Goal: Information Seeking & Learning: Compare options

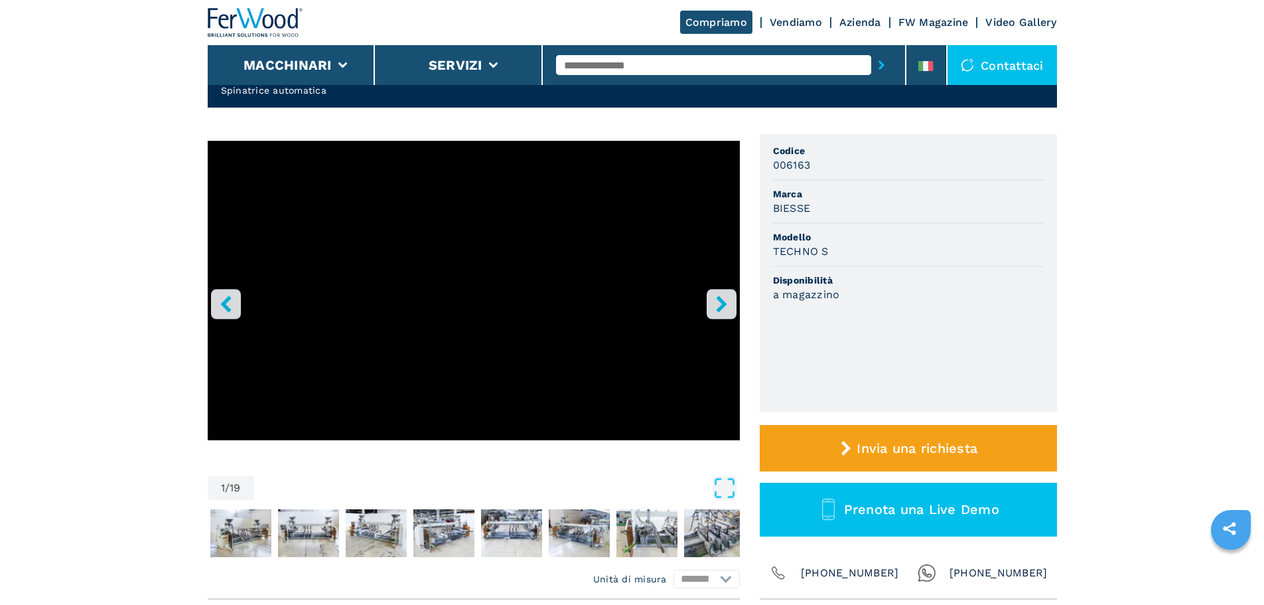
click at [630, 69] on input "text" at bounding box center [713, 65] width 315 height 20
click at [298, 60] on button "Macchinari" at bounding box center [288, 65] width 88 height 16
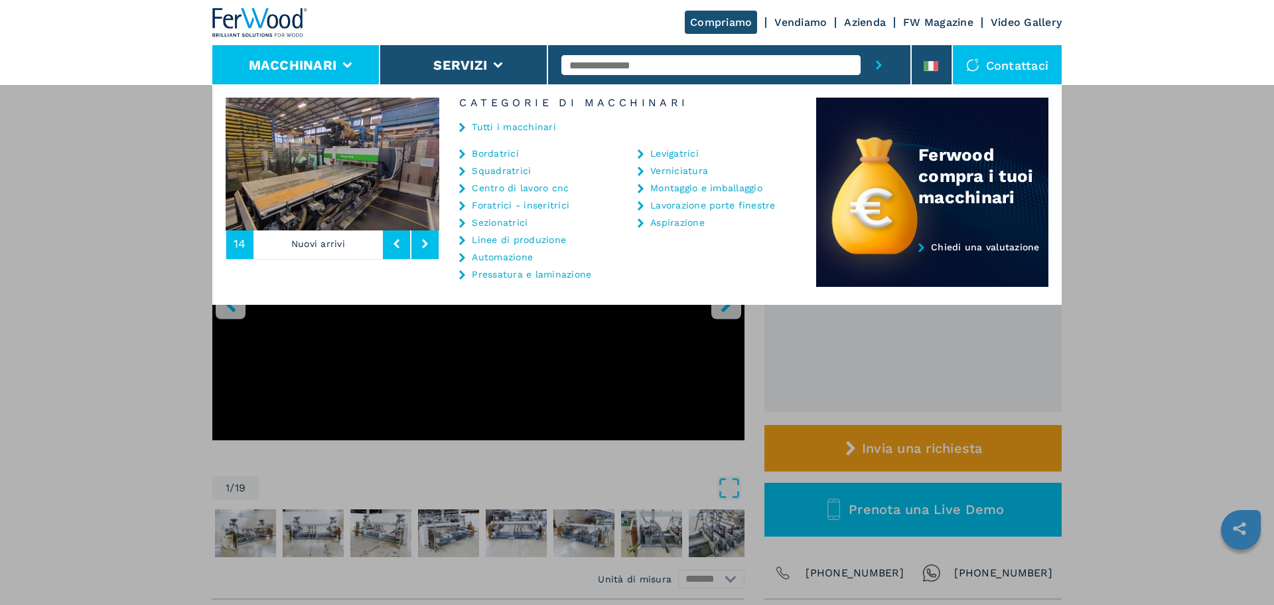
click at [505, 126] on link "Tutti i macchinari" at bounding box center [514, 126] width 84 height 9
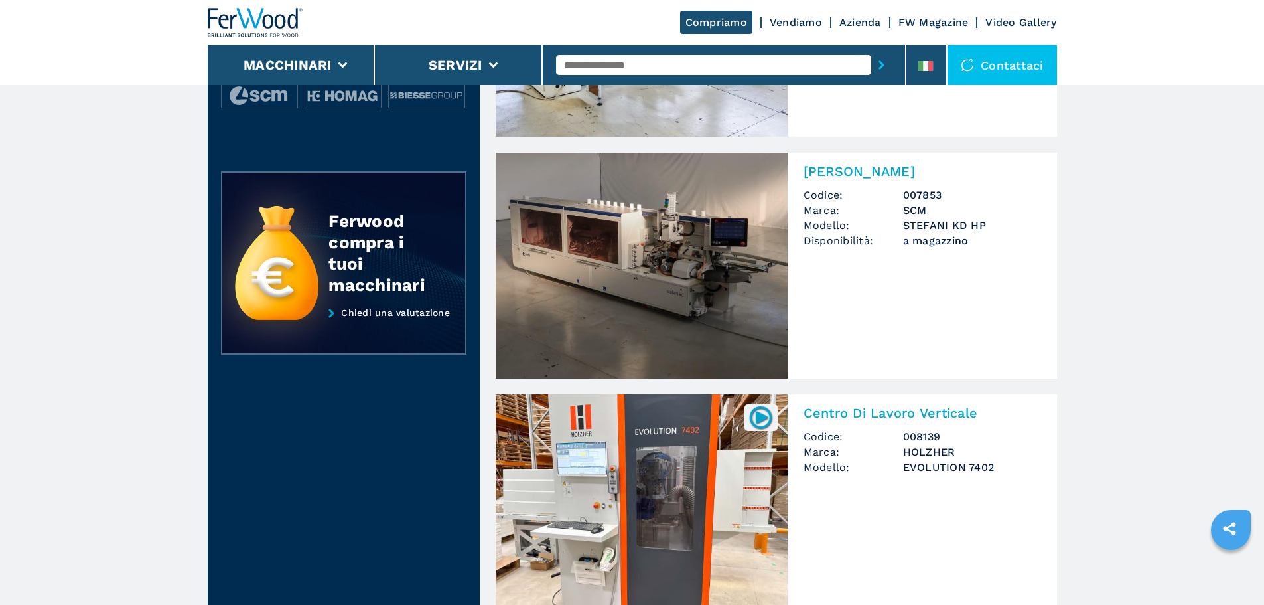
click at [563, 335] on img at bounding box center [642, 266] width 292 height 226
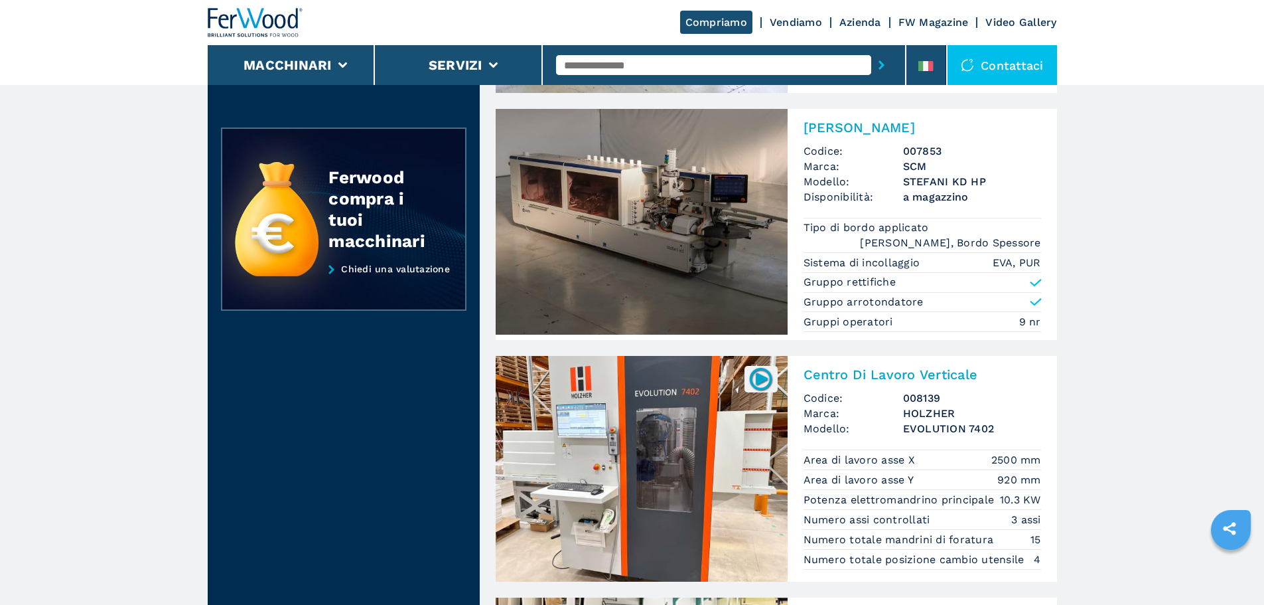
scroll to position [332, 0]
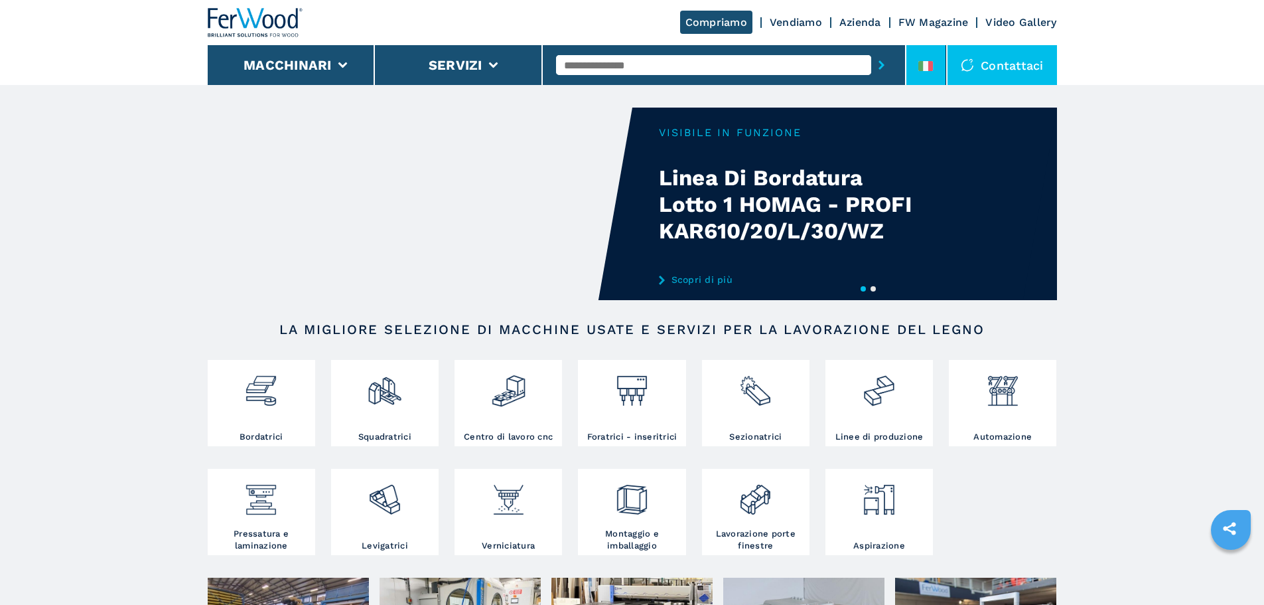
click at [926, 70] on icon at bounding box center [925, 66] width 15 height 10
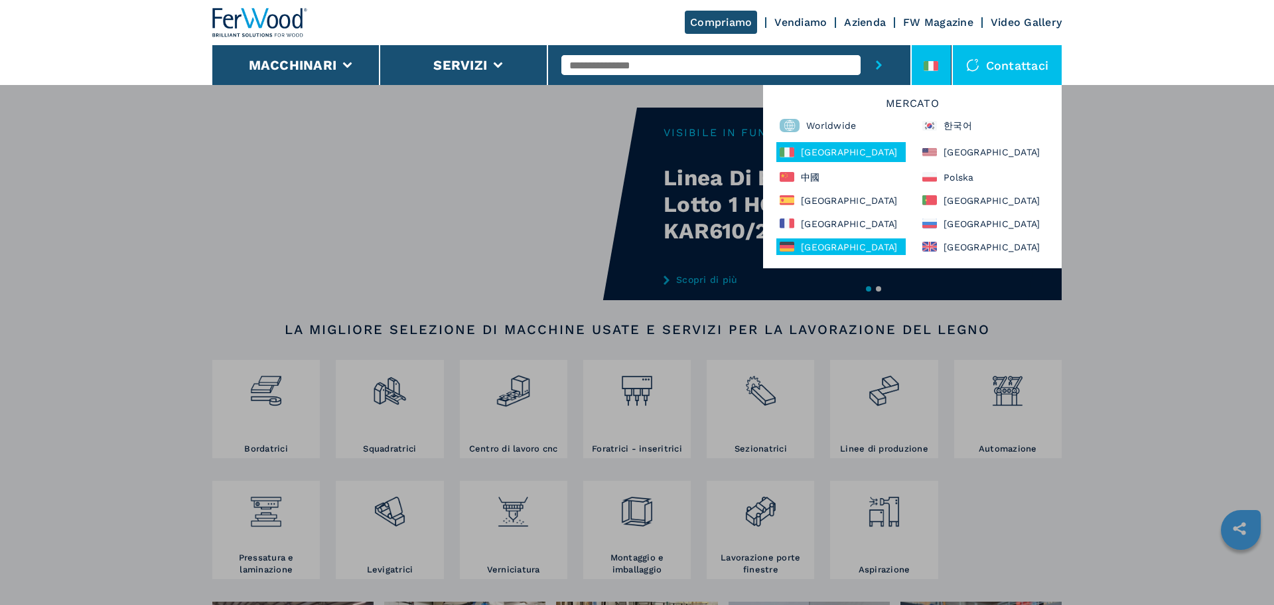
click at [882, 250] on div "[GEOGRAPHIC_DATA]" at bounding box center [840, 246] width 129 height 17
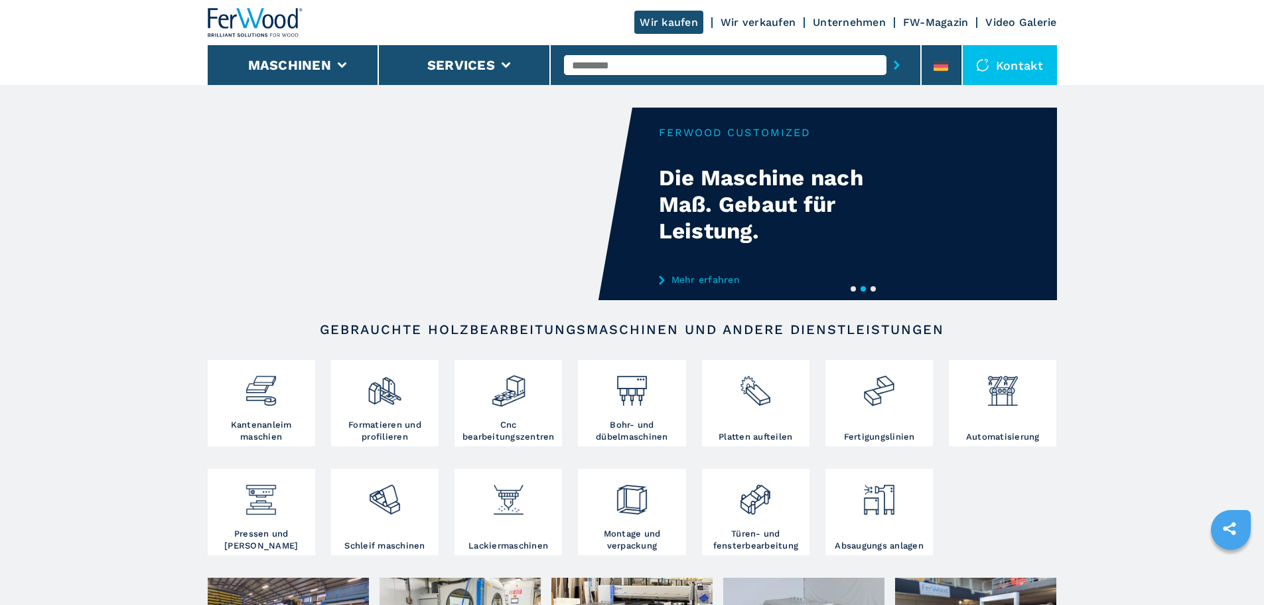
click at [672, 72] on input "text" at bounding box center [725, 65] width 323 height 20
type input "******"
click at [887, 50] on button "submit-button" at bounding box center [897, 65] width 21 height 31
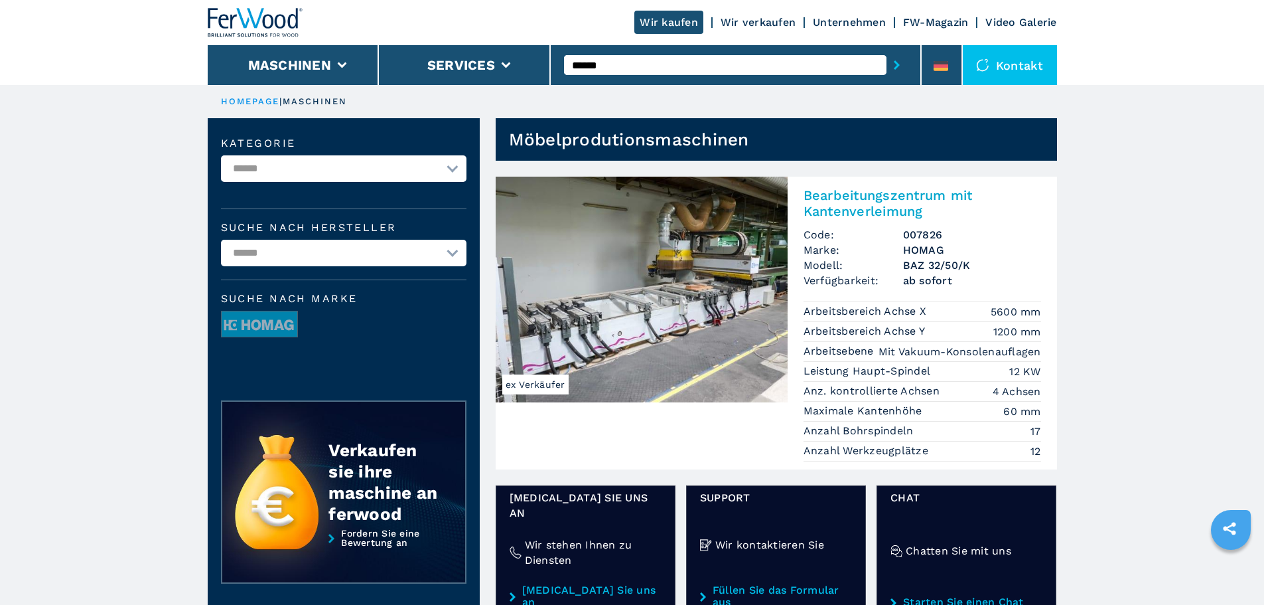
click at [723, 342] on img at bounding box center [642, 290] width 292 height 226
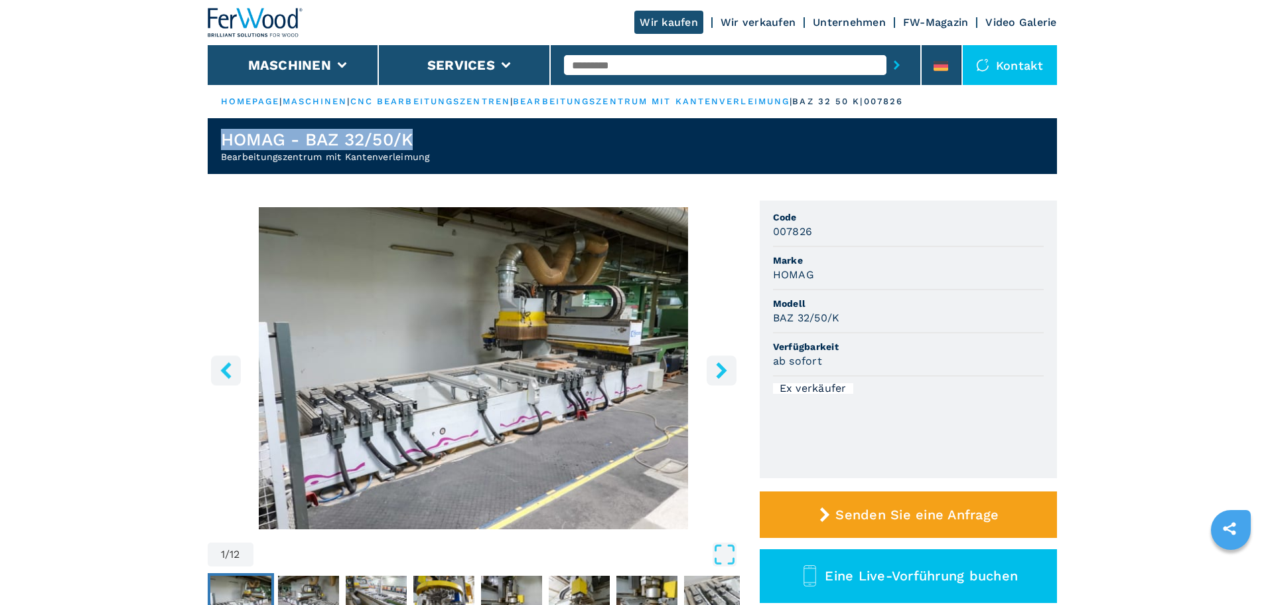
drag, startPoint x: 466, startPoint y: 143, endPoint x: 219, endPoint y: 126, distance: 247.5
click at [219, 126] on header "HOMAG - BAZ 32/50/K Bearbeitungszentrum mit Kantenverleimung" at bounding box center [632, 146] width 849 height 56
copy h1 "HOMAG - BAZ 32/50/K"
click at [380, 158] on h2 "Bearbeitungszentrum mit Kantenverleimung" at bounding box center [325, 156] width 209 height 13
click at [403, 159] on h2 "Bearbeitungszentrum mit Kantenverleimung" at bounding box center [325, 156] width 209 height 13
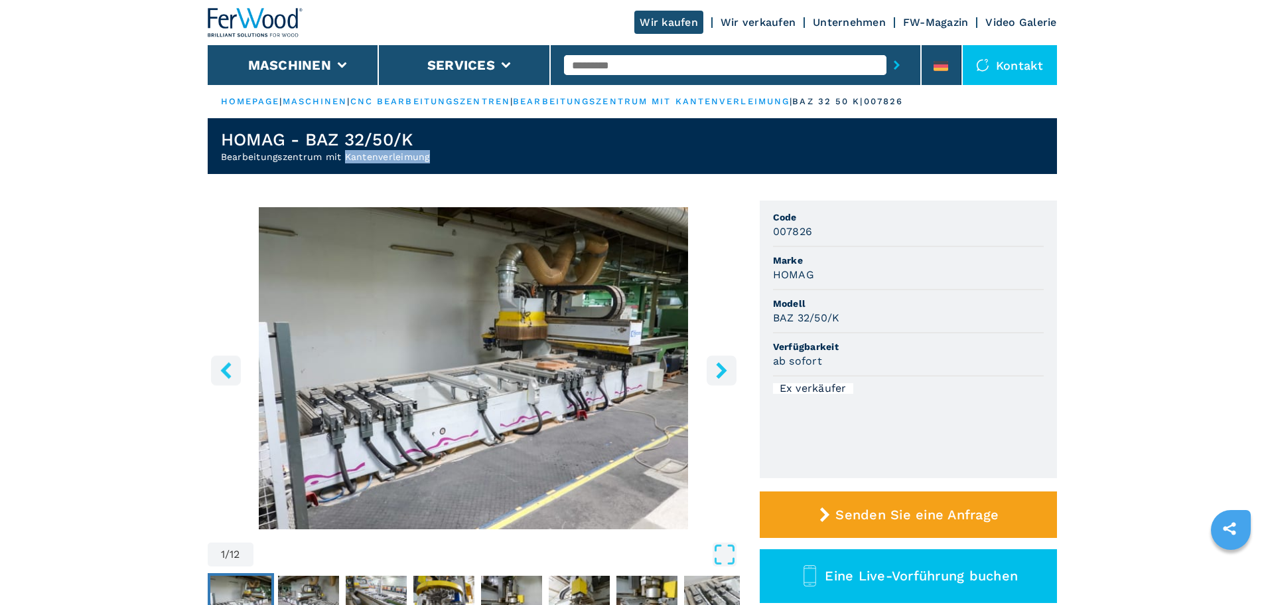
click at [403, 159] on h2 "Bearbeitungszentrum mit Kantenverleimung" at bounding box center [325, 156] width 209 height 13
copy h2 "Bearbeitungszentrum mit Kantenverleimung"
drag, startPoint x: 449, startPoint y: 143, endPoint x: 154, endPoint y: 143, distance: 295.3
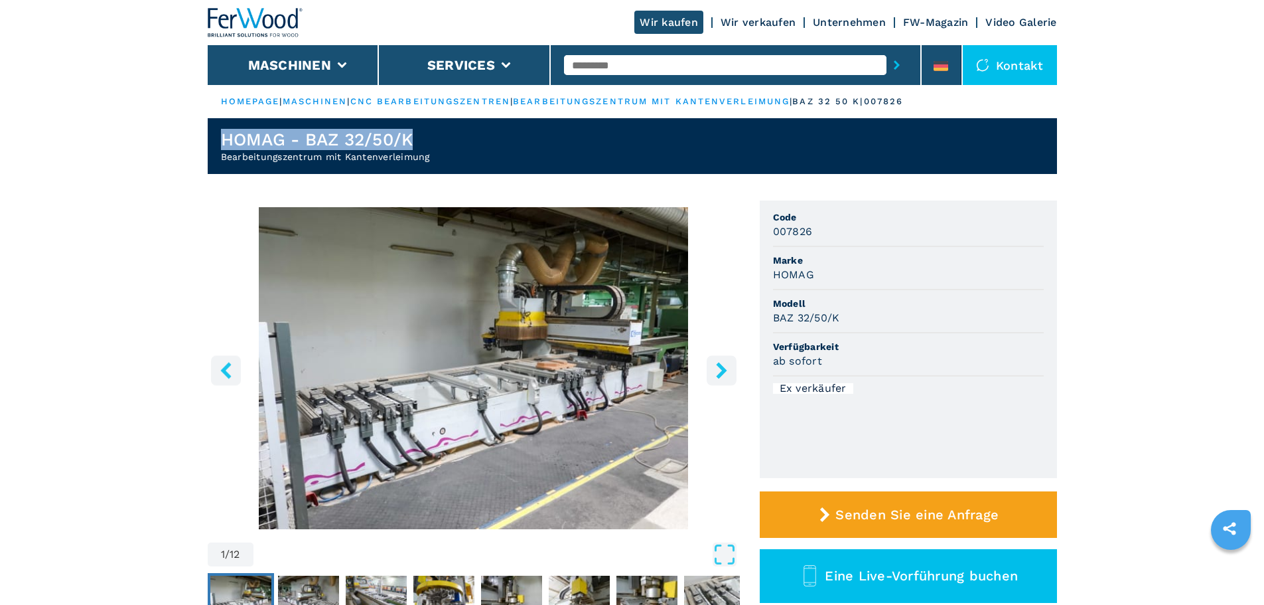
copy h1 "HOMAG - BAZ 32/50/K"
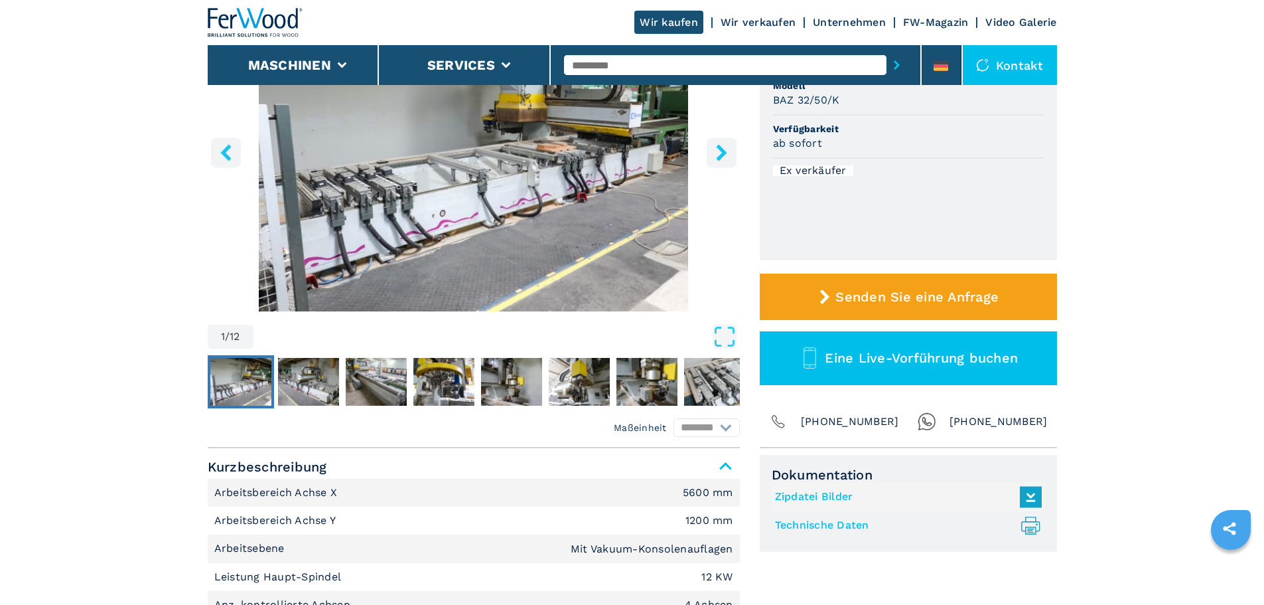
scroll to position [398, 0]
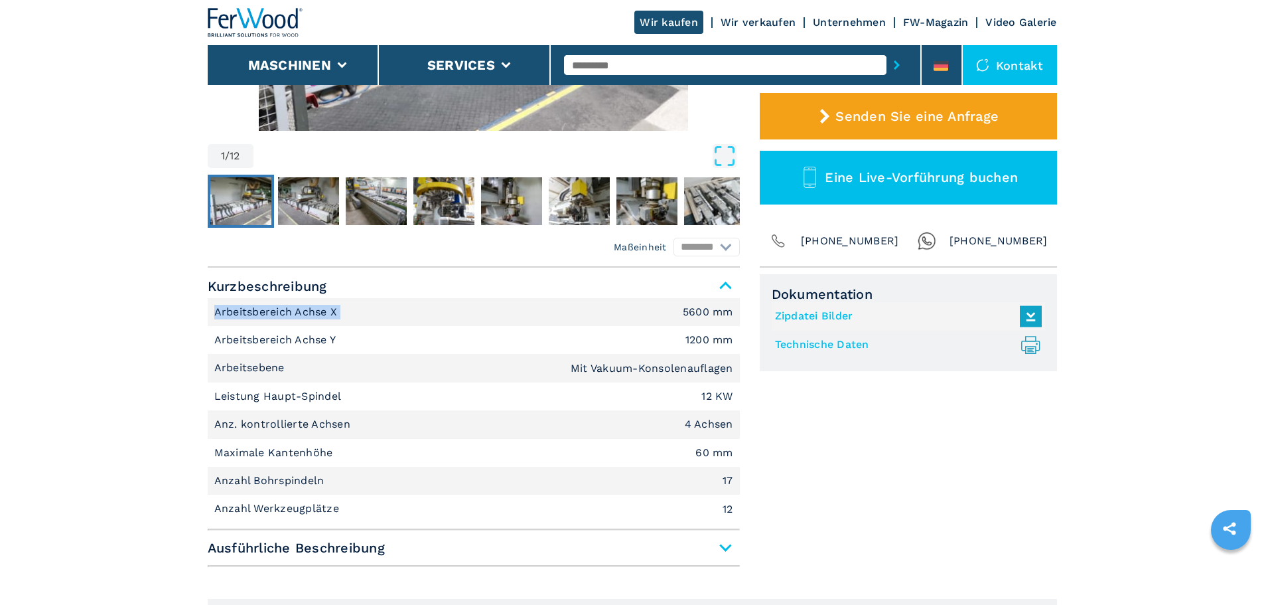
drag, startPoint x: 345, startPoint y: 313, endPoint x: 111, endPoint y: 313, distance: 233.6
copy p "Arbeitsbereich Achse X"
click at [311, 361] on li "Arbeitsebene Mit Vakuum-Konsolenauflagen" at bounding box center [474, 368] width 532 height 28
drag, startPoint x: 360, startPoint y: 397, endPoint x: 178, endPoint y: 384, distance: 182.3
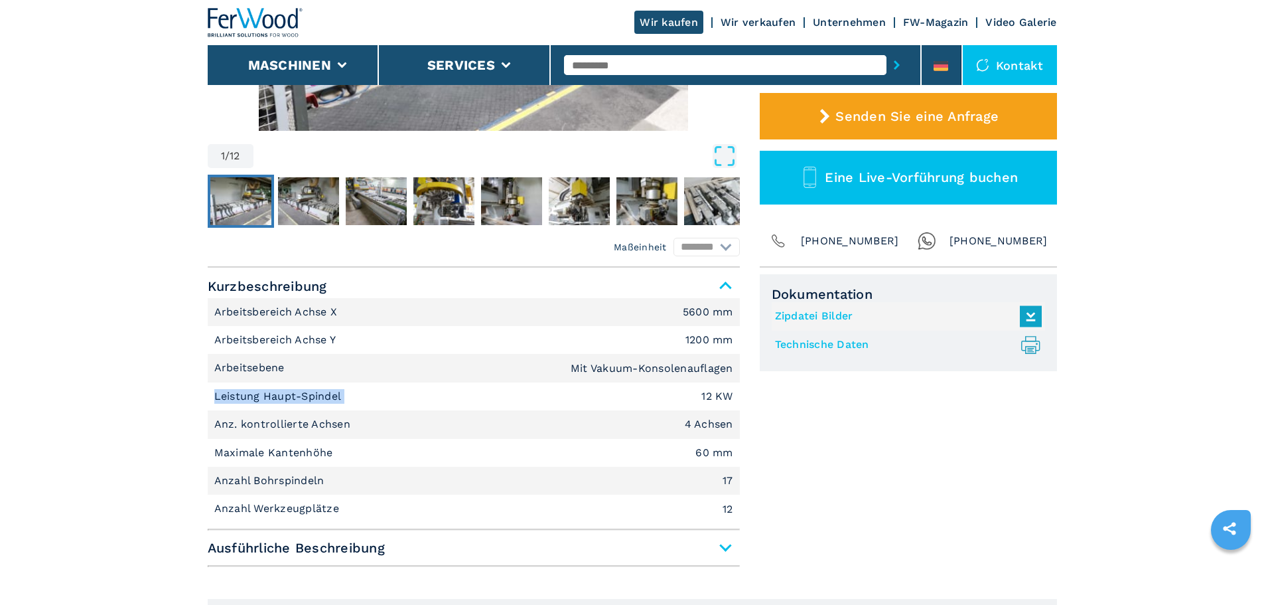
copy p "Leistung Haupt-Spindel"
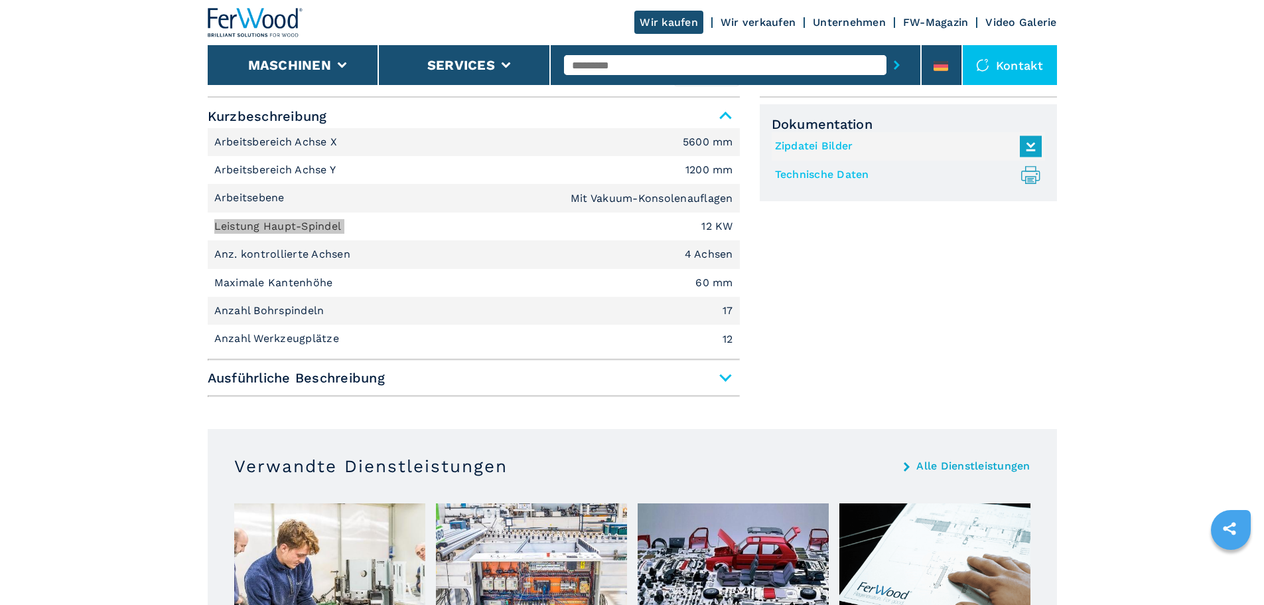
scroll to position [597, 0]
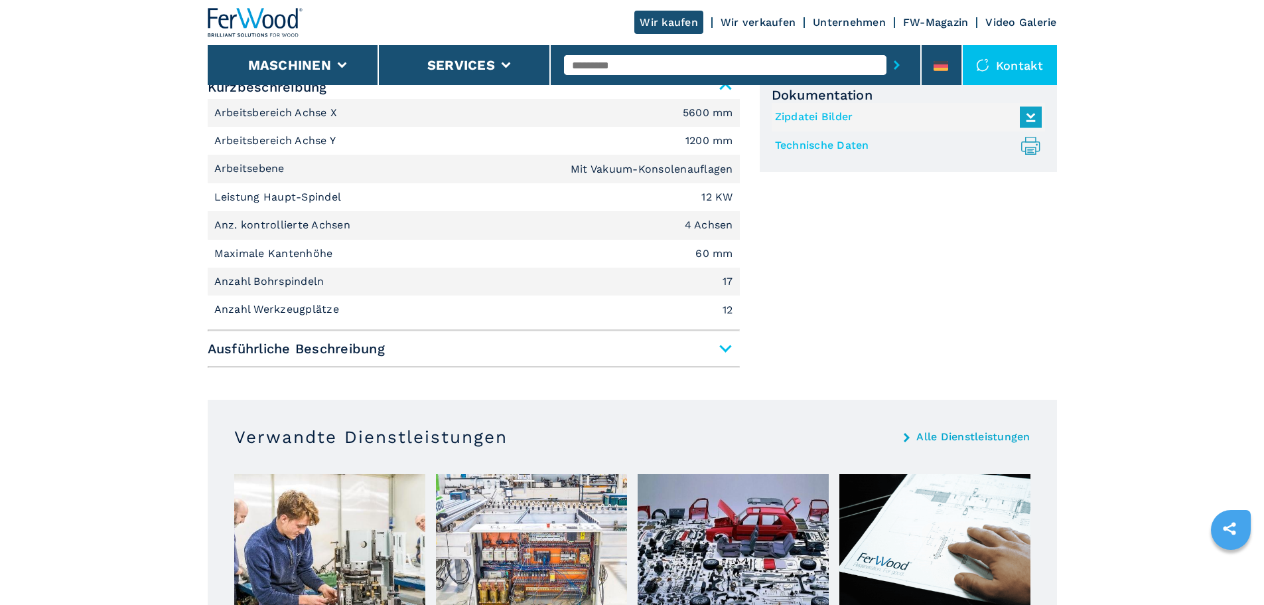
click at [487, 354] on span "Ausführliche Beschreibung" at bounding box center [474, 348] width 532 height 24
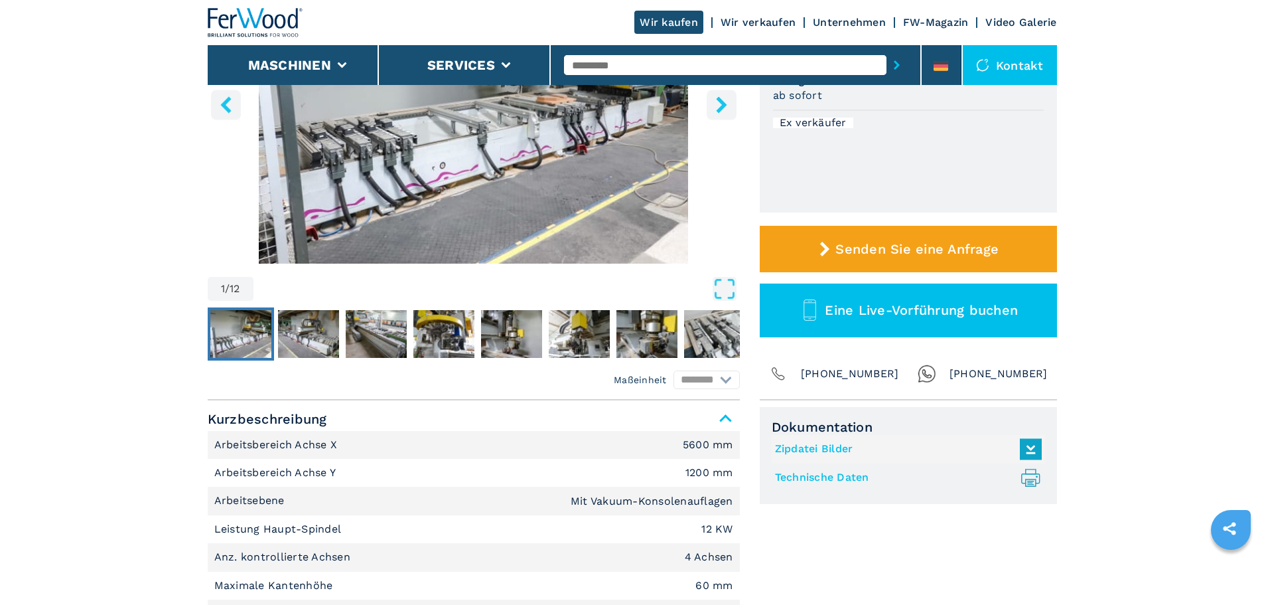
scroll to position [332, 0]
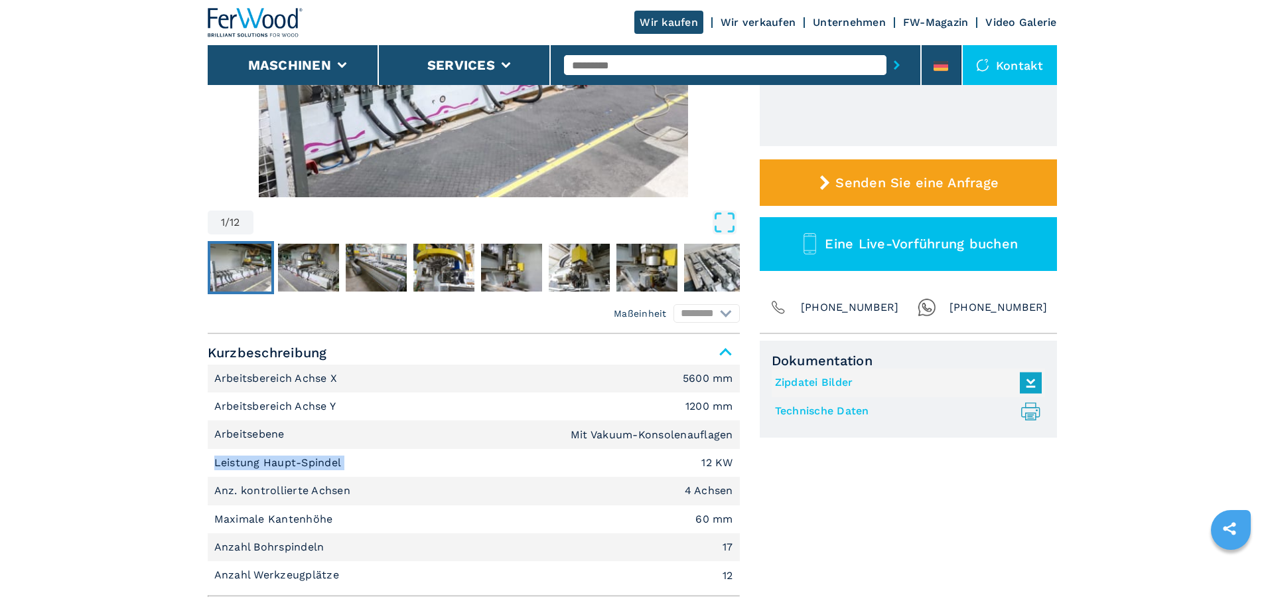
drag, startPoint x: 386, startPoint y: 462, endPoint x: 170, endPoint y: 463, distance: 215.7
copy p "Leistung Haupt-Spindel"
drag, startPoint x: 358, startPoint y: 488, endPoint x: 162, endPoint y: 490, distance: 195.8
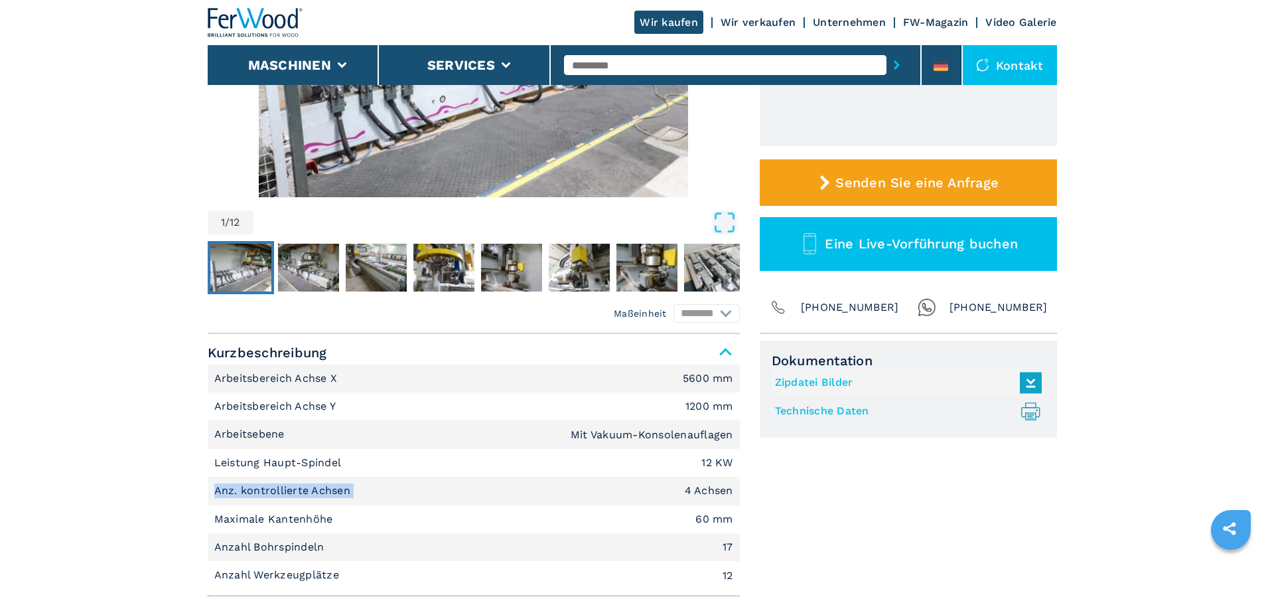
copy p "Anz. kontrollierte Achsen"
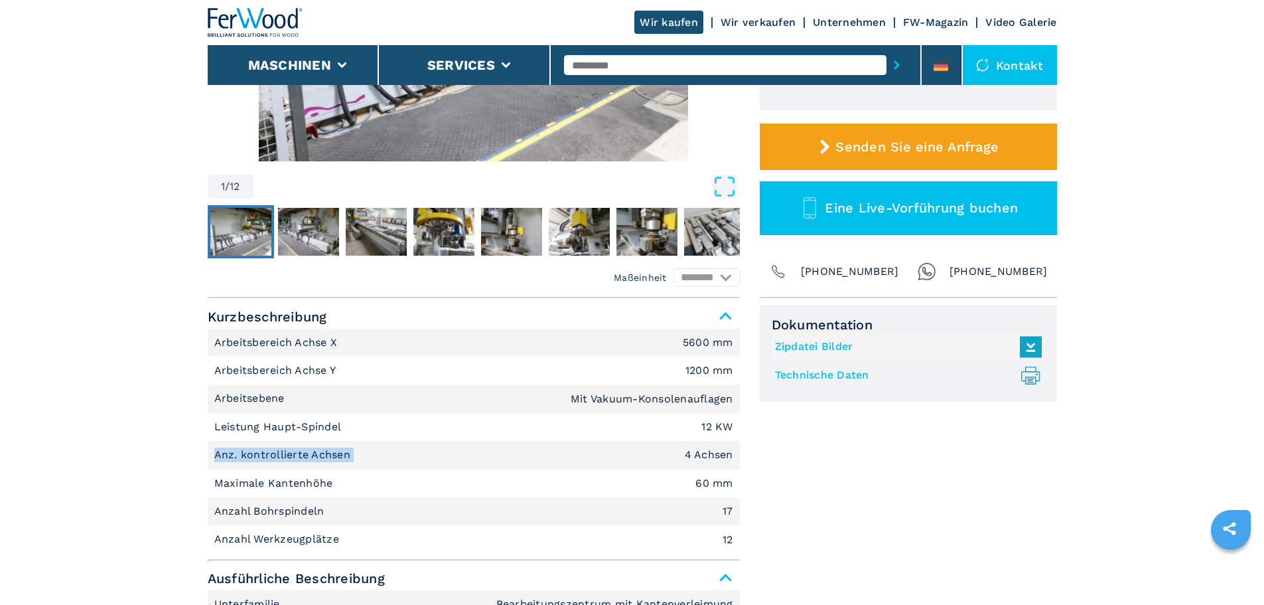
scroll to position [398, 0]
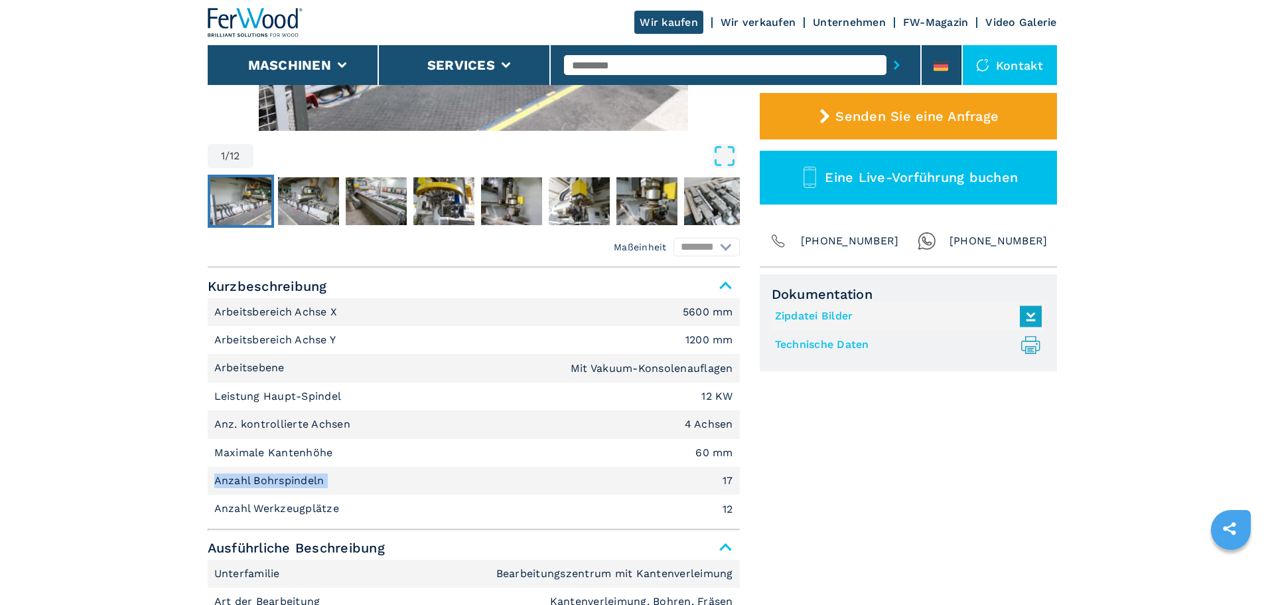
drag, startPoint x: 340, startPoint y: 479, endPoint x: 127, endPoint y: 478, distance: 213.0
copy p "Anzahl Bohrspindeln"
drag, startPoint x: 362, startPoint y: 512, endPoint x: -8, endPoint y: 520, distance: 369.7
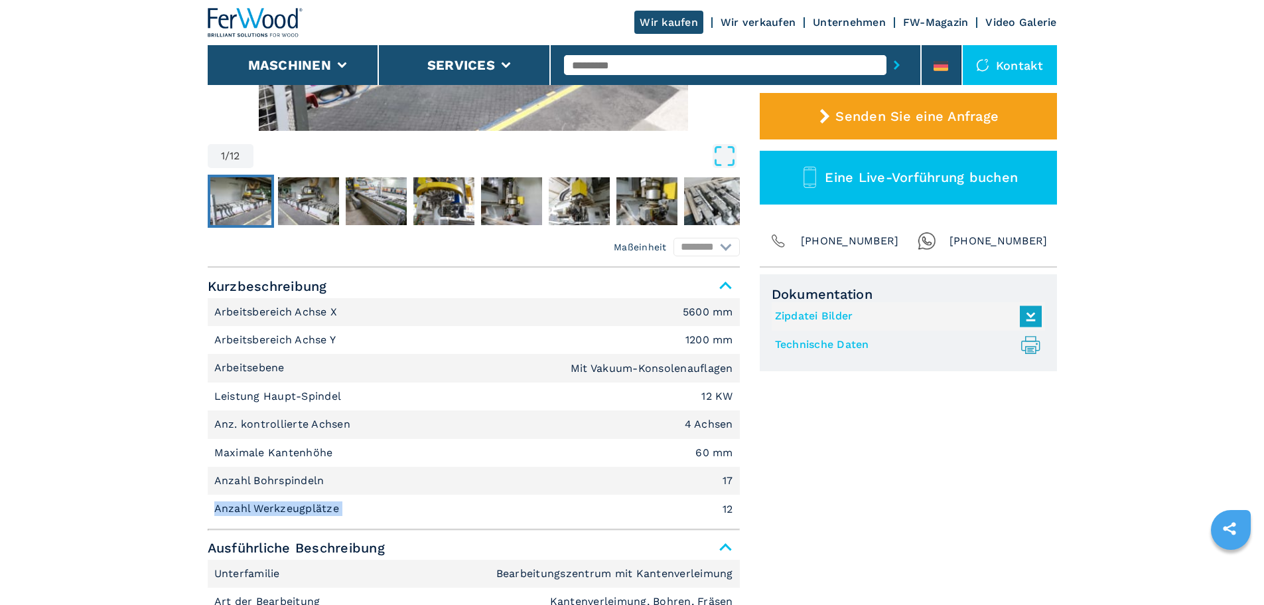
copy p "Anzahl Werkzeugplätze"
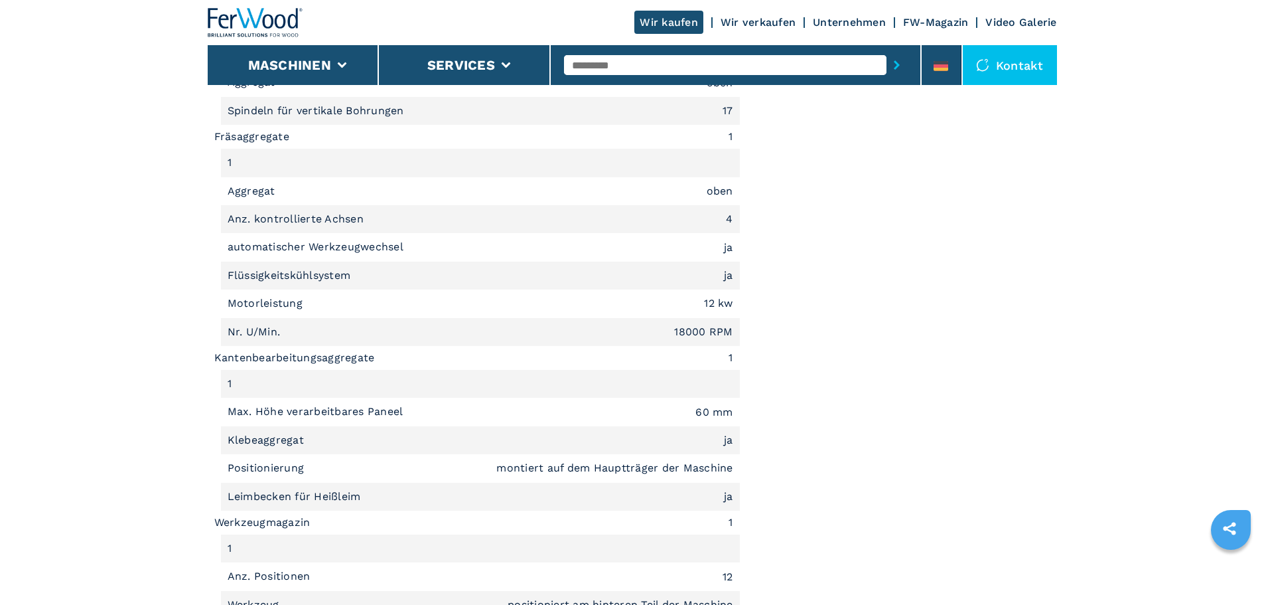
scroll to position [1394, 0]
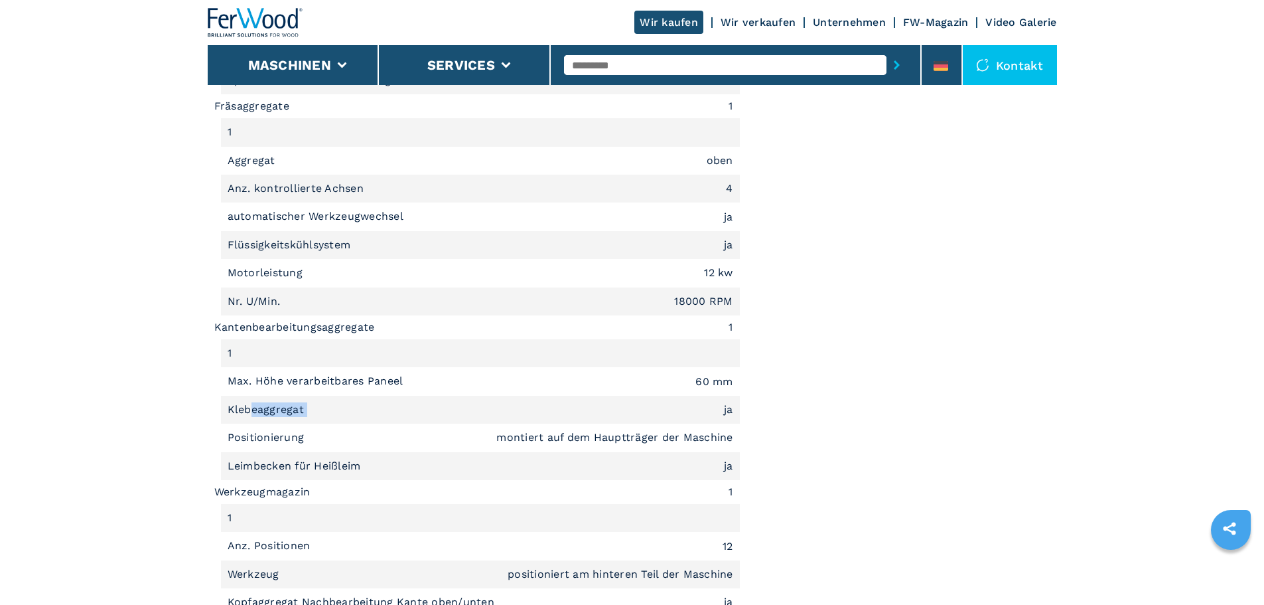
drag, startPoint x: 390, startPoint y: 414, endPoint x: 254, endPoint y: 406, distance: 136.3
click at [254, 406] on li "Klebeaggregat ja" at bounding box center [480, 410] width 519 height 28
click at [303, 406] on p "Klebeaggregat" at bounding box center [268, 409] width 80 height 15
drag, startPoint x: 340, startPoint y: 405, endPoint x: 159, endPoint y: 398, distance: 181.3
click at [159, 398] on main "HOMEPAGE | maschinen | cnc bearbeitungszentren | bearbeitungszentrum mit kanten…" at bounding box center [632, 301] width 1264 height 3391
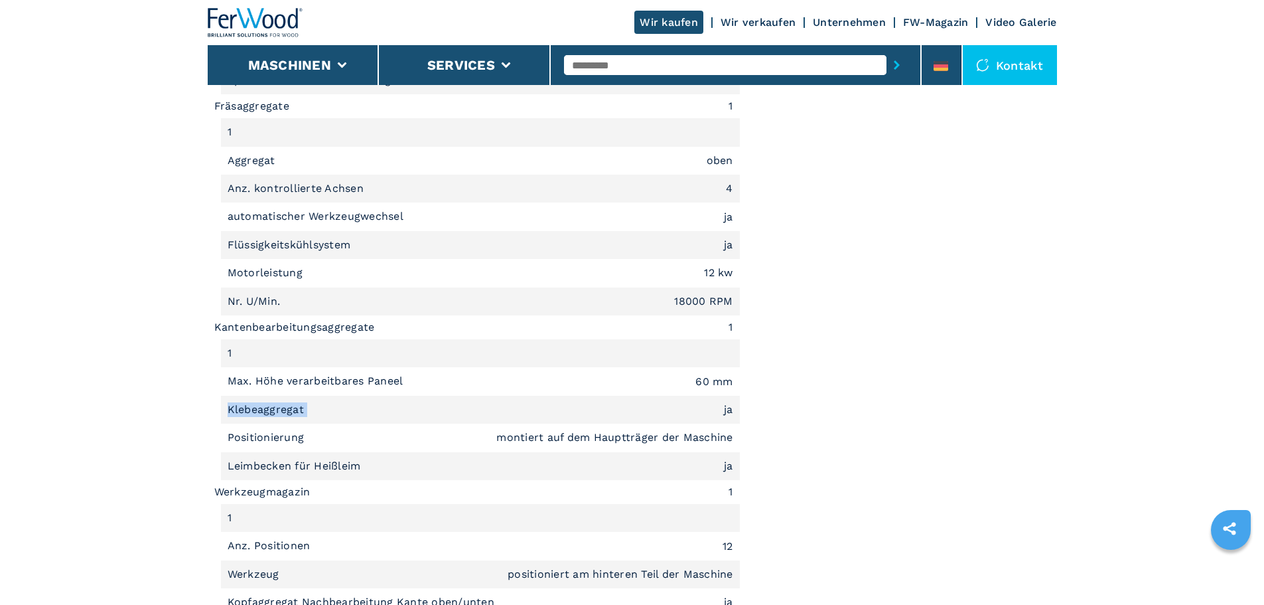
copy p "Klebeaggregat"
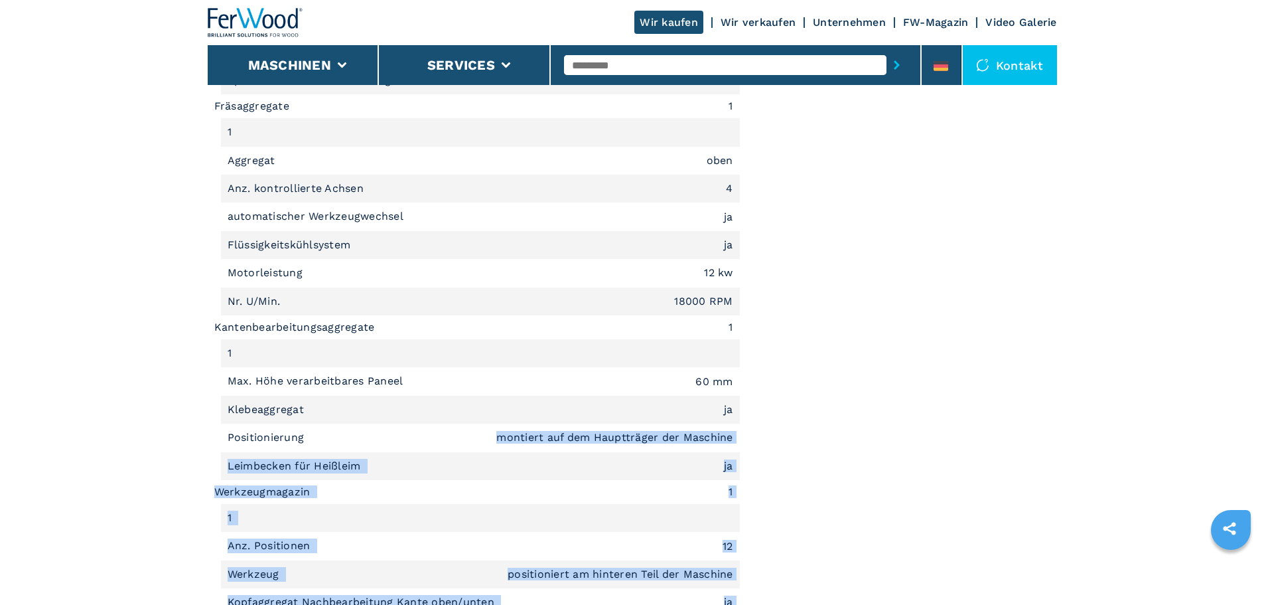
drag, startPoint x: 476, startPoint y: 435, endPoint x: 814, endPoint y: 438, distance: 337.8
click at [814, 438] on div "Maßeinheit ******** ******** Kurzbeschreibung Arbeitsbereich Achse X 5600 mm Ar…" at bounding box center [632, 48] width 849 height 1552
click at [734, 442] on li "Positionierung montiert auf dem Hauptträger der Maschine" at bounding box center [480, 437] width 519 height 28
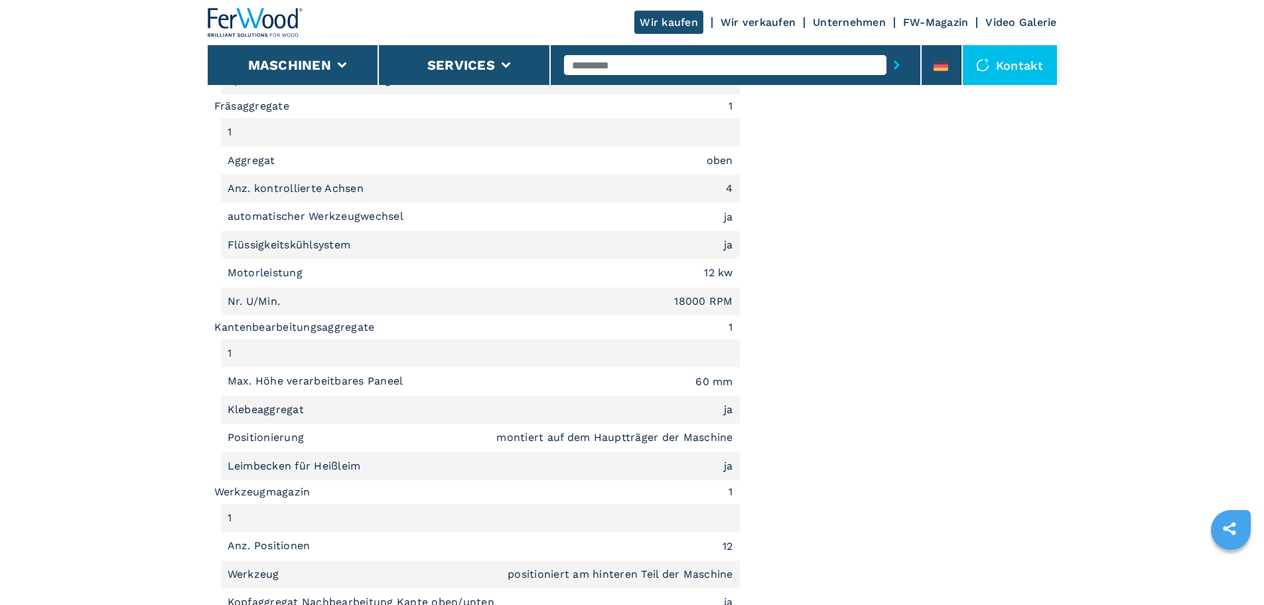
click at [721, 430] on li "Positionierung montiert auf dem Hauptträger der Maschine" at bounding box center [480, 437] width 519 height 28
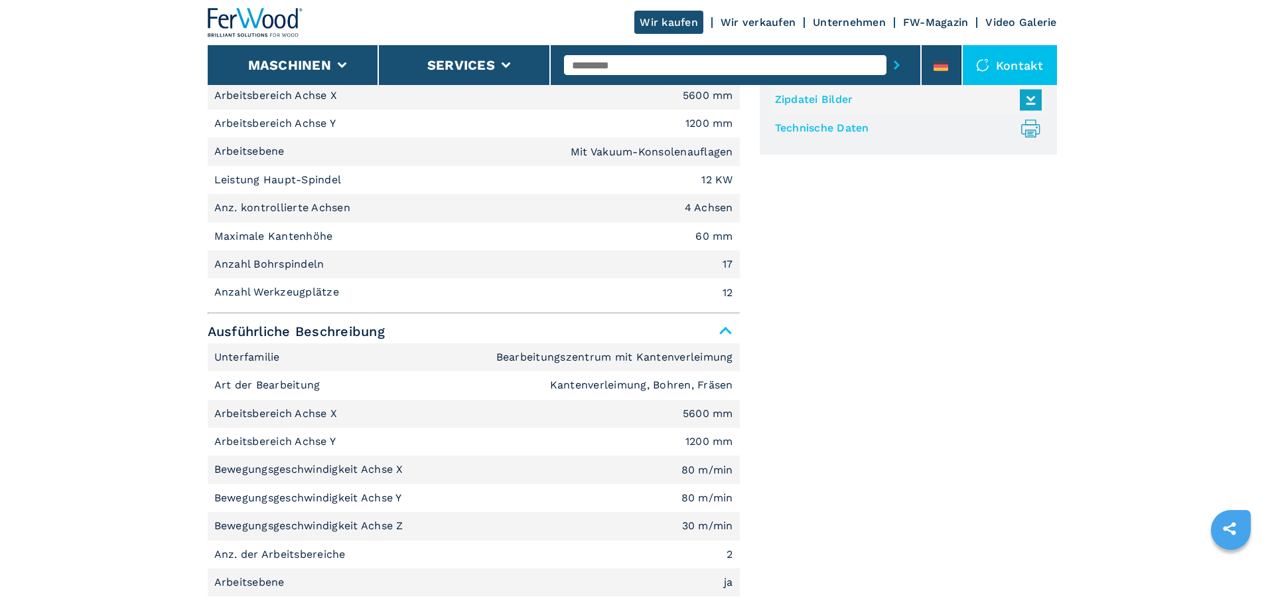
scroll to position [597, 0]
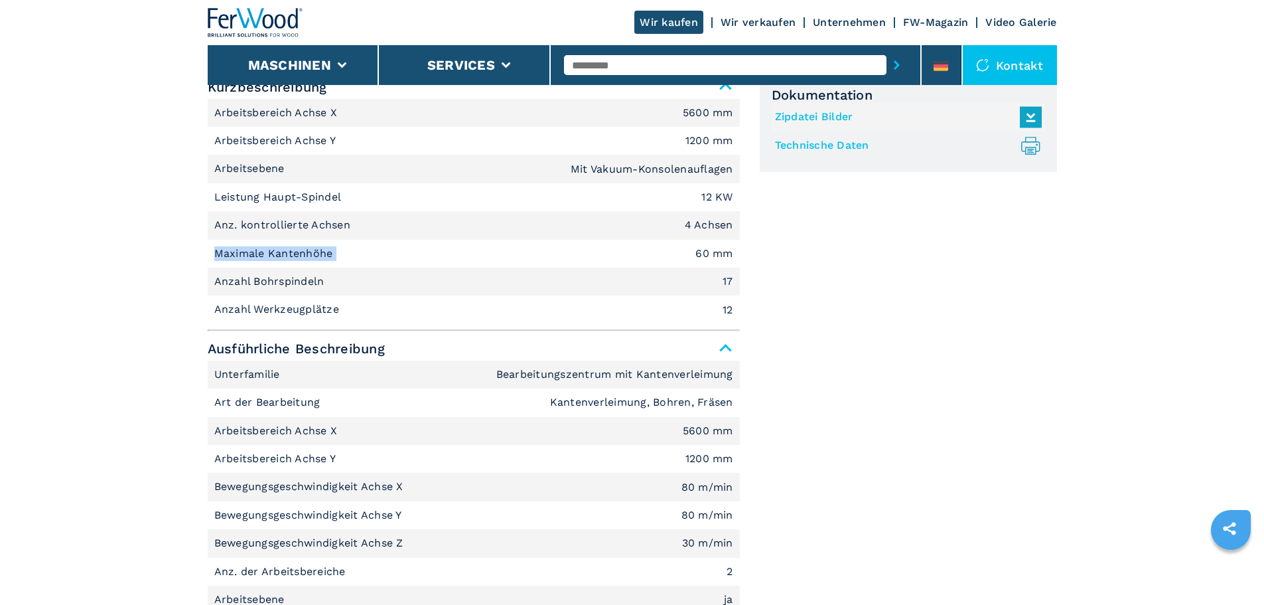
drag, startPoint x: 257, startPoint y: 248, endPoint x: 88, endPoint y: 242, distance: 168.6
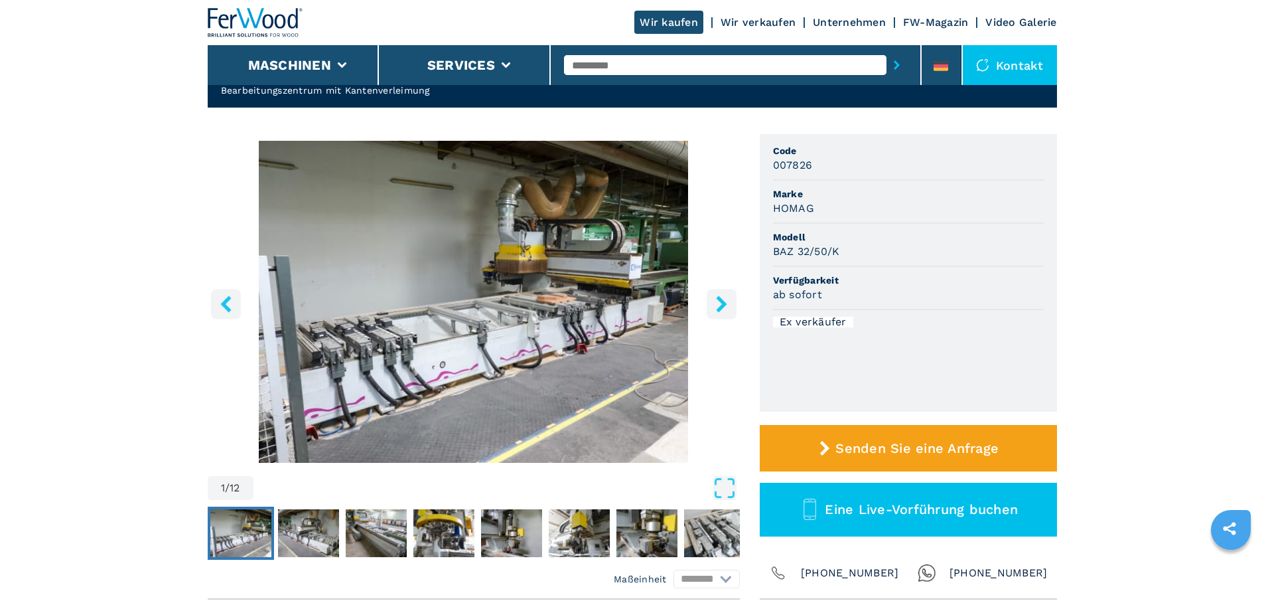
scroll to position [0, 0]
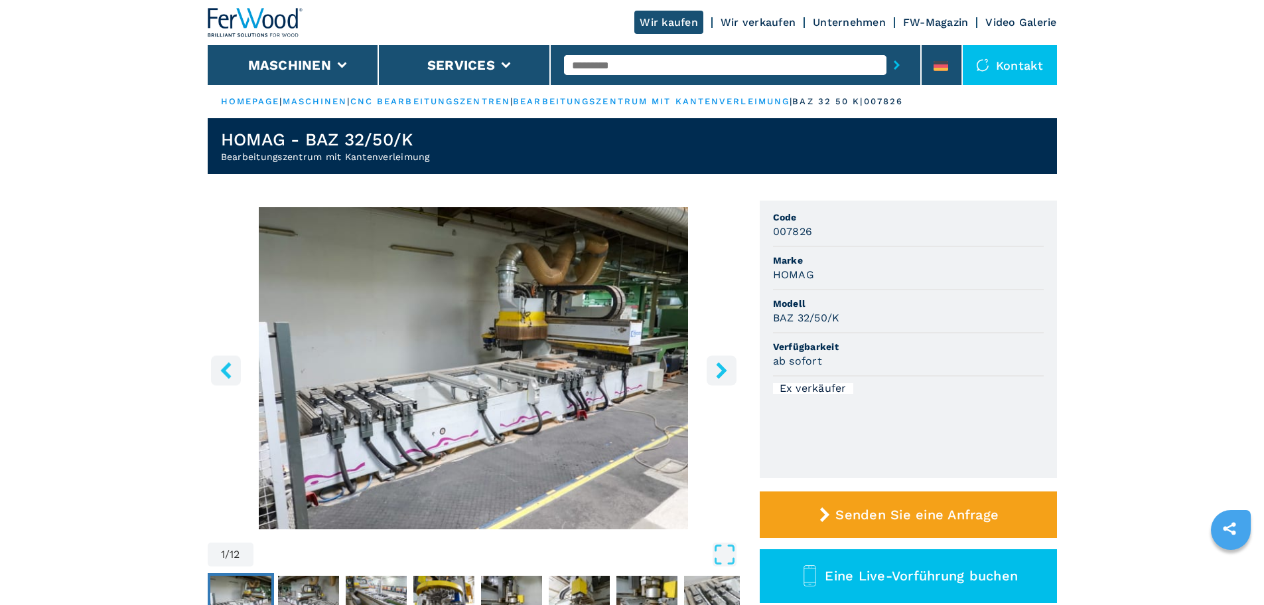
click at [654, 76] on div at bounding box center [735, 65] width 343 height 31
click at [654, 68] on input "text" at bounding box center [725, 65] width 323 height 20
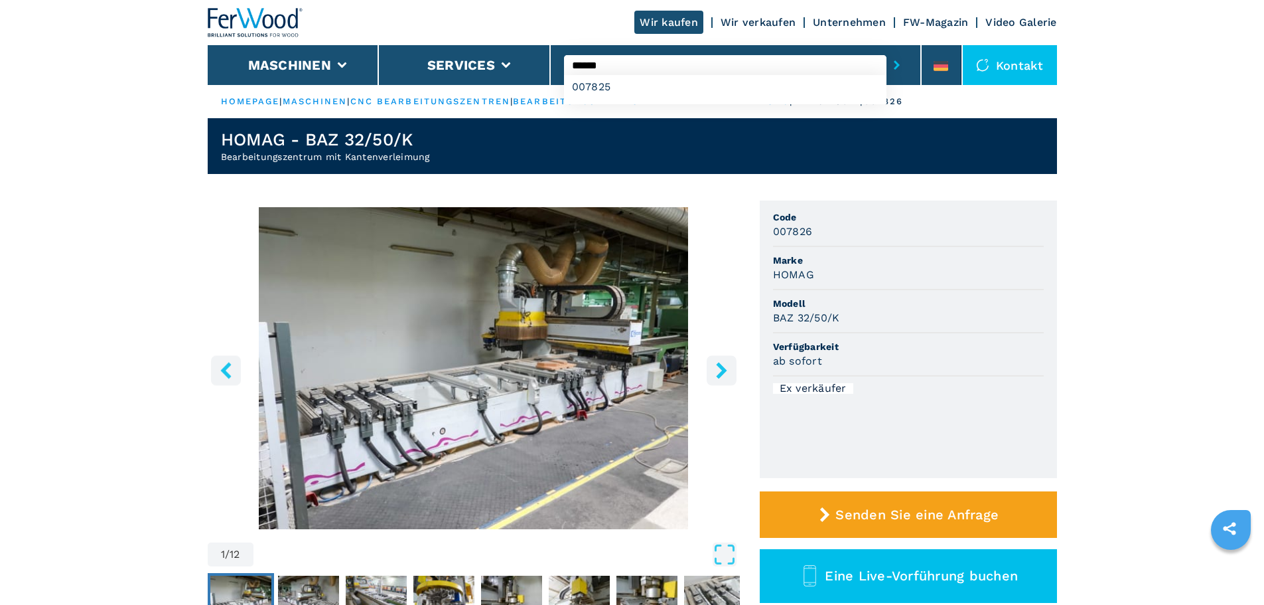
type input "******"
click at [887, 50] on button "submit-button" at bounding box center [897, 65] width 21 height 31
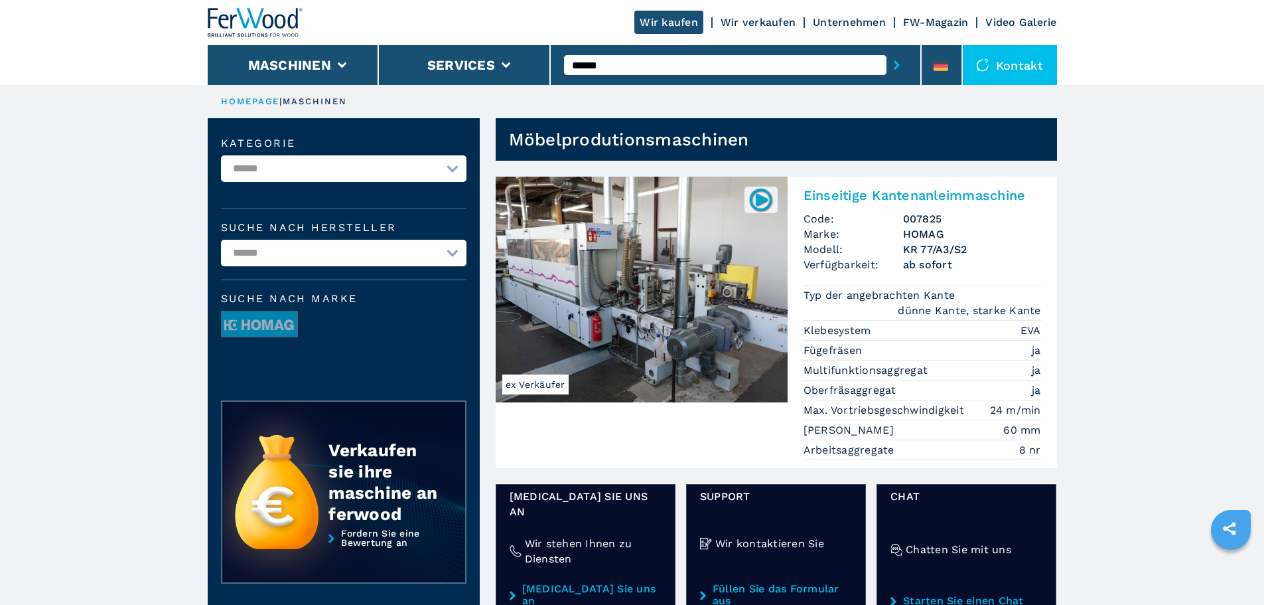
click at [644, 238] on img at bounding box center [642, 290] width 292 height 226
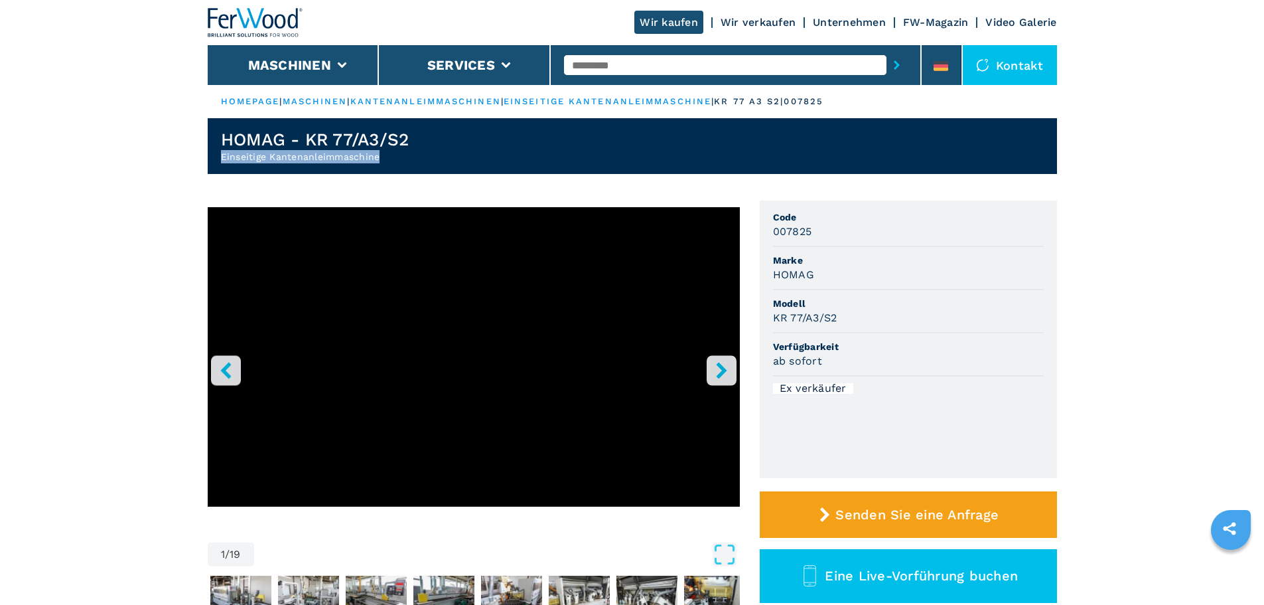
drag, startPoint x: 391, startPoint y: 156, endPoint x: 90, endPoint y: 161, distance: 301.3
copy h2 "Einseitige Kantenanleimmaschine"
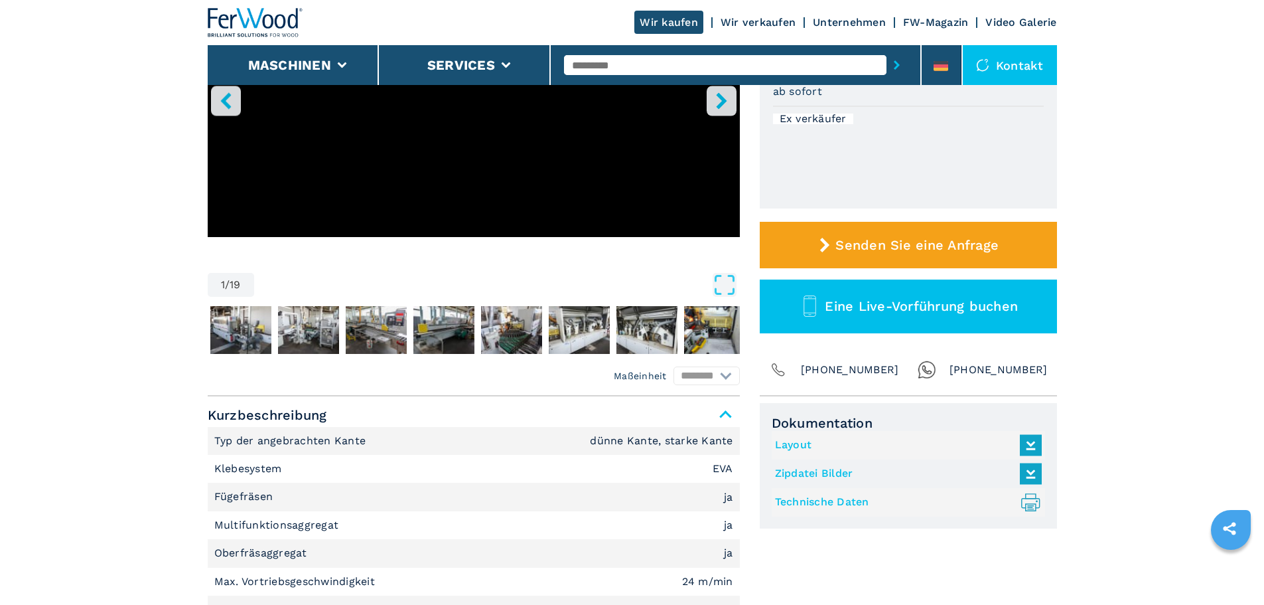
scroll to position [398, 0]
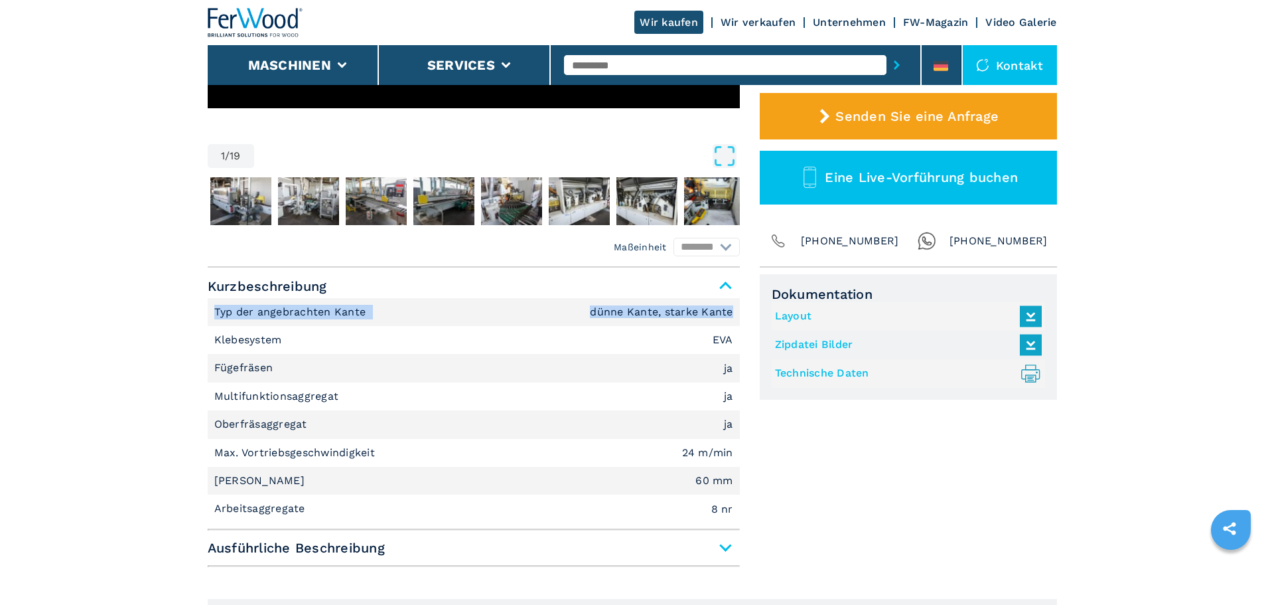
drag, startPoint x: 738, startPoint y: 310, endPoint x: 118, endPoint y: 304, distance: 619.9
copy li "Typ der angebrachten Kante dünne Kante, starke Kante"
drag, startPoint x: 350, startPoint y: 342, endPoint x: 100, endPoint y: 324, distance: 250.8
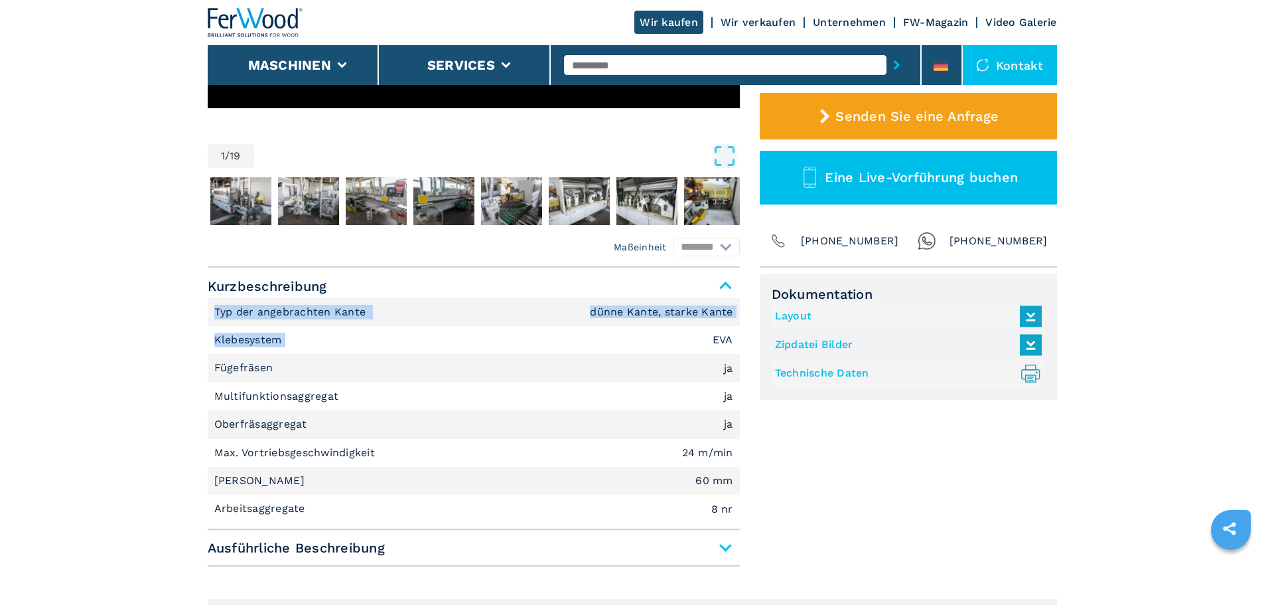
click at [344, 346] on li "Klebesystem EVA" at bounding box center [474, 340] width 532 height 28
drag, startPoint x: 311, startPoint y: 345, endPoint x: 200, endPoint y: 344, distance: 110.8
copy p "Klebesystem"
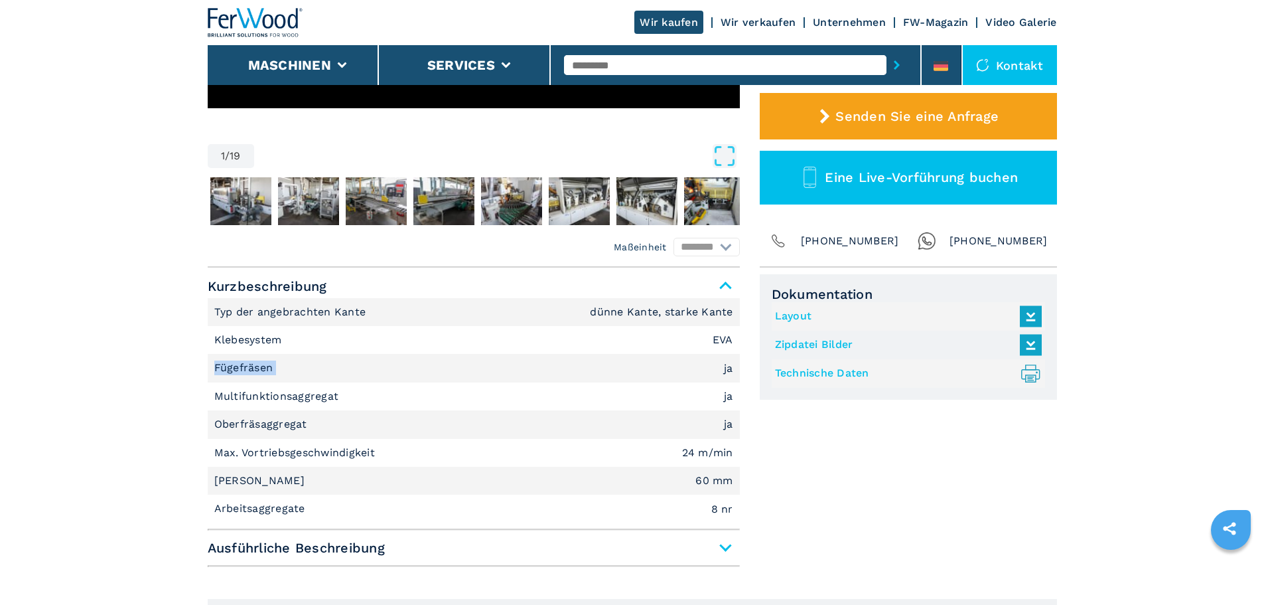
drag, startPoint x: 285, startPoint y: 378, endPoint x: 147, endPoint y: 379, distance: 138.7
copy p "Fügefräsen"
drag, startPoint x: 348, startPoint y: 397, endPoint x: 212, endPoint y: 384, distance: 136.0
click at [212, 384] on li "Multifunktionsaggregat ja" at bounding box center [474, 396] width 532 height 28
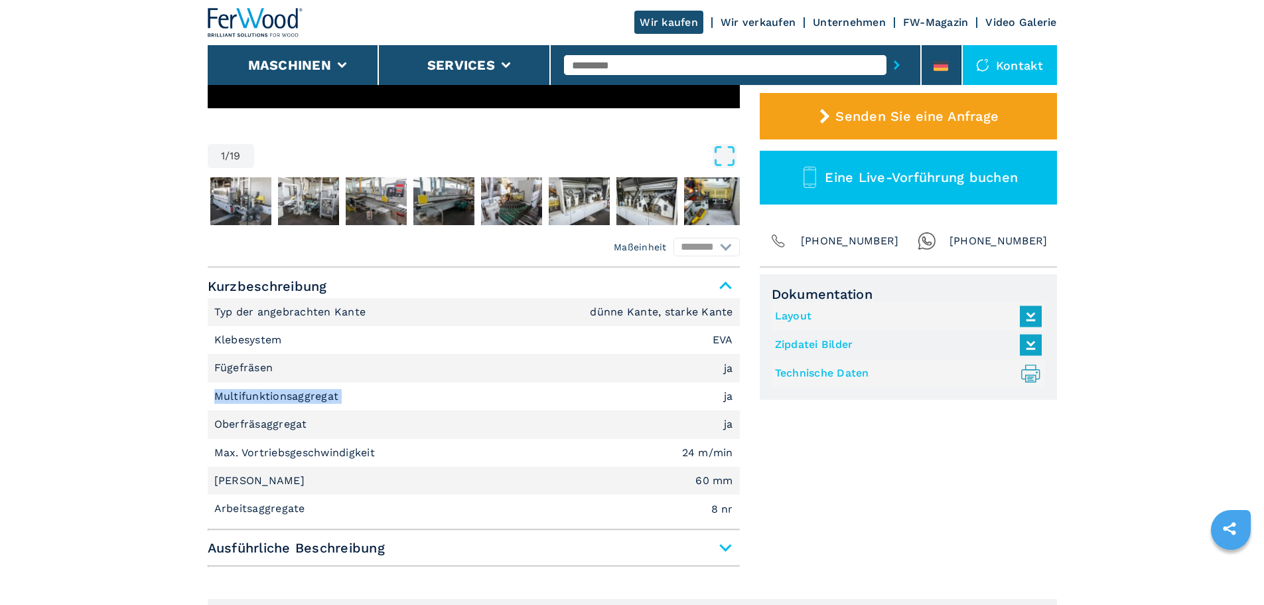
copy p "Multifunktionsaggregat"
drag, startPoint x: 340, startPoint y: 423, endPoint x: 50, endPoint y: 414, distance: 290.1
copy p "Oberfräsaggregat"
drag, startPoint x: 394, startPoint y: 443, endPoint x: -9, endPoint y: 446, distance: 402.8
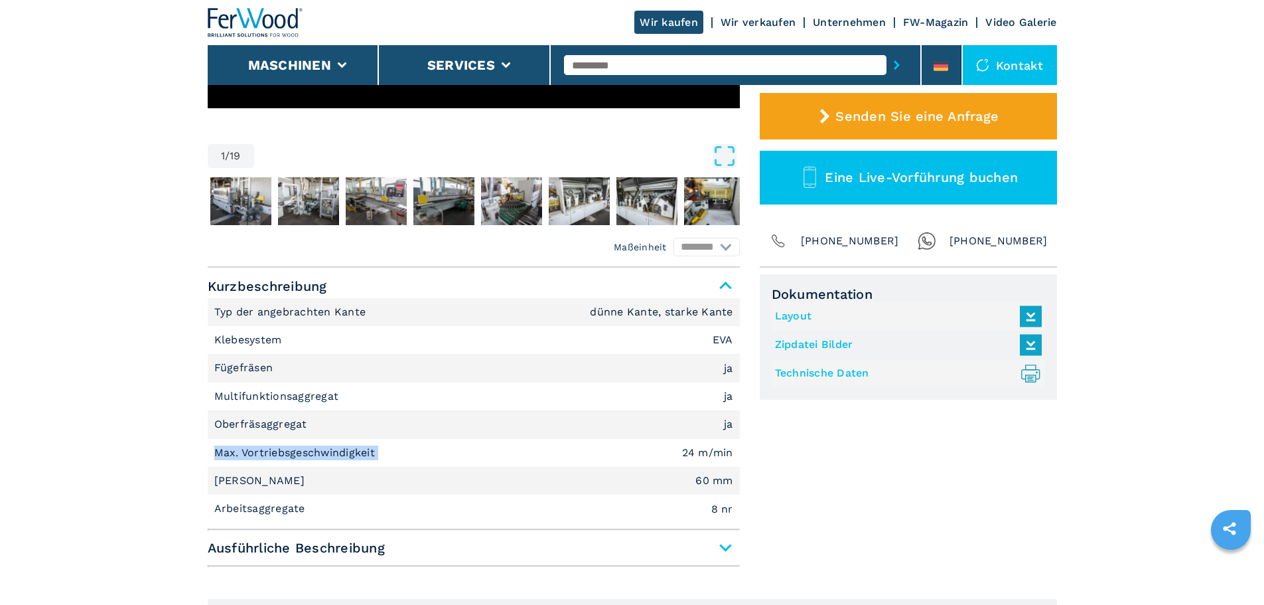
copy p "Max. Vortriebsgeschwindigkeit"
drag, startPoint x: 682, startPoint y: 452, endPoint x: 738, endPoint y: 449, distance: 56.5
click at [738, 449] on li "Max. Vortriebsgeschwindigkeit 24 m/min" at bounding box center [474, 453] width 532 height 28
copy em "24 m/min"
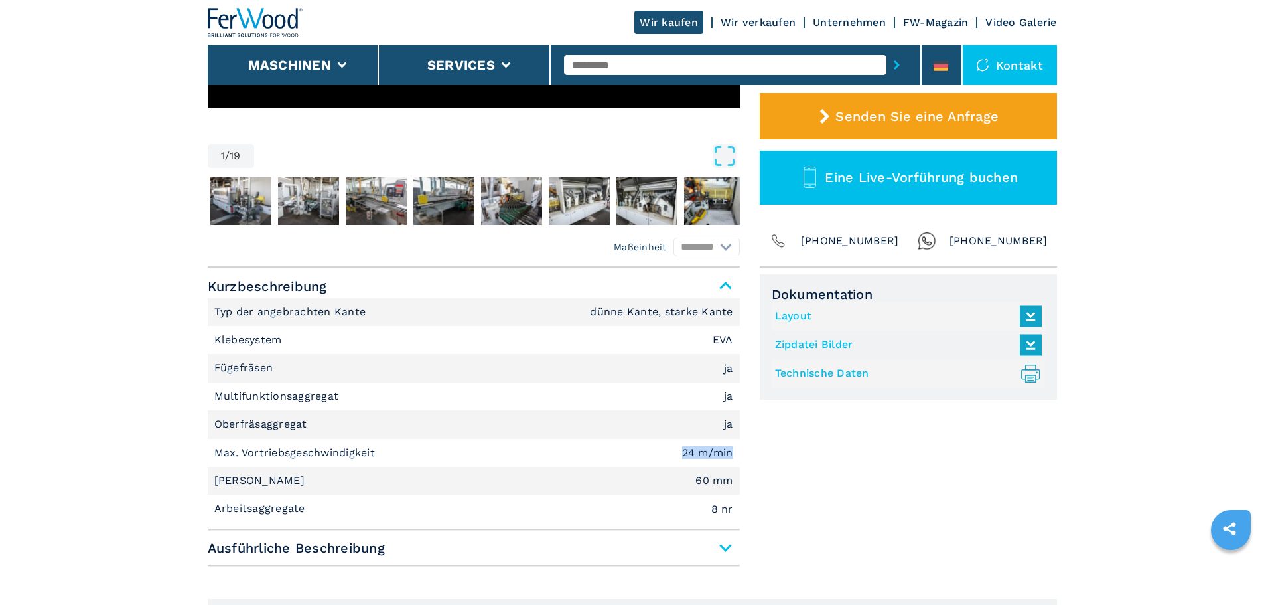
copy em "24 m/min"
drag, startPoint x: 459, startPoint y: 476, endPoint x: 78, endPoint y: 476, distance: 381.6
copy p "Maximale Plattendicke"
click at [613, 58] on input "text" at bounding box center [725, 65] width 323 height 20
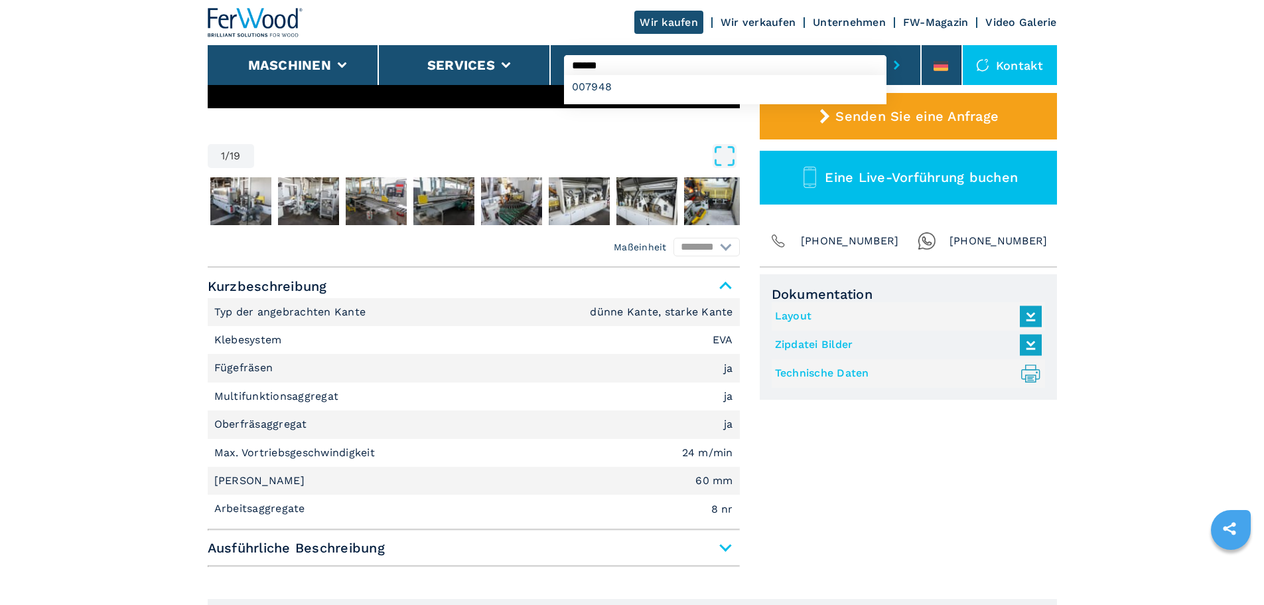
type input "******"
click at [887, 50] on button "submit-button" at bounding box center [897, 65] width 21 height 31
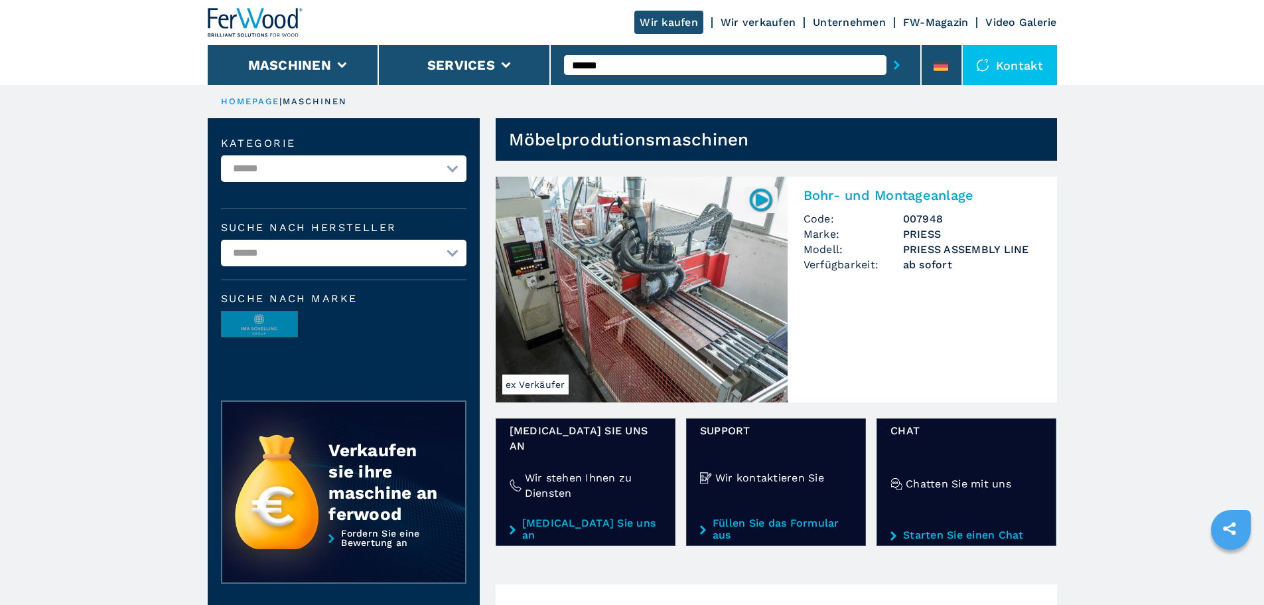
click at [715, 291] on img at bounding box center [642, 290] width 292 height 226
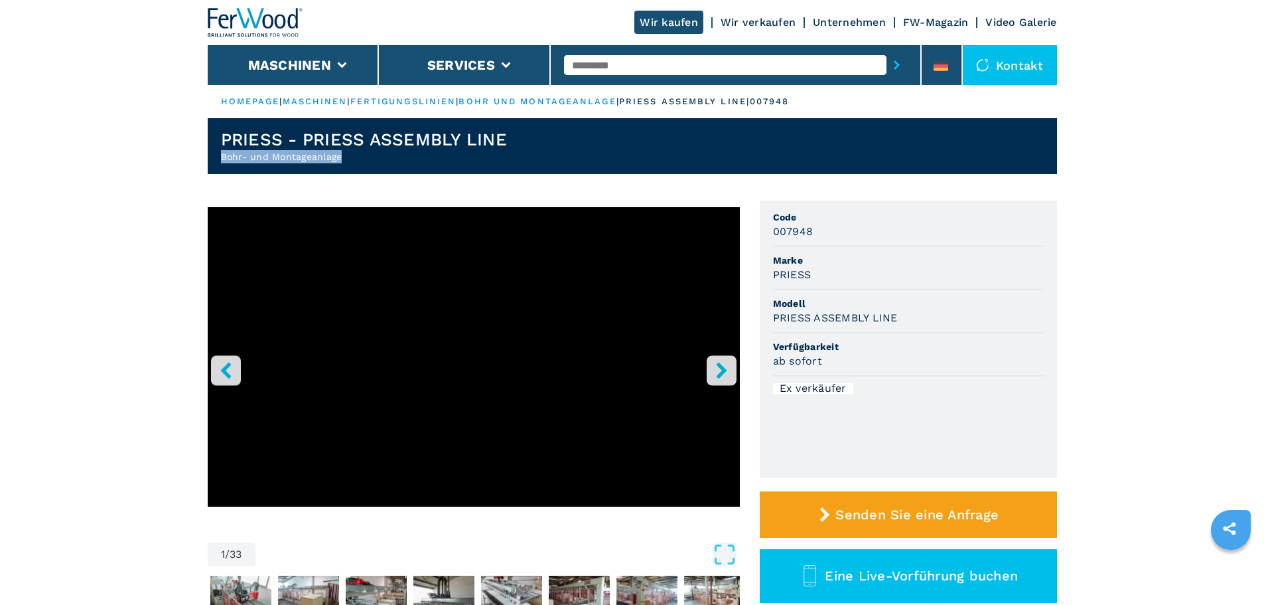
drag, startPoint x: 359, startPoint y: 150, endPoint x: 220, endPoint y: 155, distance: 138.8
click at [208, 155] on header "PRIESS - PRIESS ASSEMBLY LINE Bohr- und Montageanlage" at bounding box center [632, 146] width 849 height 56
copy h2 "Bohr- und Montageanlage"
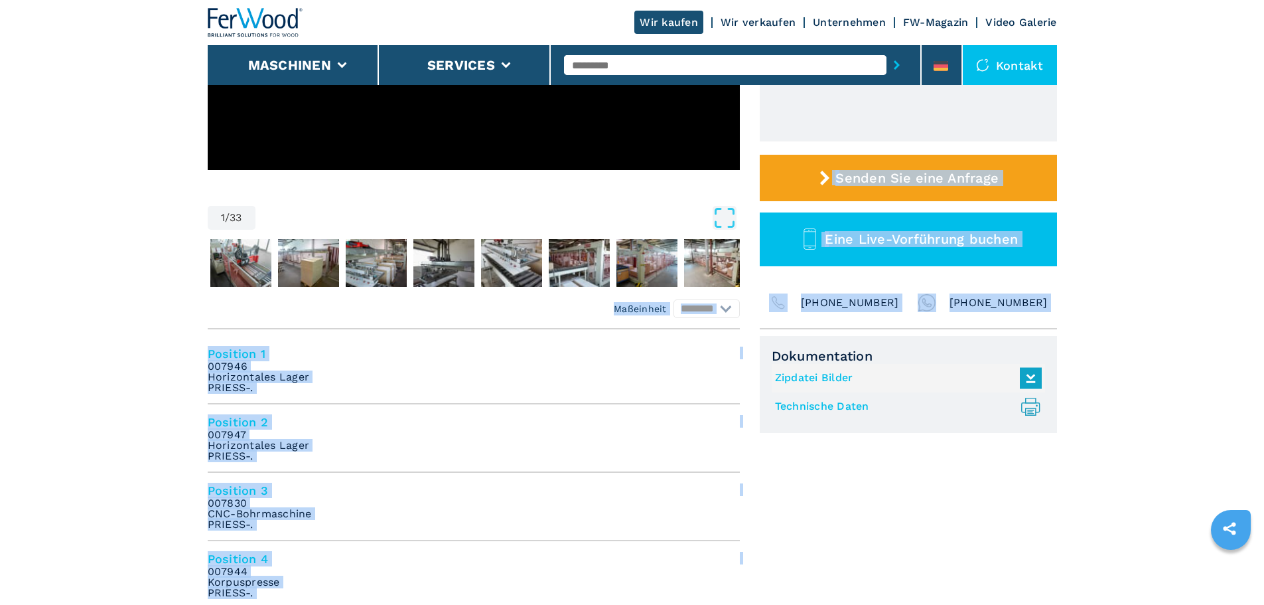
scroll to position [332, 0]
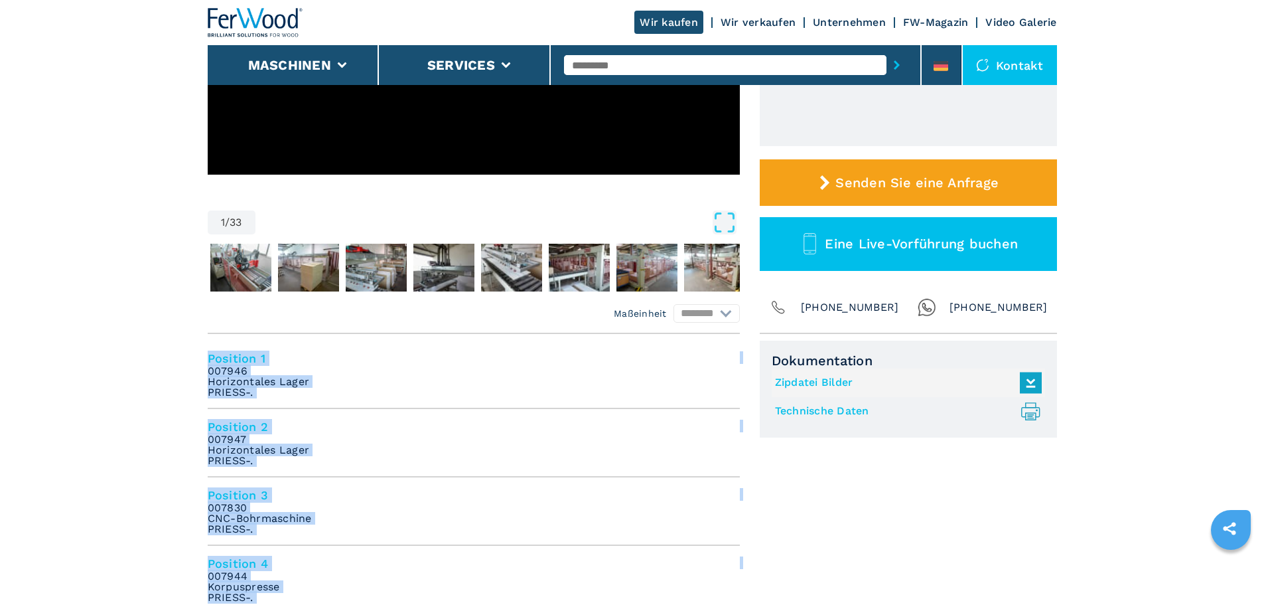
drag, startPoint x: 345, startPoint y: 402, endPoint x: 167, endPoint y: 359, distance: 183.5
copy ul "Position 1 007946 Horizontales Lager PRIESS-. Position 2 007947 Horizontales La…"
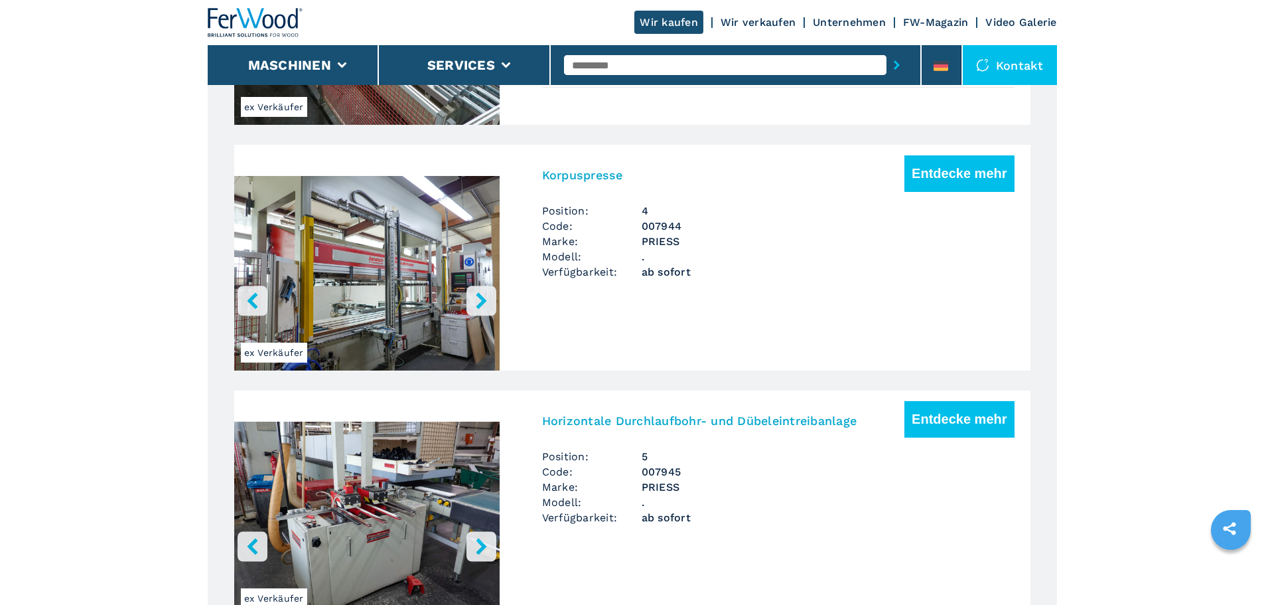
scroll to position [1858, 0]
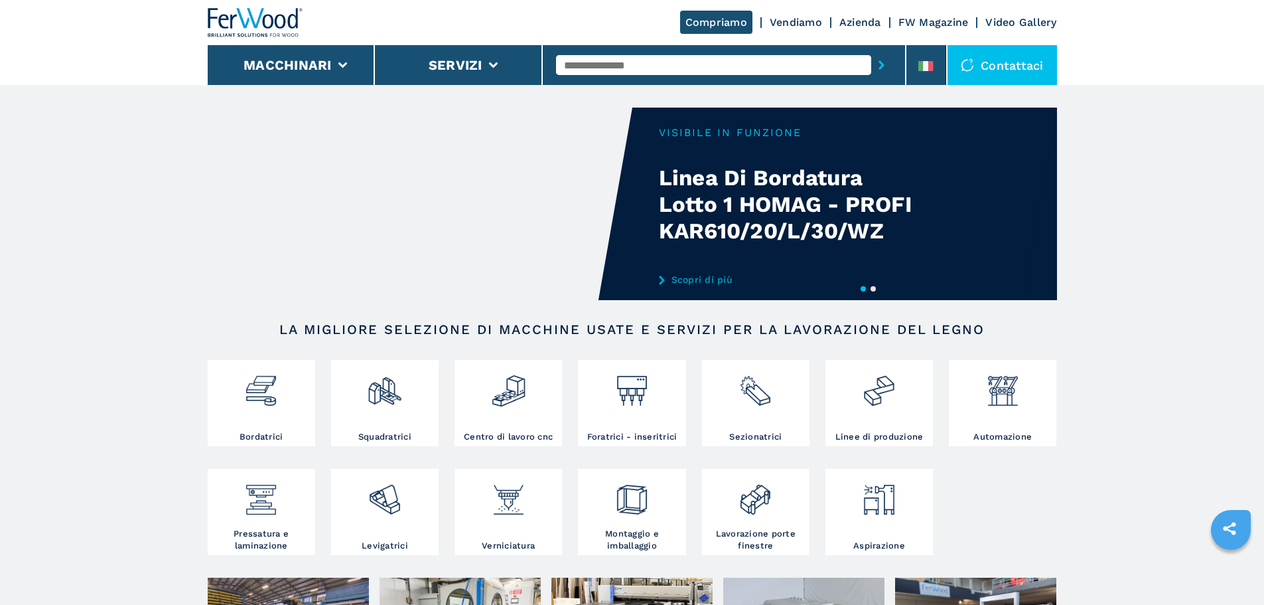
click at [635, 60] on input "text" at bounding box center [713, 65] width 315 height 20
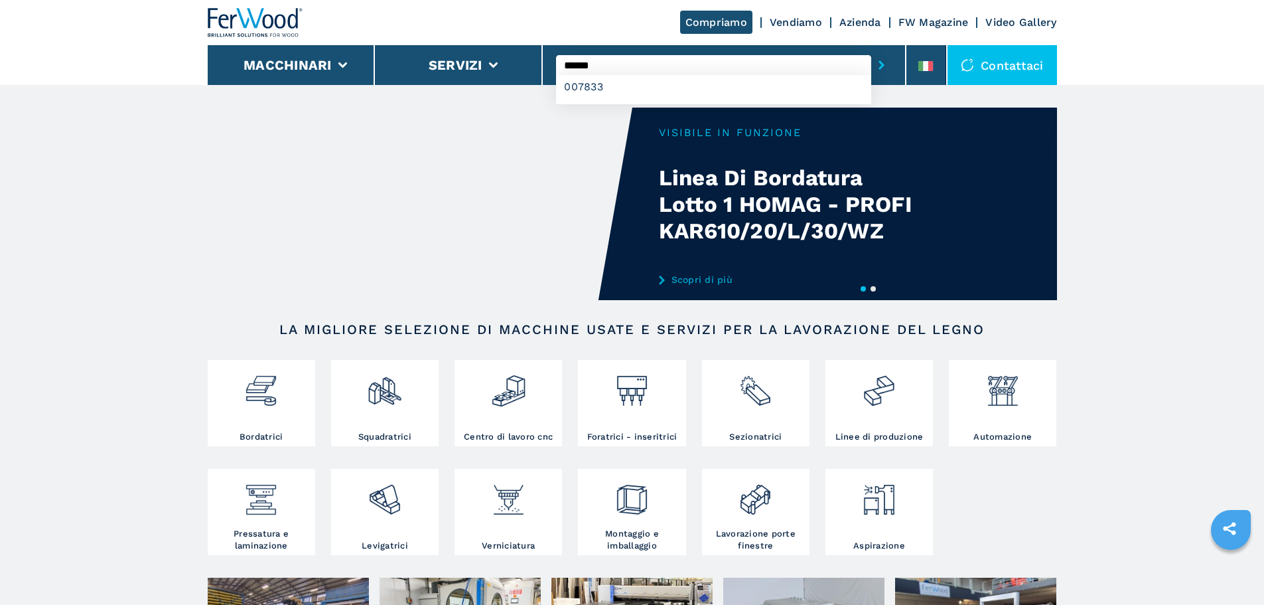
type input "******"
click at [871, 50] on button "submit-button" at bounding box center [881, 65] width 21 height 31
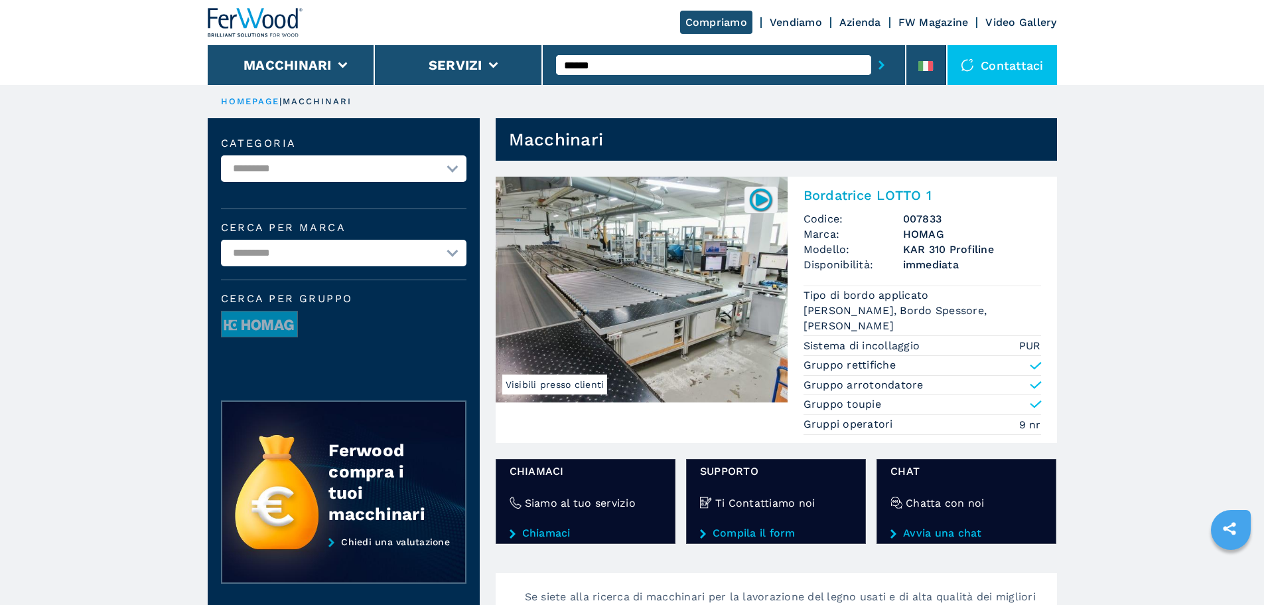
click at [656, 265] on img at bounding box center [642, 290] width 292 height 226
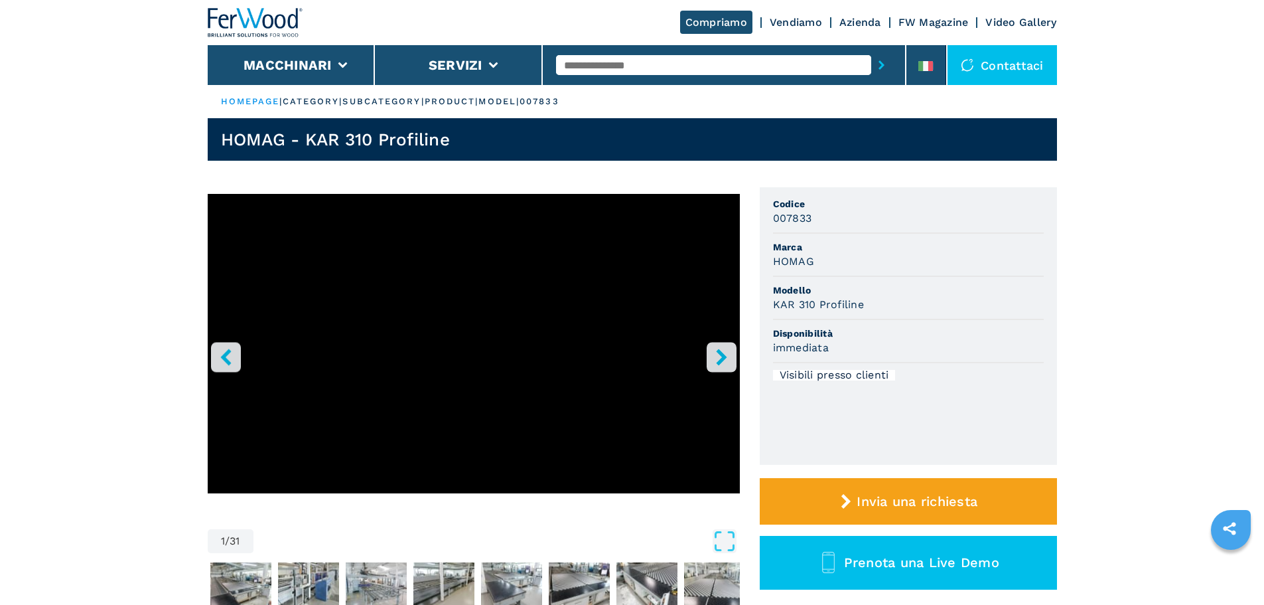
click at [723, 72] on input "text" at bounding box center [713, 65] width 315 height 20
type input "******"
click at [871, 50] on button "submit-button" at bounding box center [881, 65] width 21 height 31
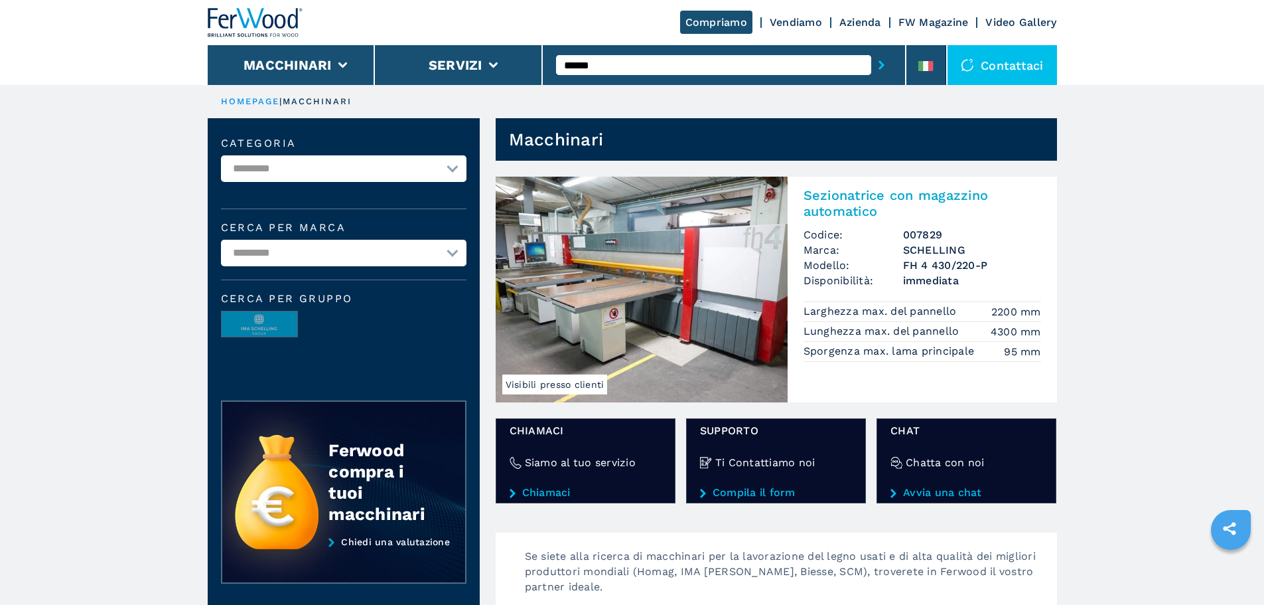
drag, startPoint x: 0, startPoint y: 0, endPoint x: 547, endPoint y: 258, distance: 604.7
click at [547, 258] on img at bounding box center [642, 290] width 292 height 226
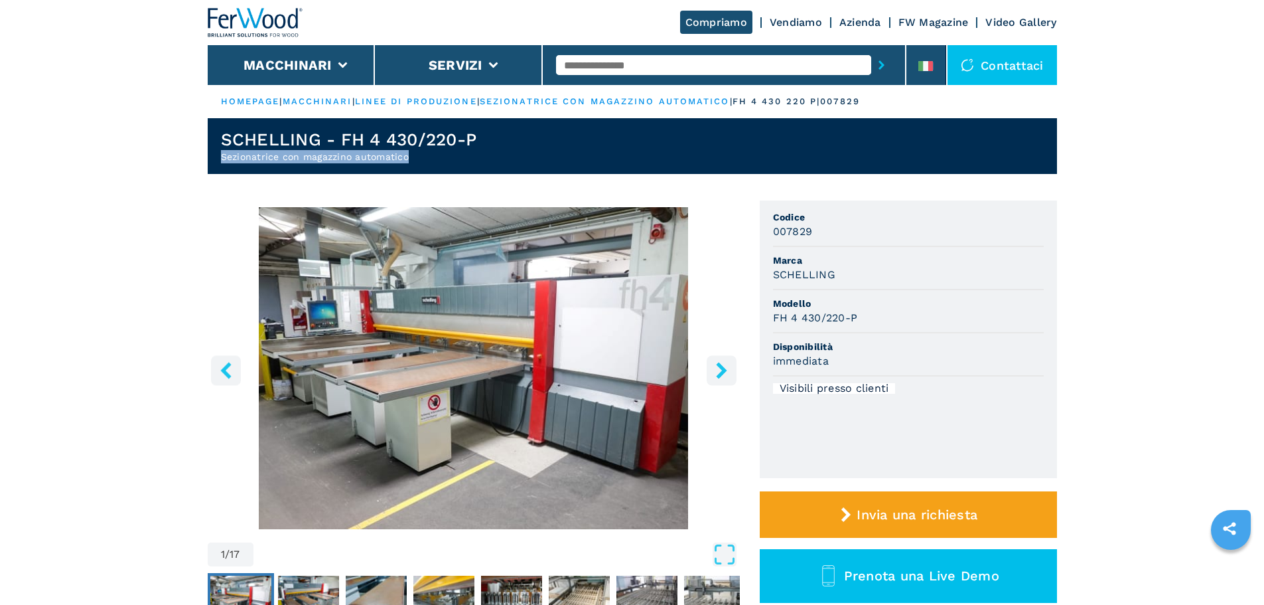
drag, startPoint x: 0, startPoint y: 0, endPoint x: 93, endPoint y: 155, distance: 180.4
copy h2 "Sezionatrice con magazzino automatico"
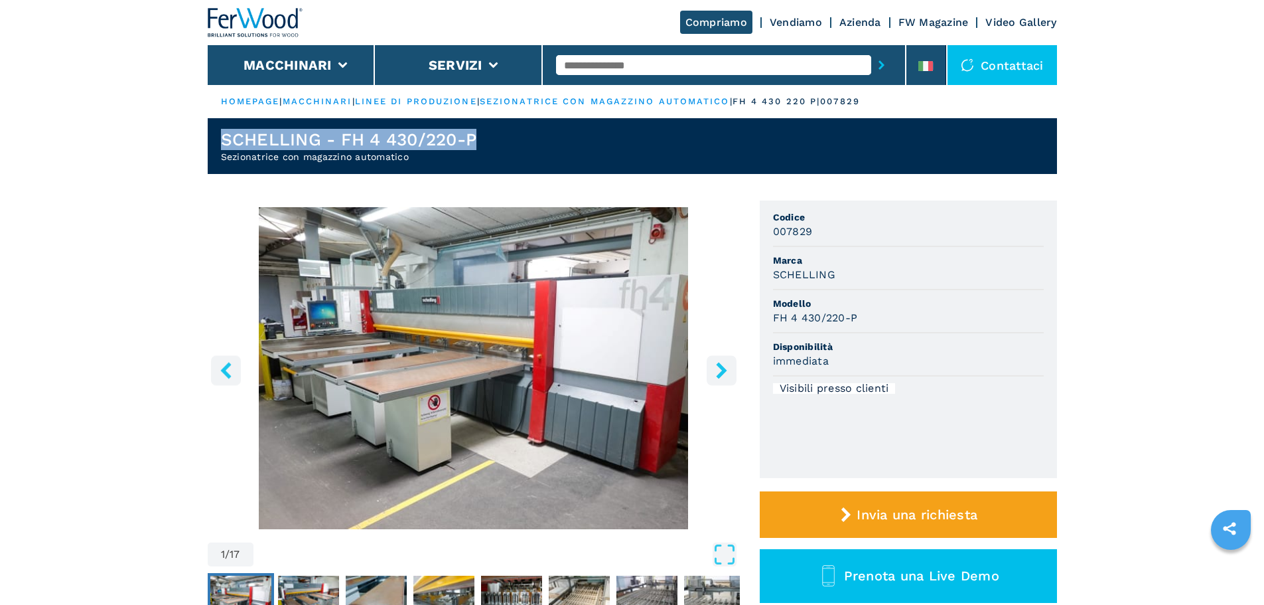
drag, startPoint x: 483, startPoint y: 135, endPoint x: 188, endPoint y: 145, distance: 294.8
copy h1 "SCHELLING - FH 4 430/220-P"
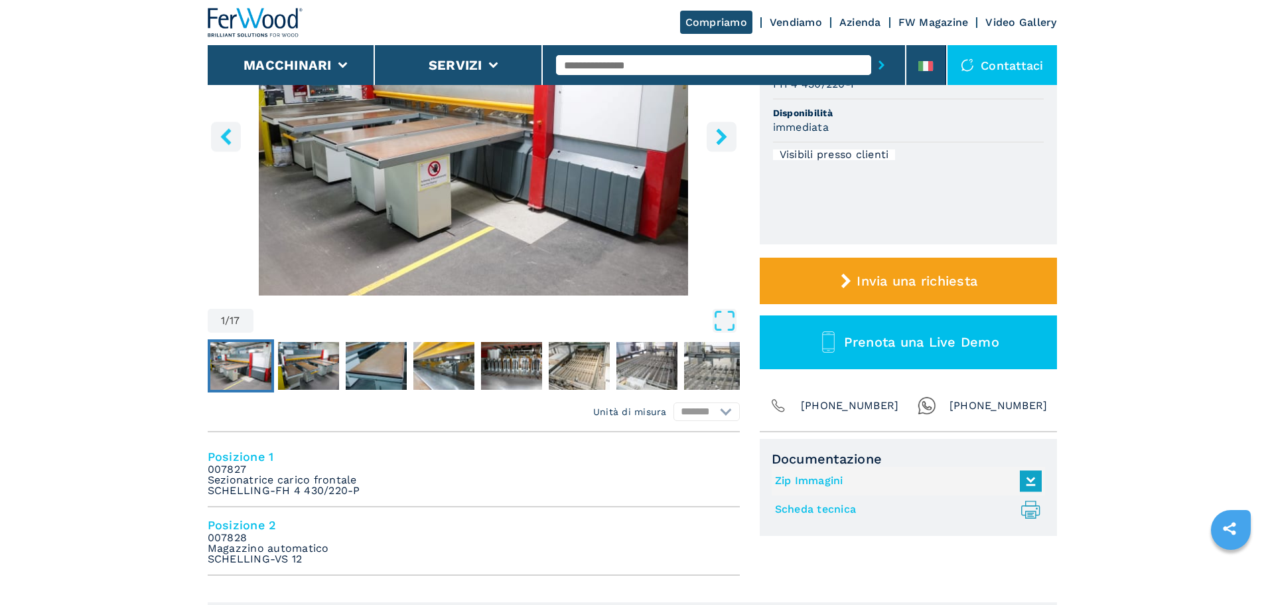
scroll to position [332, 0]
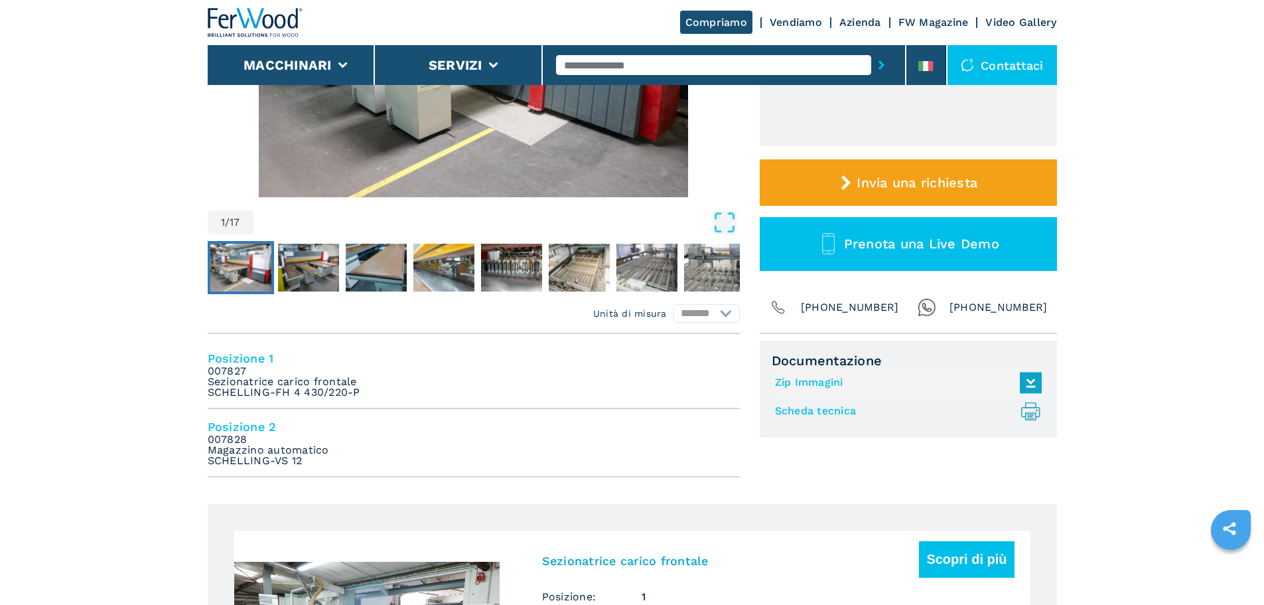
click at [336, 387] on em "007827 Sezionatrice carico frontale SCHELLING-FH 4 430/220-P" at bounding box center [284, 382] width 153 height 32
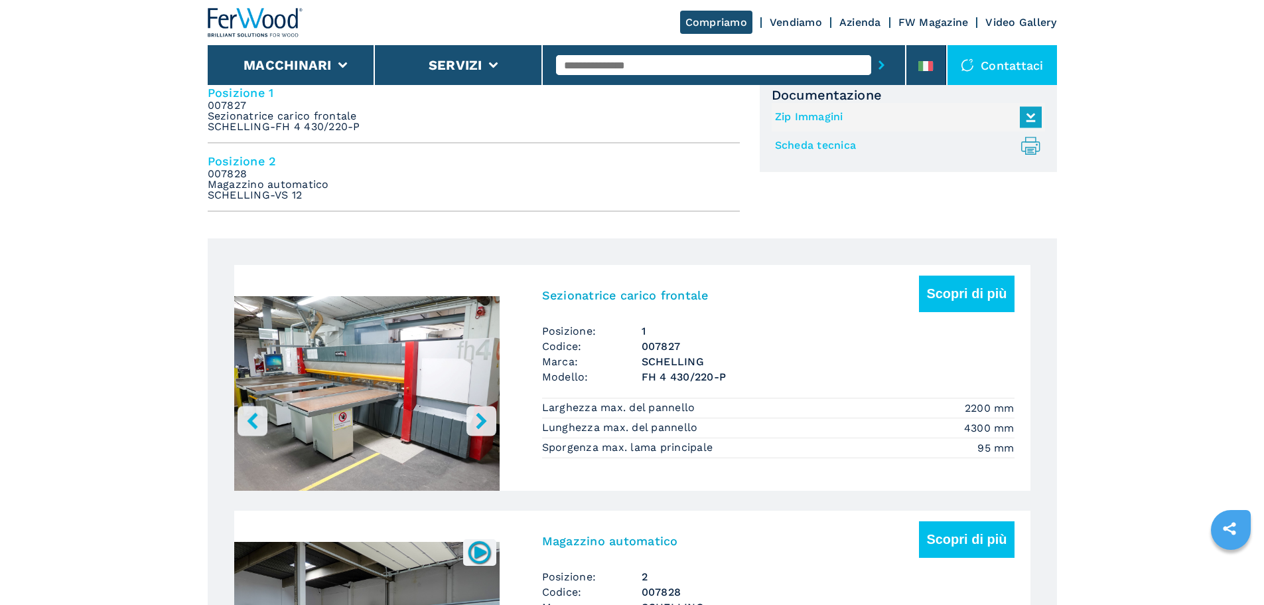
click at [350, 388] on img "Go to Slide 1" at bounding box center [366, 395] width 265 height 249
click at [601, 302] on h3 "Sezionatrice carico frontale" at bounding box center [625, 294] width 167 height 15
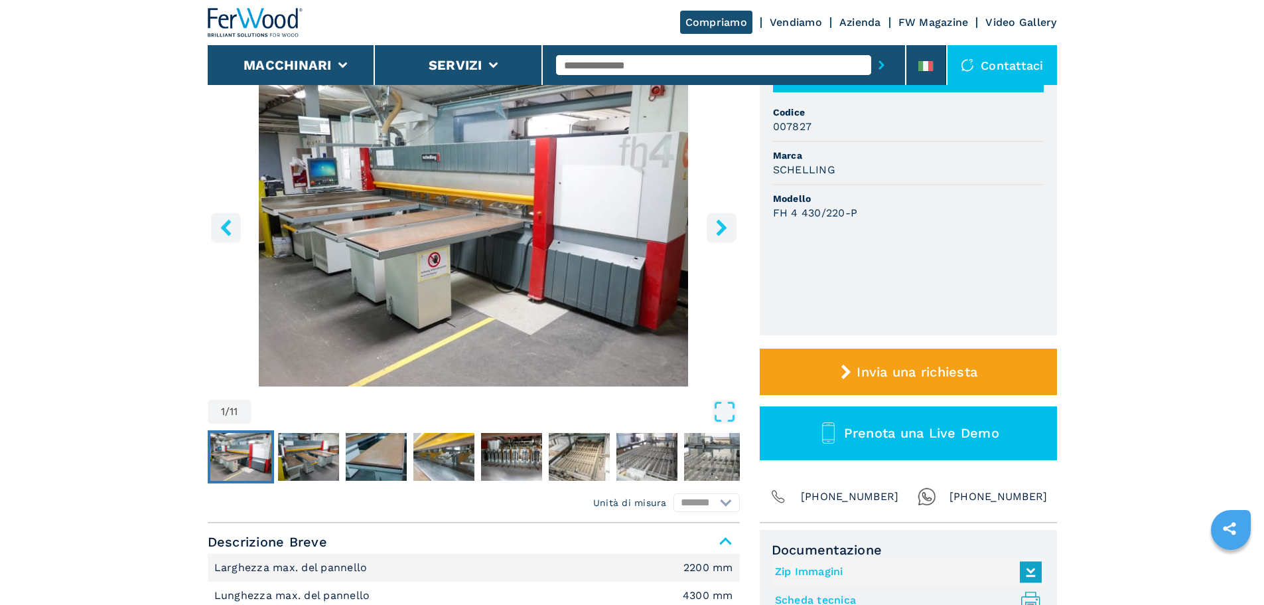
scroll to position [332, 0]
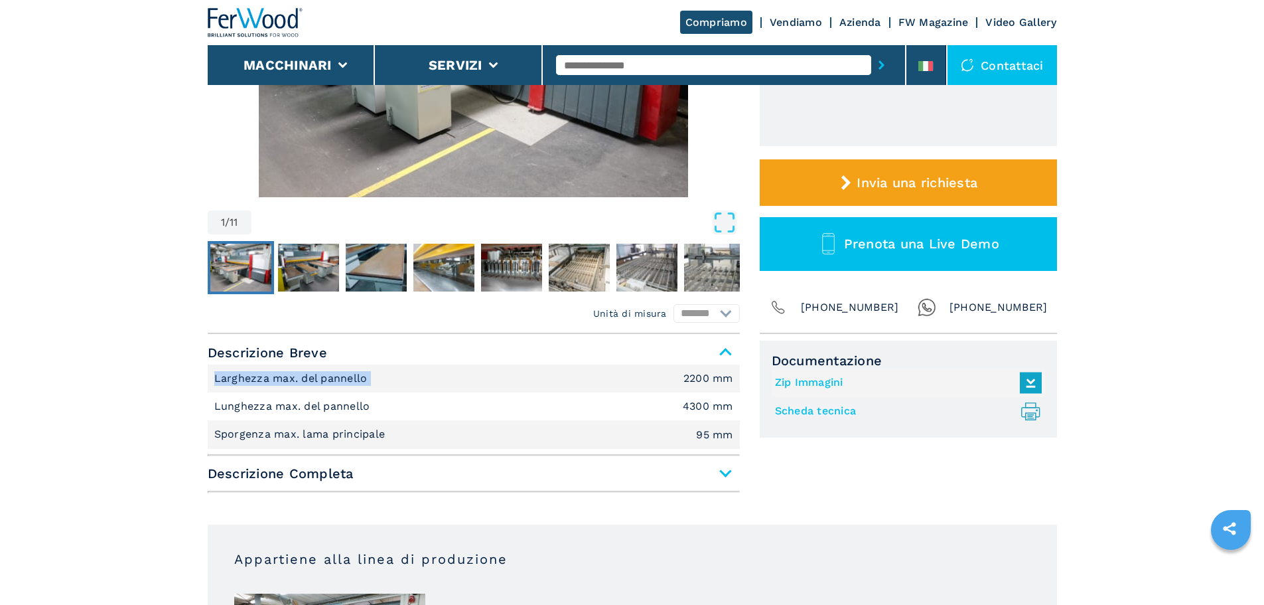
drag, startPoint x: 383, startPoint y: 380, endPoint x: 133, endPoint y: 376, distance: 249.6
copy p "Larghezza max. del pannello"
drag, startPoint x: 648, startPoint y: 392, endPoint x: 673, endPoint y: 375, distance: 29.6
click at [648, 389] on ul "Larghezza max. del pannello 2200 mm Lunghezza max. del pannello 4300 mm Sporgen…" at bounding box center [474, 406] width 532 height 84
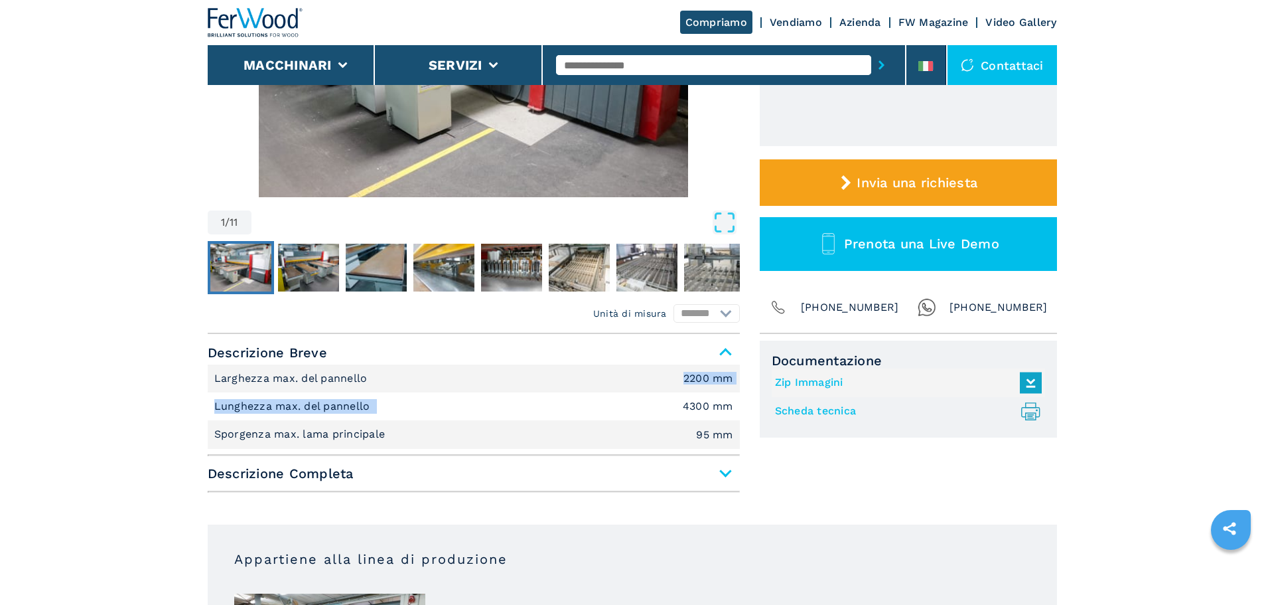
click at [678, 372] on li "Larghezza max. del pannello 2200 mm" at bounding box center [474, 378] width 532 height 28
click at [697, 377] on em "2200 mm" at bounding box center [709, 378] width 50 height 11
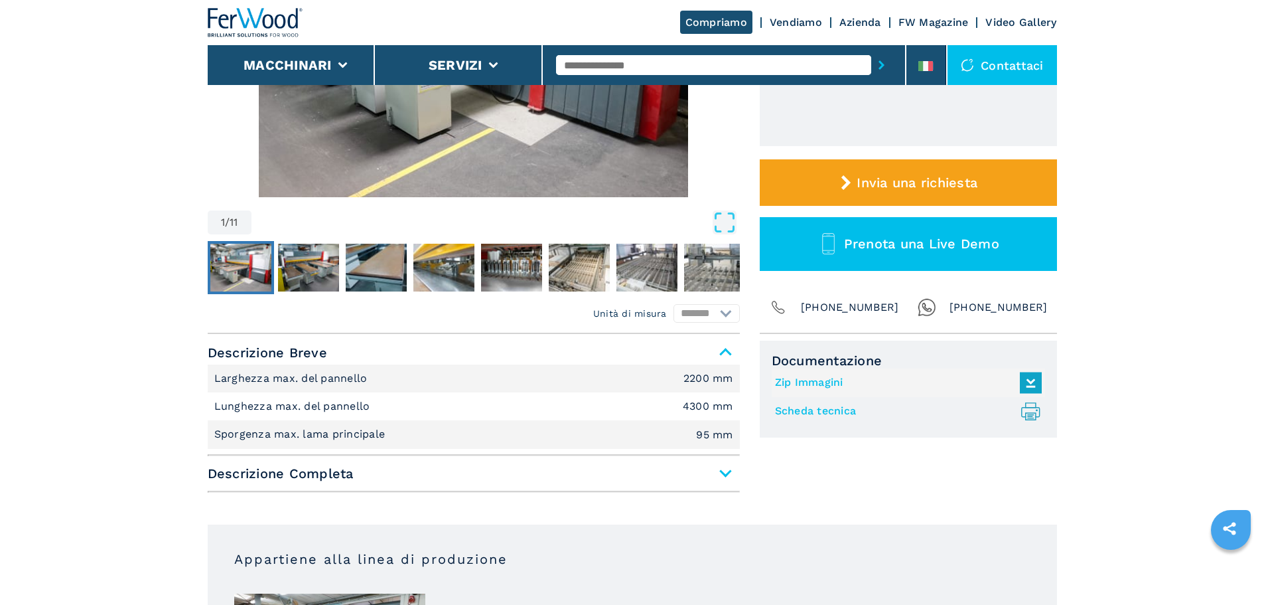
click at [340, 467] on span "Descrizione Completa" at bounding box center [474, 473] width 532 height 24
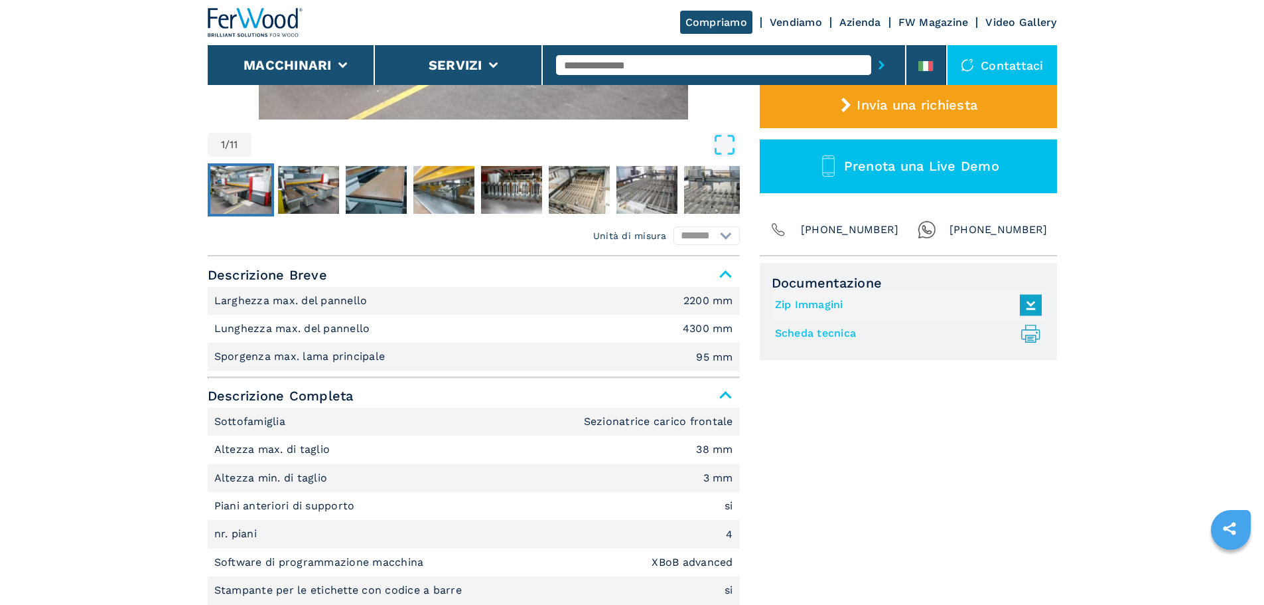
scroll to position [597, 0]
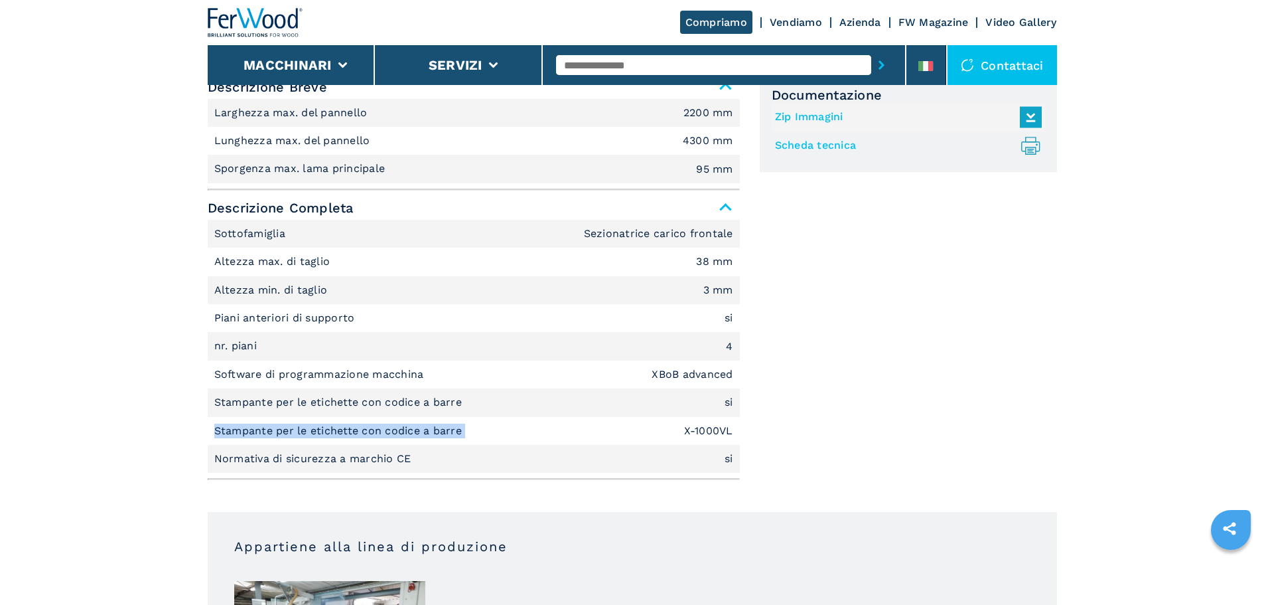
drag, startPoint x: 514, startPoint y: 431, endPoint x: 159, endPoint y: 427, distance: 355.1
copy p "Stampante per le etichette con codice a barre"
drag, startPoint x: 676, startPoint y: 423, endPoint x: 735, endPoint y: 425, distance: 58.4
click at [735, 425] on li "Stampante per le etichette con codice a barre X-1000VL" at bounding box center [474, 431] width 532 height 28
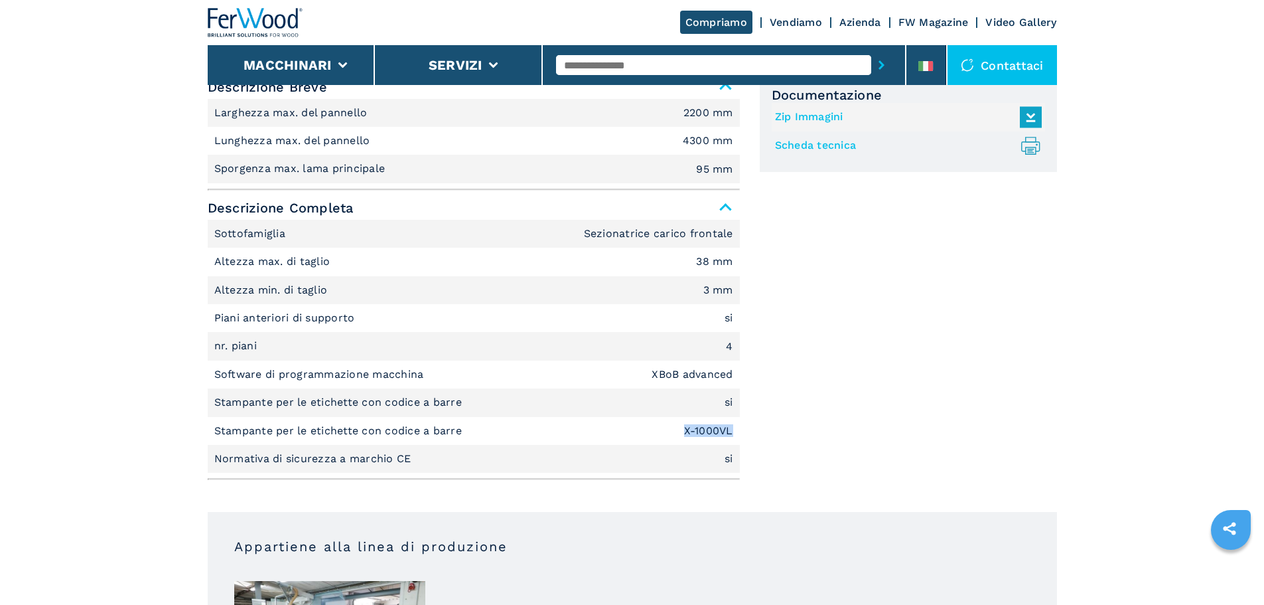
copy em "X-1000VL"
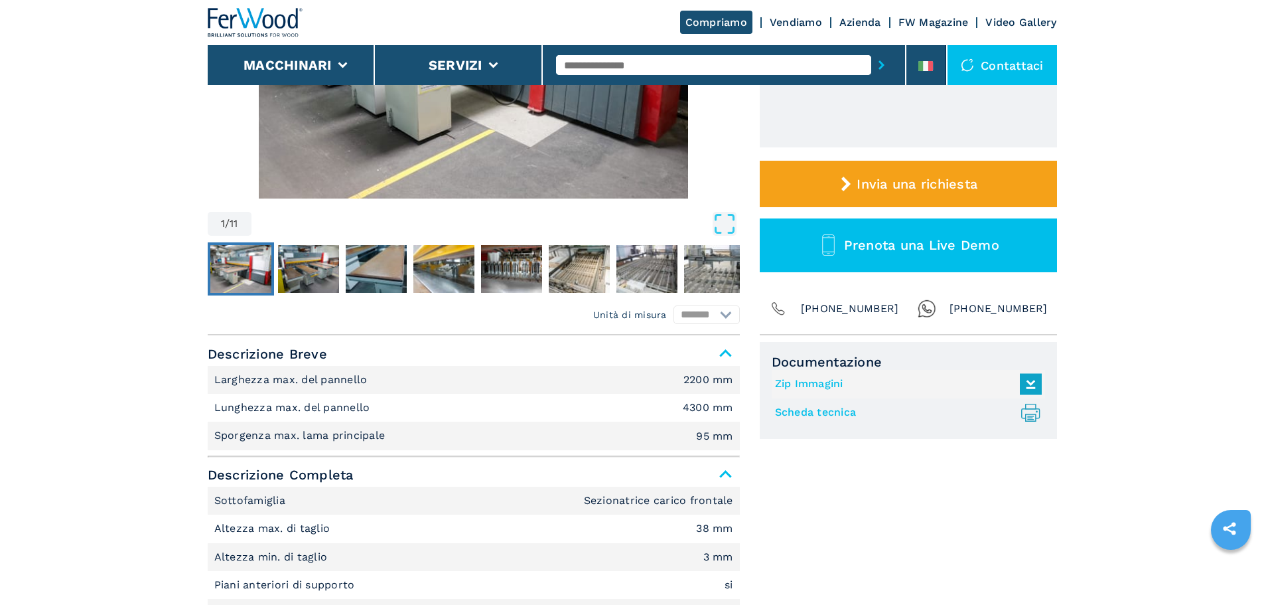
scroll to position [332, 0]
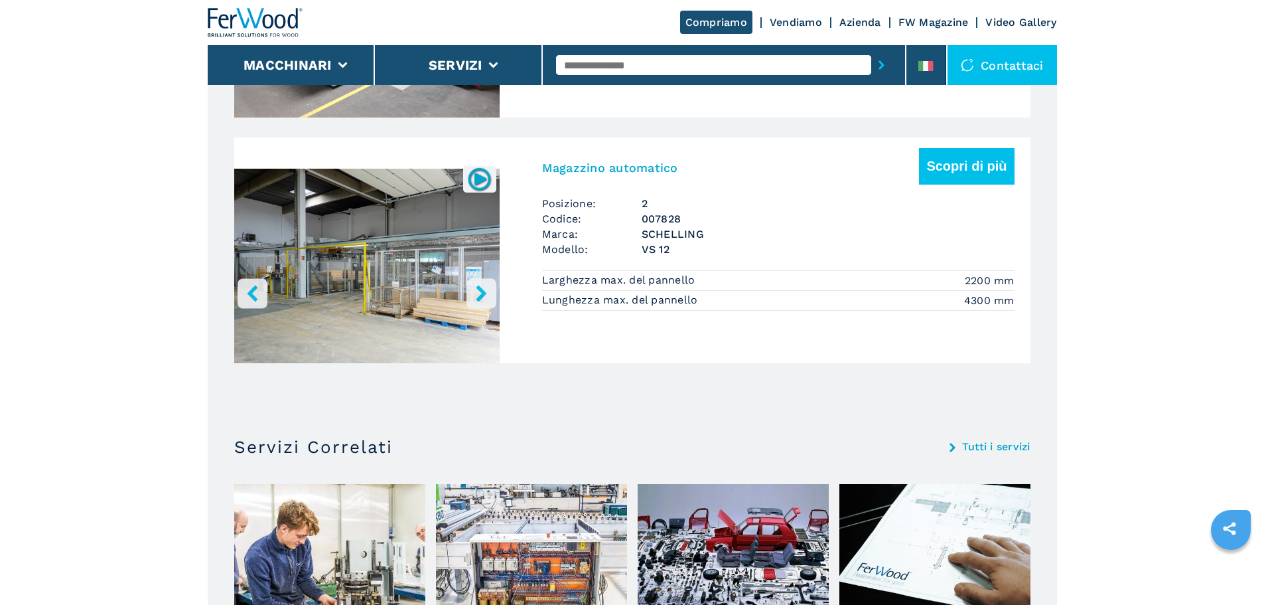
scroll to position [796, 0]
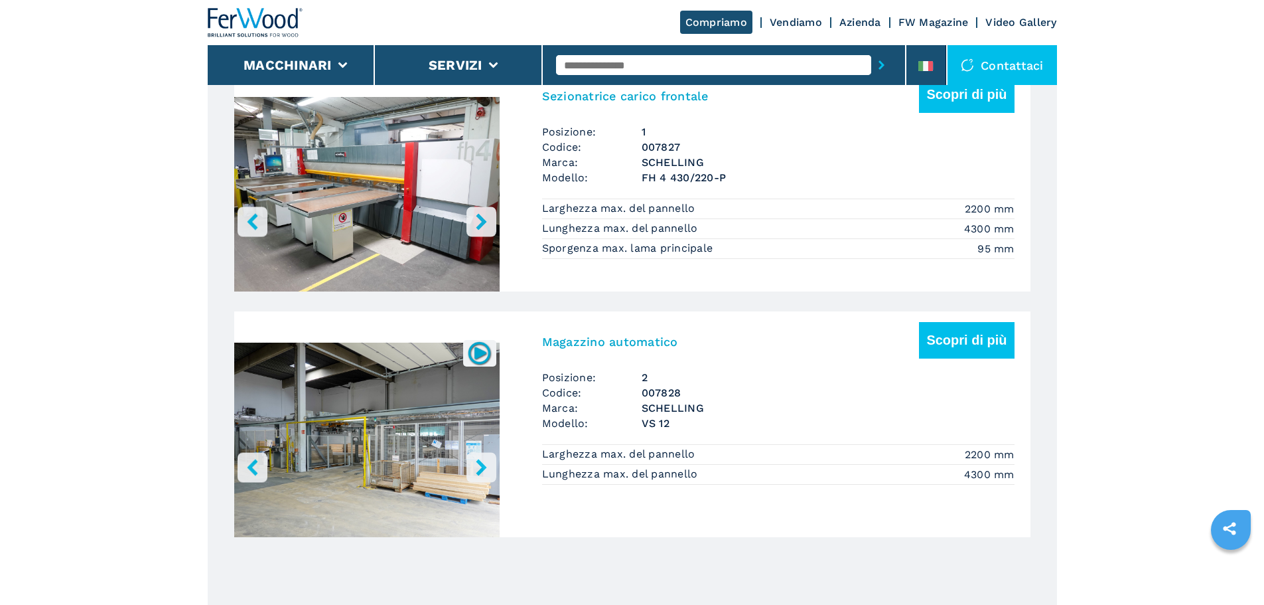
click at [555, 343] on h3 "Magazzino automatico" at bounding box center [610, 341] width 136 height 15
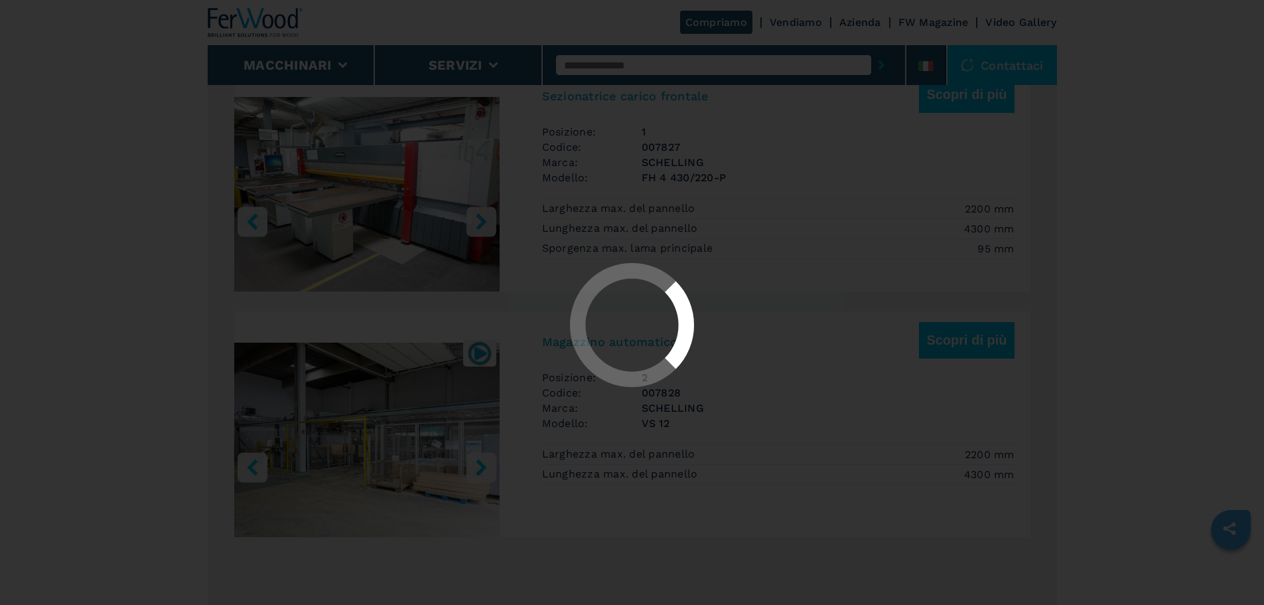
scroll to position [0, 0]
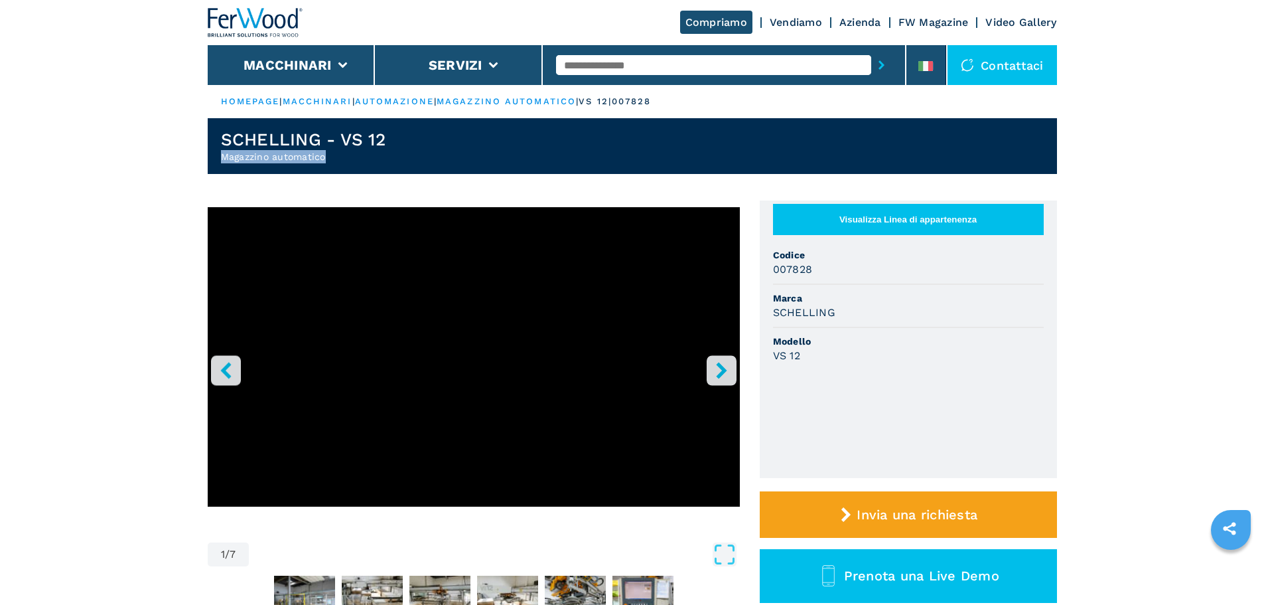
drag, startPoint x: 373, startPoint y: 163, endPoint x: 171, endPoint y: 163, distance: 202.4
copy h2 "Magazzino automatico"
drag, startPoint x: 451, startPoint y: 136, endPoint x: 129, endPoint y: 131, distance: 321.2
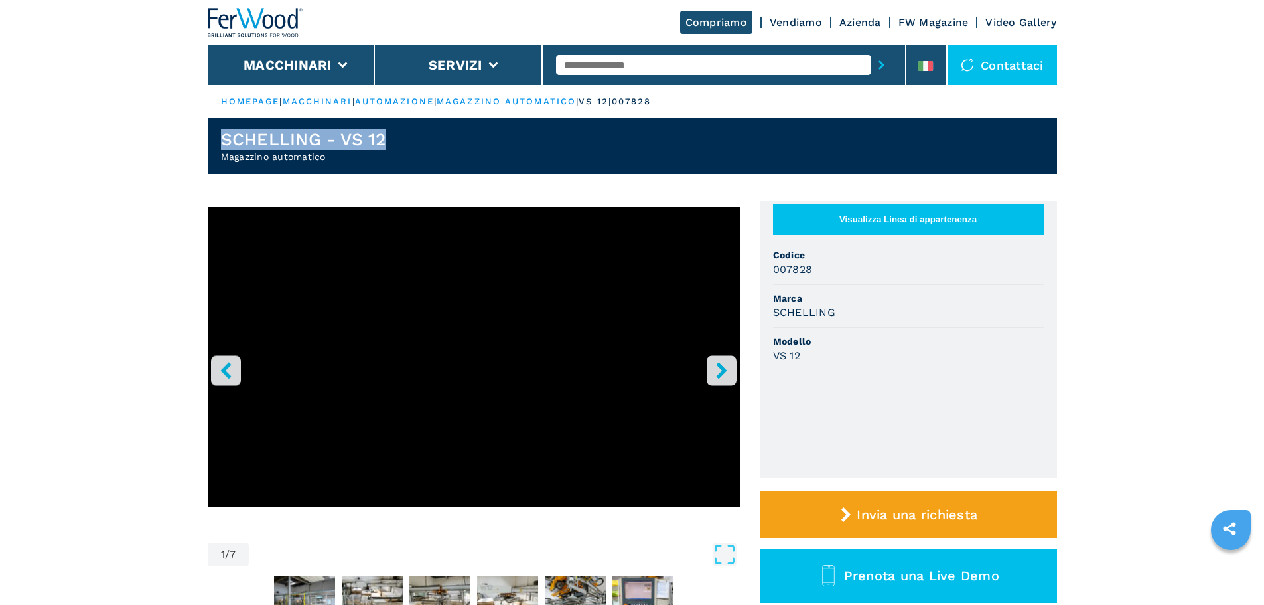
copy h1 "SCHELLING - VS 12"
click at [675, 72] on input "text" at bounding box center [713, 65] width 315 height 20
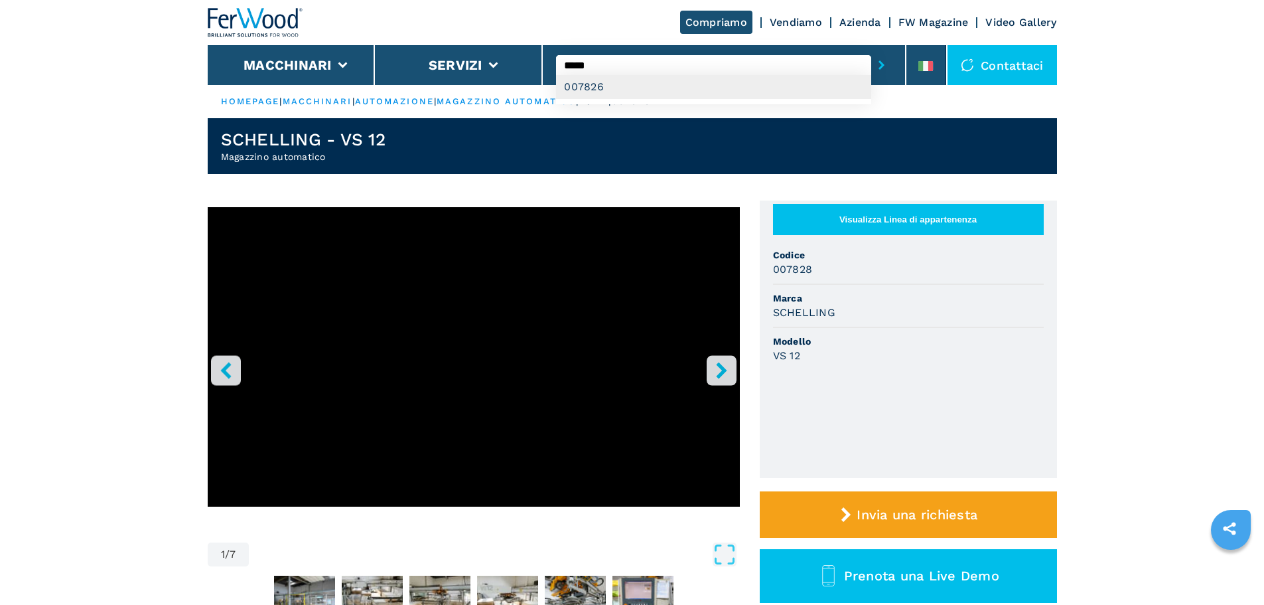
click at [654, 84] on div "007826" at bounding box center [713, 87] width 315 height 24
type input "******"
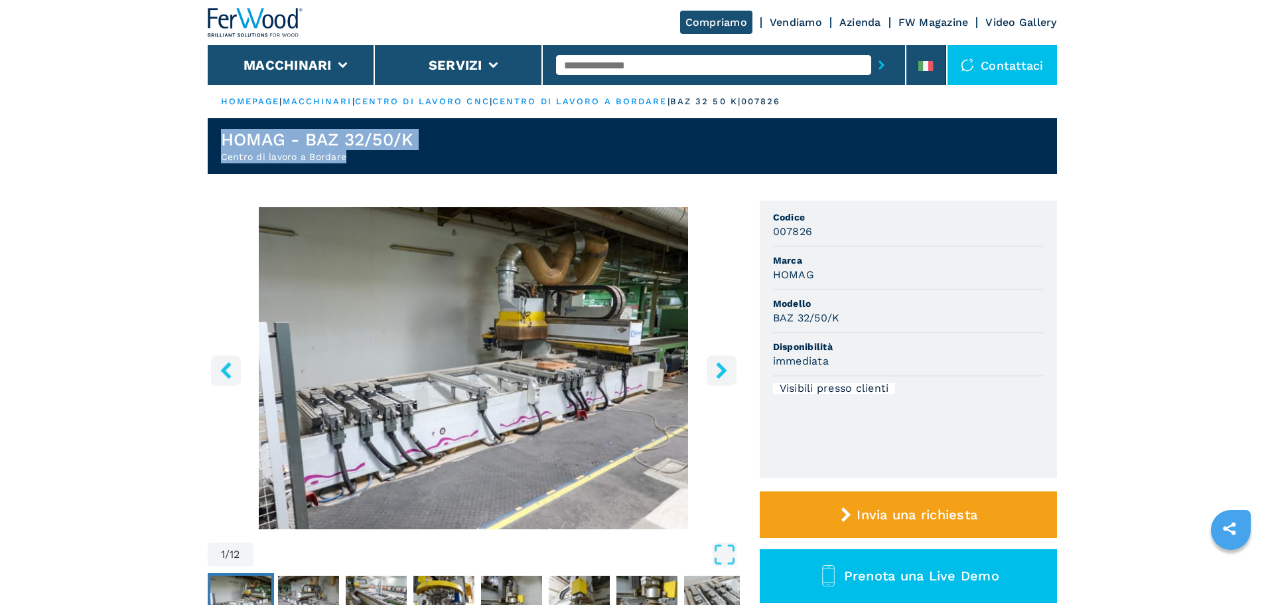
drag, startPoint x: 360, startPoint y: 161, endPoint x: 98, endPoint y: 125, distance: 265.3
click at [364, 166] on header "HOMAG - BAZ 32/50/K Centro di lavoro a Bordare" at bounding box center [632, 146] width 849 height 56
drag, startPoint x: 362, startPoint y: 158, endPoint x: 208, endPoint y: 159, distance: 154.6
click at [208, 159] on header "HOMAG - BAZ 32/50/K Centro di lavoro a Bordare" at bounding box center [632, 146] width 849 height 56
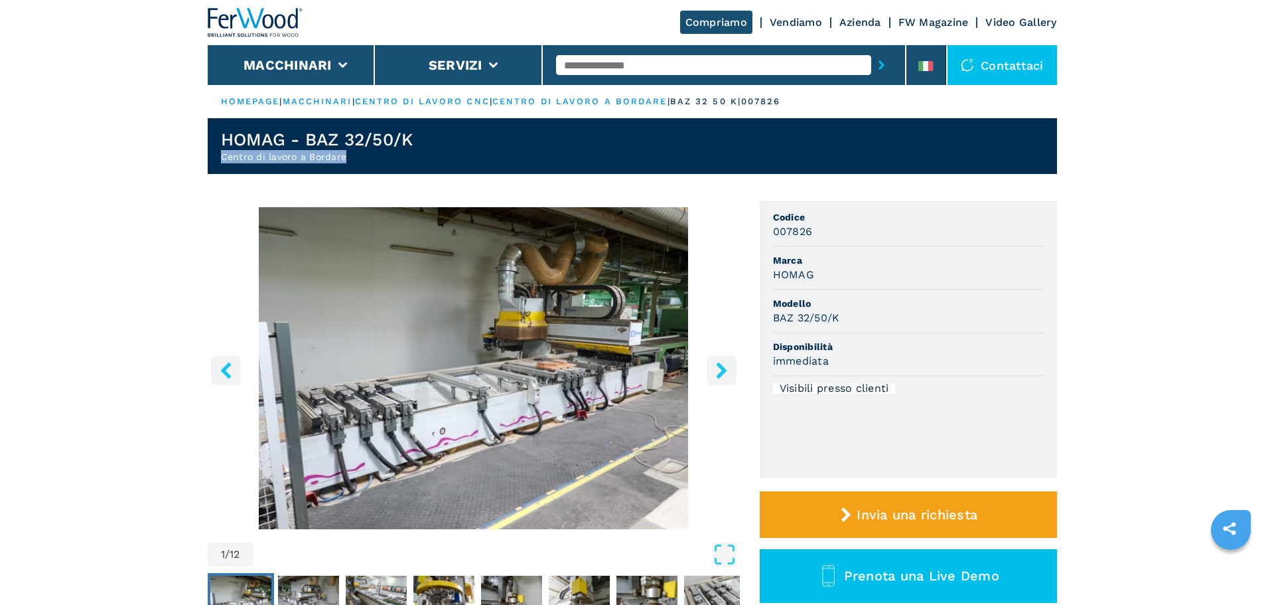
copy h2 "Centro di lavoro a Bordare"
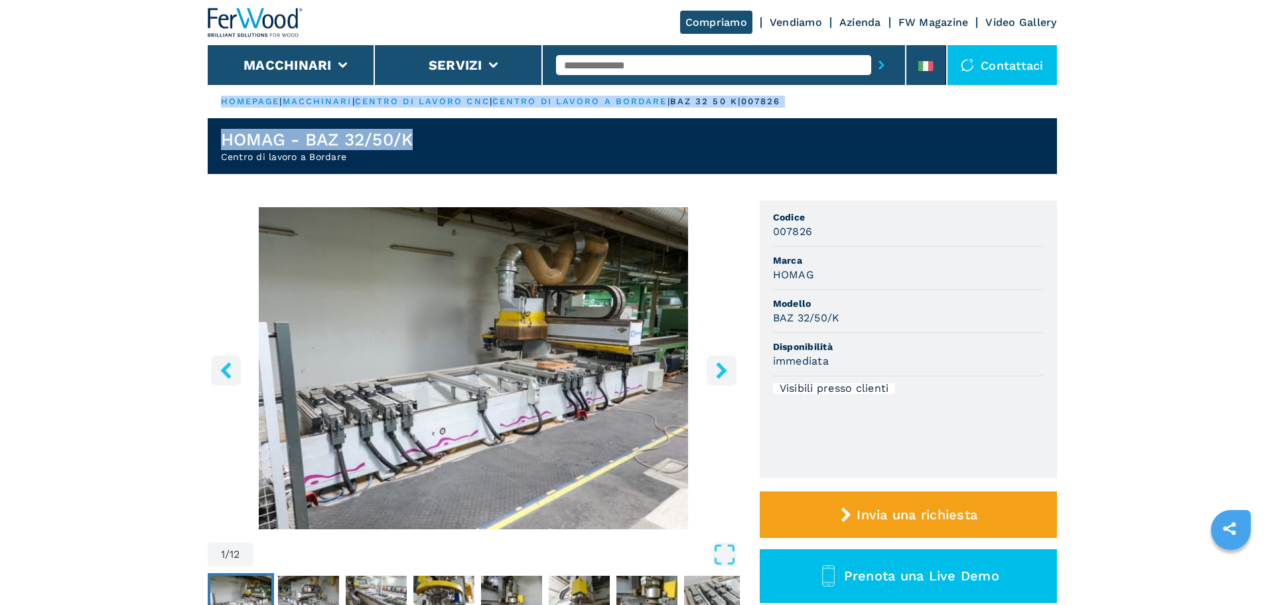
drag, startPoint x: 476, startPoint y: 140, endPoint x: 184, endPoint y: 114, distance: 293.1
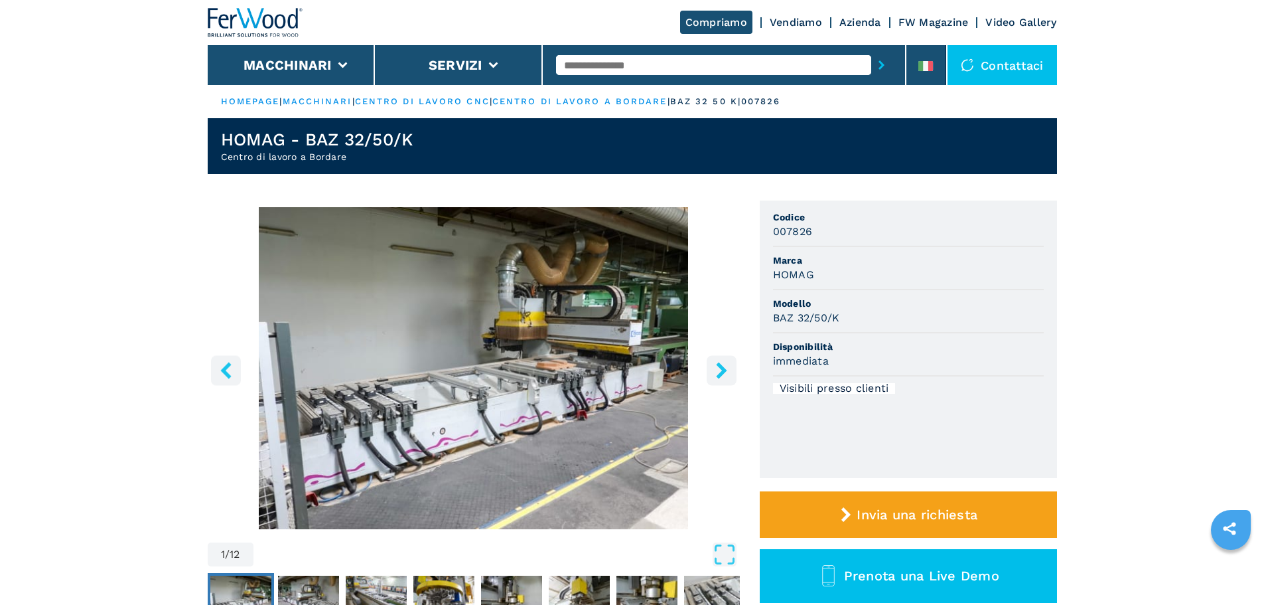
click at [325, 156] on h2 "Centro di lavoro a Bordare" at bounding box center [317, 156] width 192 height 13
click at [323, 145] on h1 "HOMAG - BAZ 32/50/K" at bounding box center [317, 139] width 192 height 21
copy h1 "HOMAG - BAZ 32/50/K"
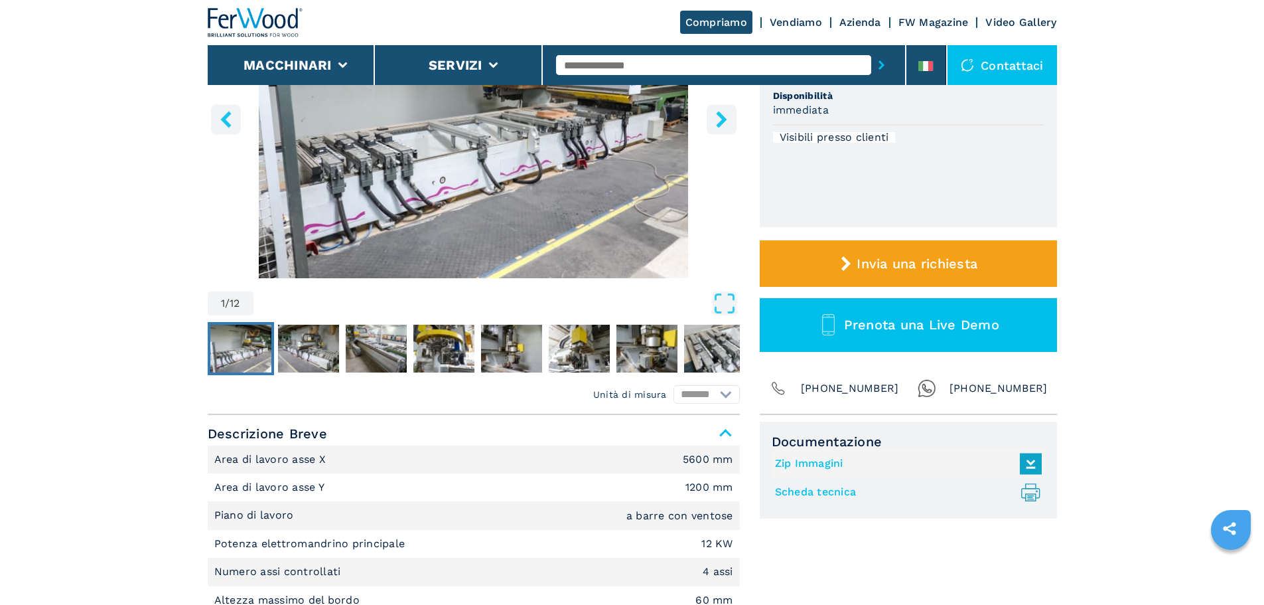
scroll to position [332, 0]
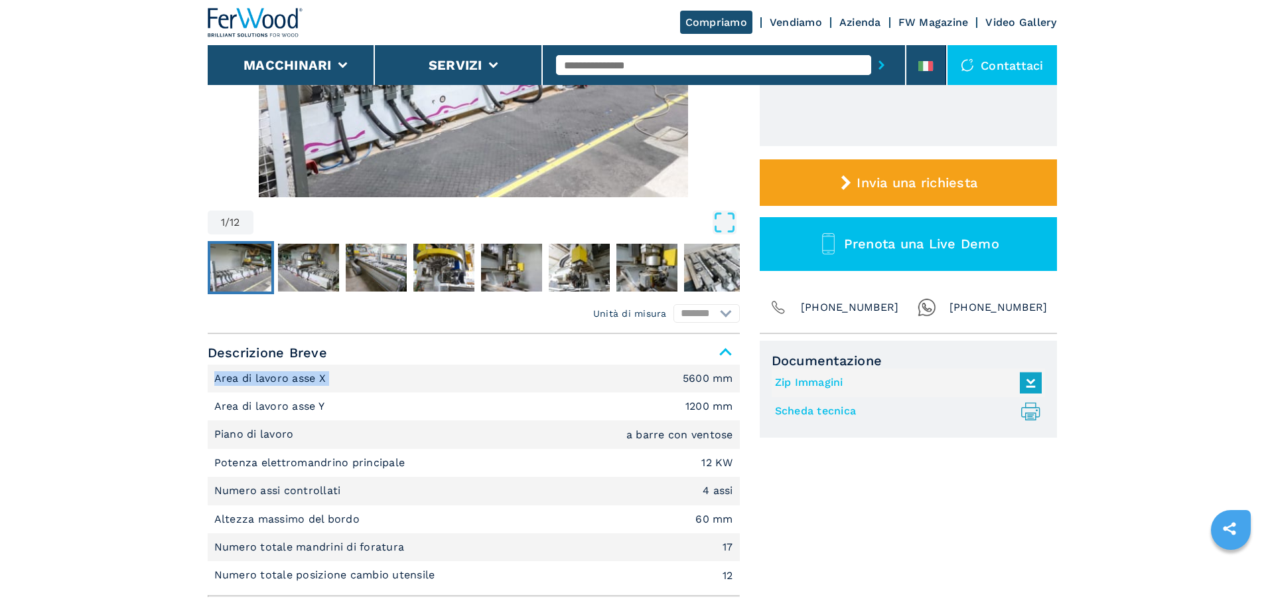
drag, startPoint x: 381, startPoint y: 378, endPoint x: 169, endPoint y: 370, distance: 211.9
copy p "Area di lavoro asse X"
drag, startPoint x: 677, startPoint y: 375, endPoint x: 745, endPoint y: 378, distance: 67.7
click at [745, 378] on div "Unità di misura ******* ********* Descrizione Breve Area di lavoro asse X 5600 …" at bounding box center [632, 486] width 849 height 305
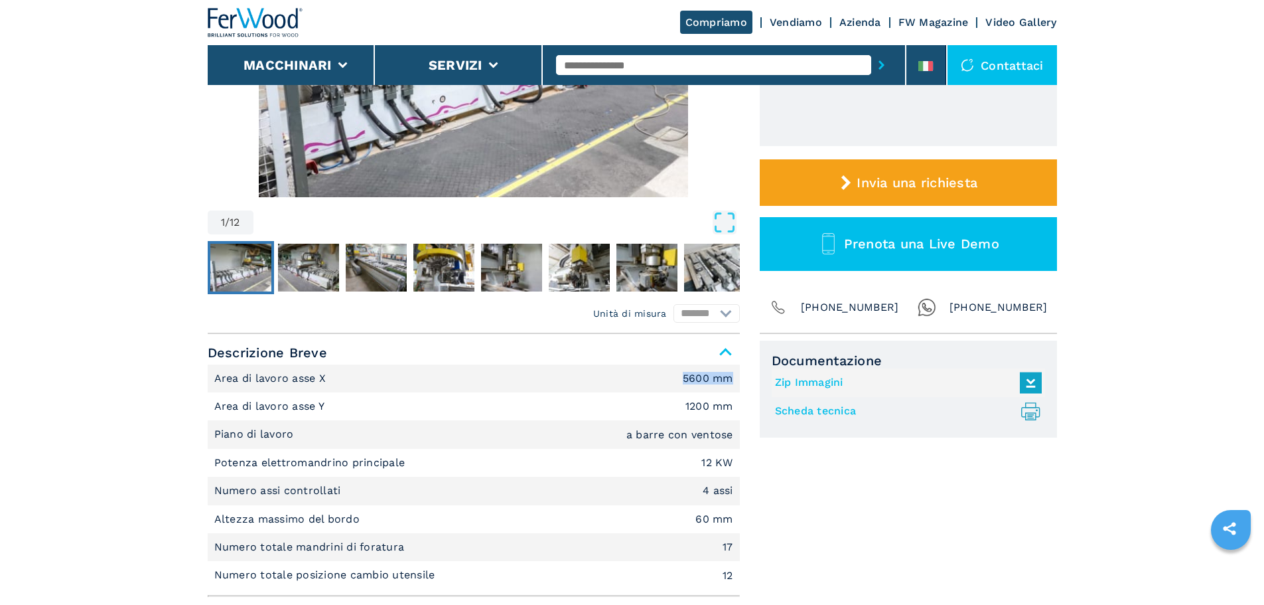
copy em "5600 mm"
drag, startPoint x: 441, startPoint y: 462, endPoint x: 185, endPoint y: 455, distance: 256.3
copy p "Potenza elettromandrino principale"
click at [368, 497] on li "Numero assi controllati 4 assi" at bounding box center [474, 490] width 532 height 28
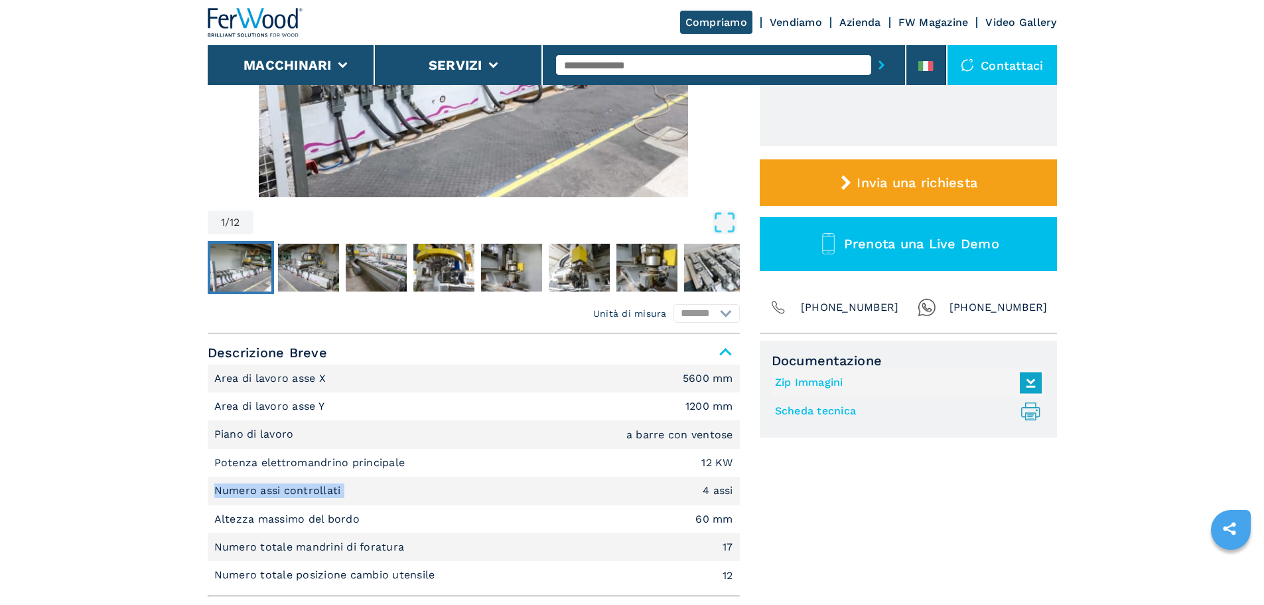
drag, startPoint x: 316, startPoint y: 486, endPoint x: 190, endPoint y: 483, distance: 125.5
copy p "Numero assi controllati"
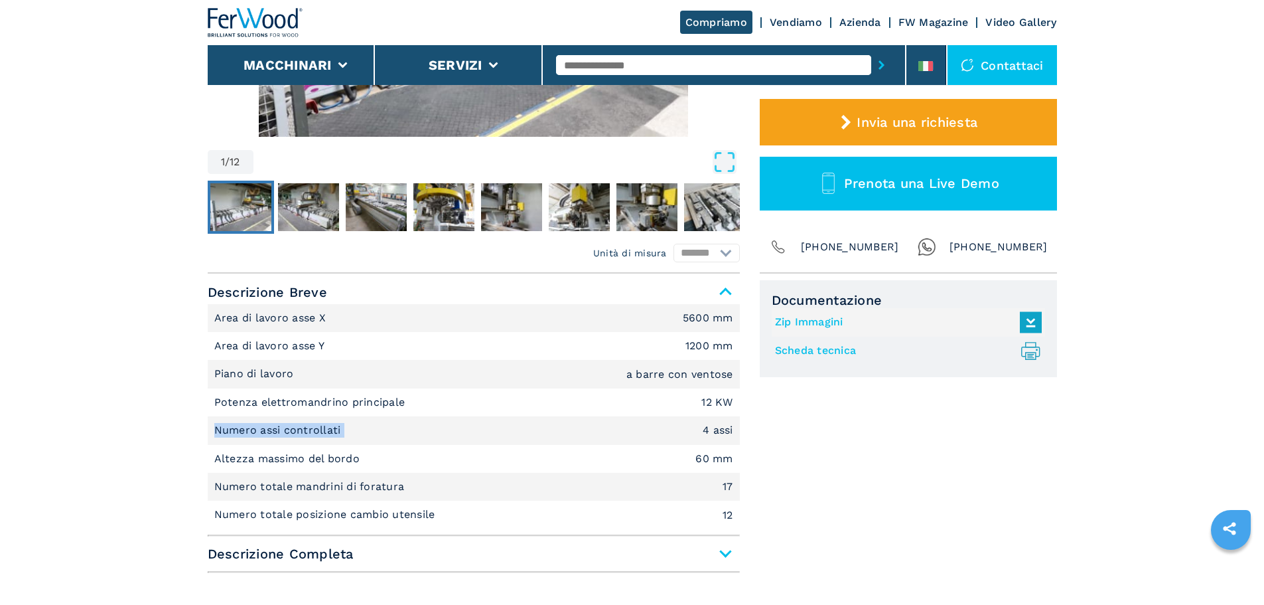
scroll to position [465, 0]
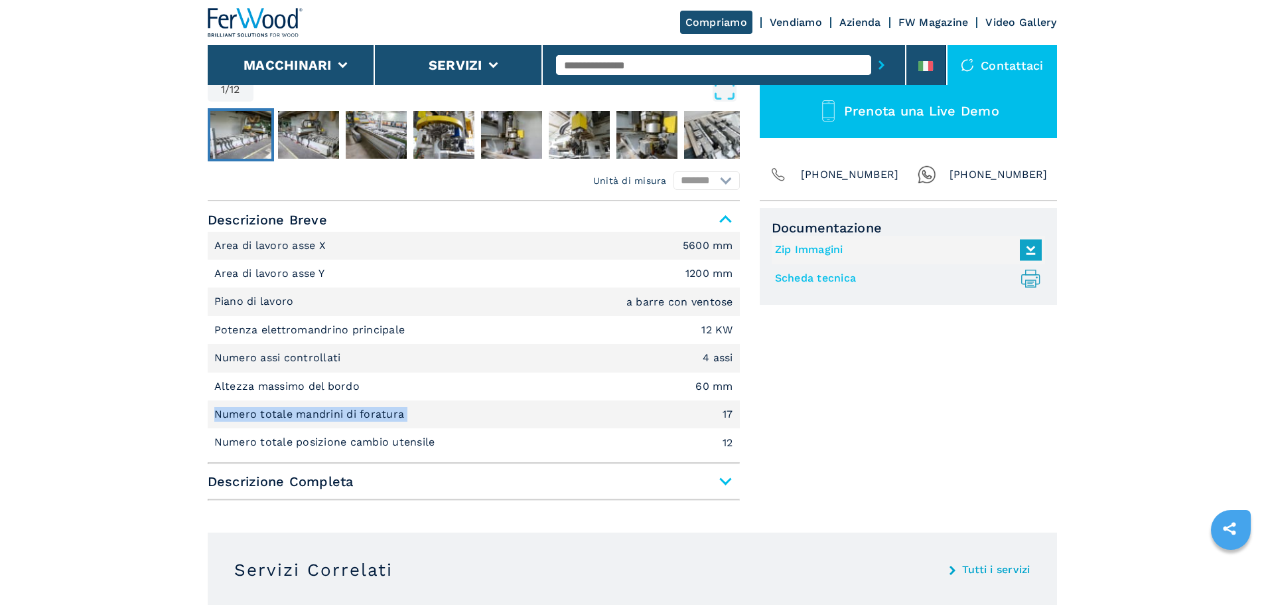
drag, startPoint x: 436, startPoint y: 420, endPoint x: 175, endPoint y: 405, distance: 261.9
click at [175, 405] on main "HOMEPAGE | macchinari | centro di lavoro cnc | centro di lavoro a bordare | baz…" at bounding box center [632, 595] width 1264 height 2120
copy p "Numero totale mandrini di foratura"
drag, startPoint x: 447, startPoint y: 440, endPoint x: 125, endPoint y: 429, distance: 322.7
click at [125, 429] on main "HOMEPAGE | macchinari | centro di lavoro cnc | centro di lavoro a bordare | baz…" at bounding box center [632, 595] width 1264 height 2120
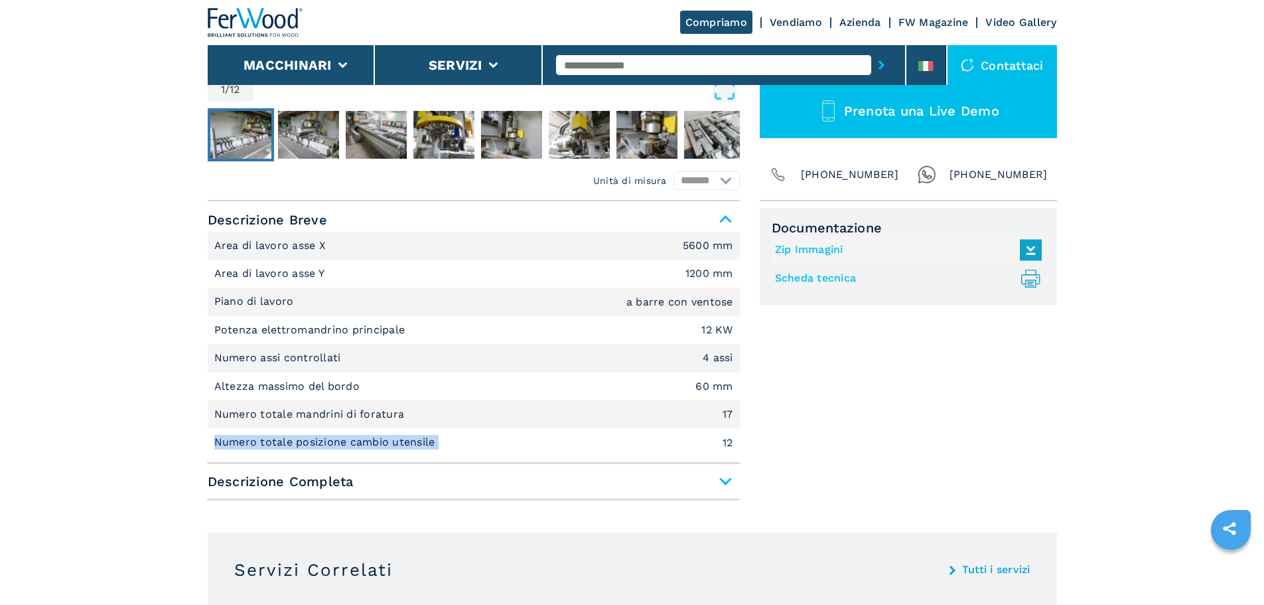
copy p "Numero totale posizione cambio utensile"
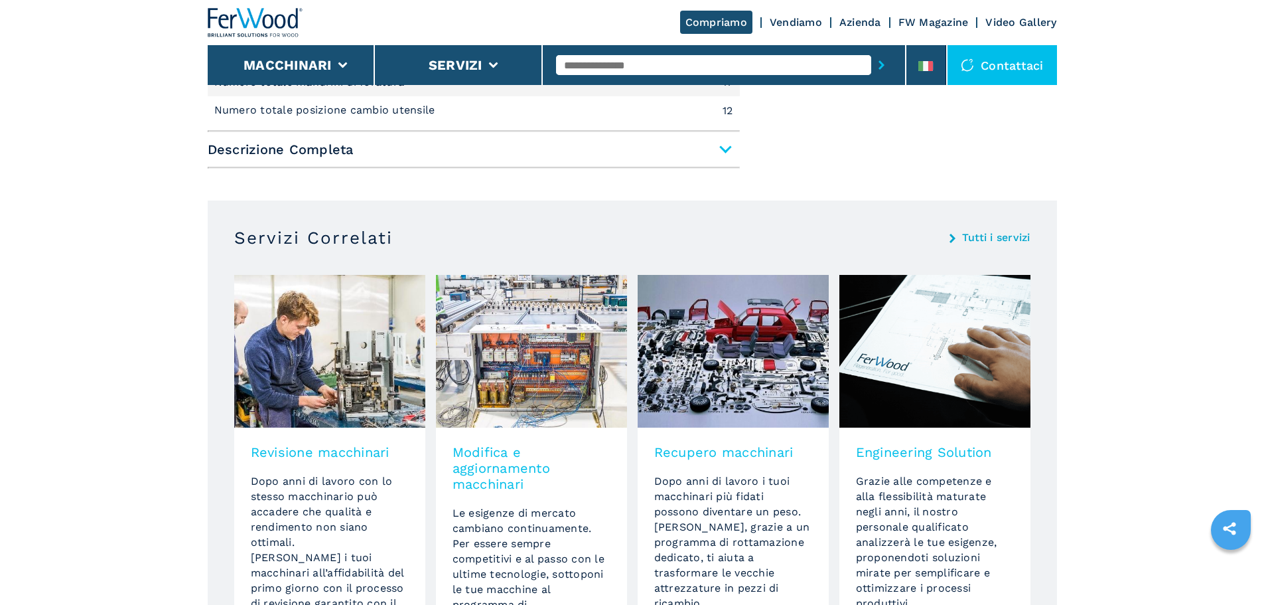
click at [317, 141] on span "Descrizione Completa" at bounding box center [474, 149] width 532 height 24
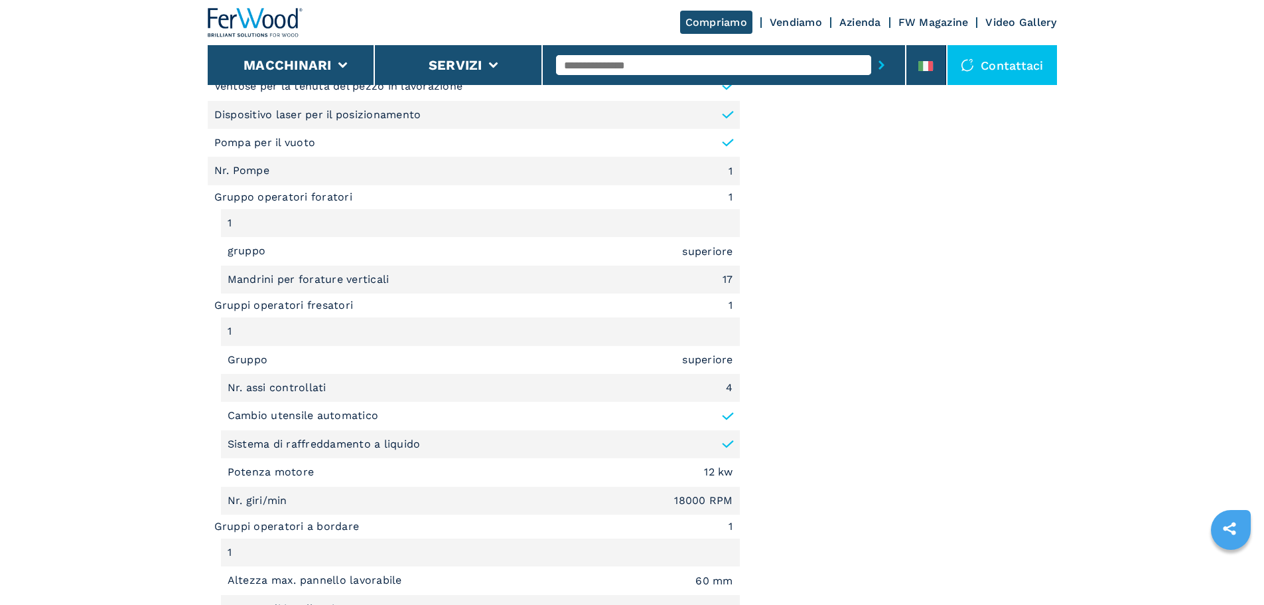
scroll to position [1261, 0]
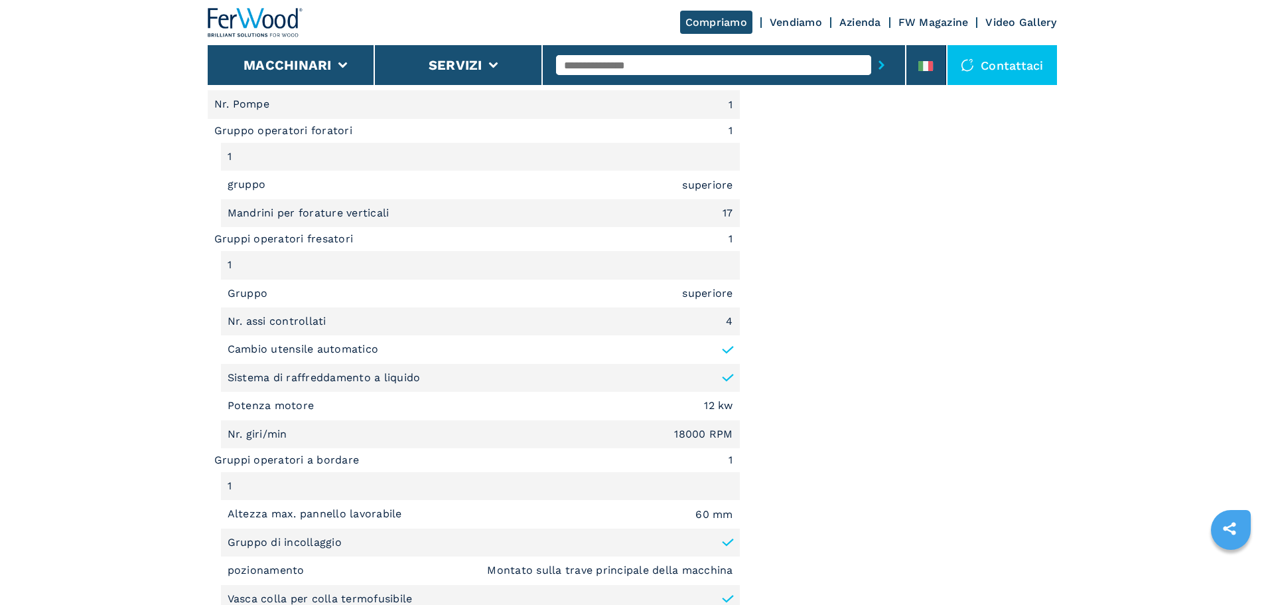
drag, startPoint x: 371, startPoint y: 530, endPoint x: 357, endPoint y: 533, distance: 14.3
click at [357, 533] on li "Gruppo di incollaggio" at bounding box center [480, 542] width 519 height 28
drag, startPoint x: 356, startPoint y: 537, endPoint x: 218, endPoint y: 550, distance: 138.7
click at [218, 550] on ul "Sottofamiglia Centro di lavoro a Bordare Tipologia di Lavorazione Bordatura, Fo…" at bounding box center [474, 307] width 532 height 1221
copy p "Gruppo di incollaggio"
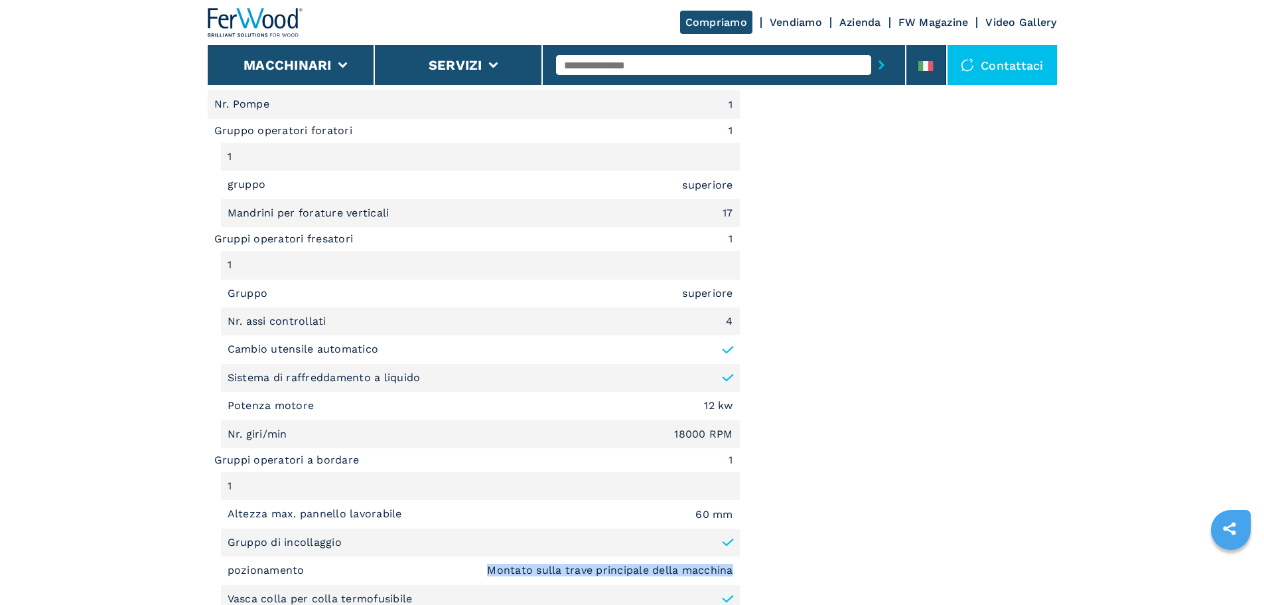
drag, startPoint x: 490, startPoint y: 568, endPoint x: 749, endPoint y: 569, distance: 259.5
click at [749, 569] on div "Unità di misura ******* ********* Descrizione Breve Area di lavoro asse X 5600 …" at bounding box center [632, 168] width 849 height 1526
copy em "Montato sulla trave principale della macchina"
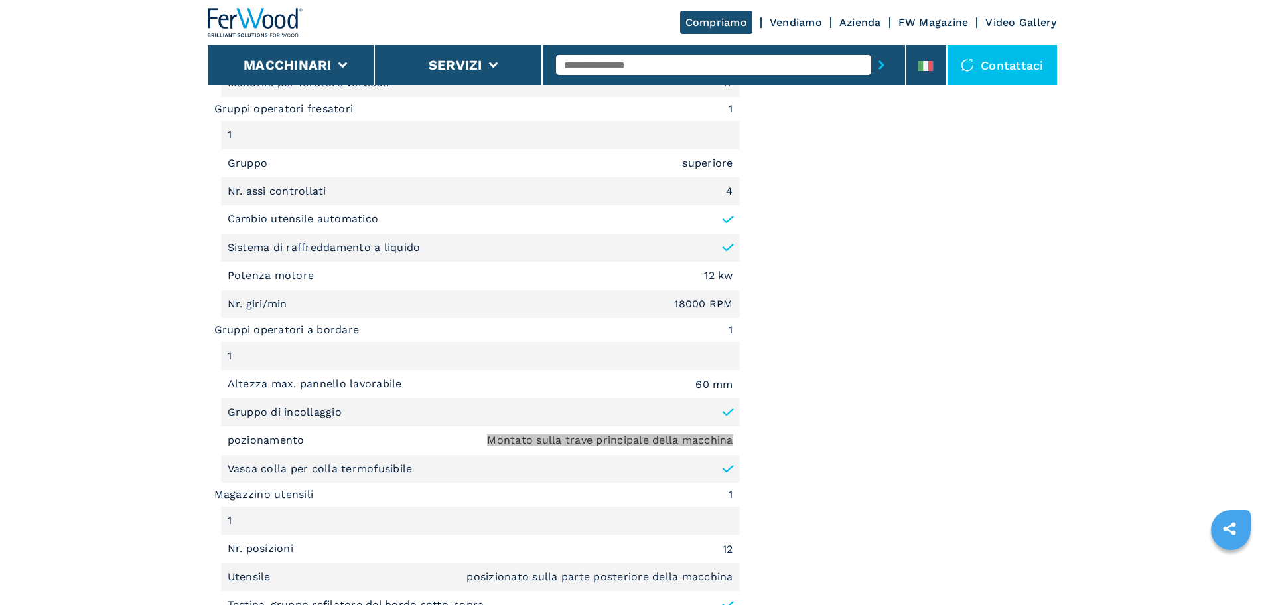
scroll to position [1394, 0]
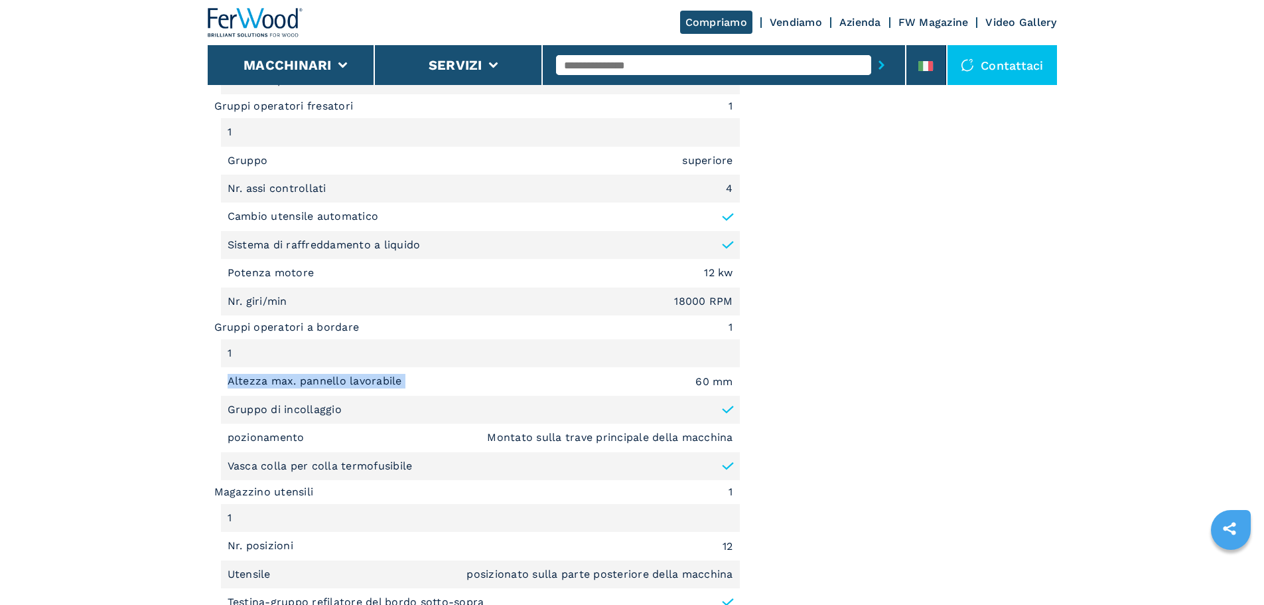
drag, startPoint x: 421, startPoint y: 368, endPoint x: 80, endPoint y: 381, distance: 341.4
click at [80, 381] on main "HOMEPAGE | macchinari | centro di lavoro cnc | centro di lavoro a bordare | baz…" at bounding box center [632, 276] width 1264 height 3341
click at [717, 383] on em "60 mm" at bounding box center [713, 381] width 37 height 11
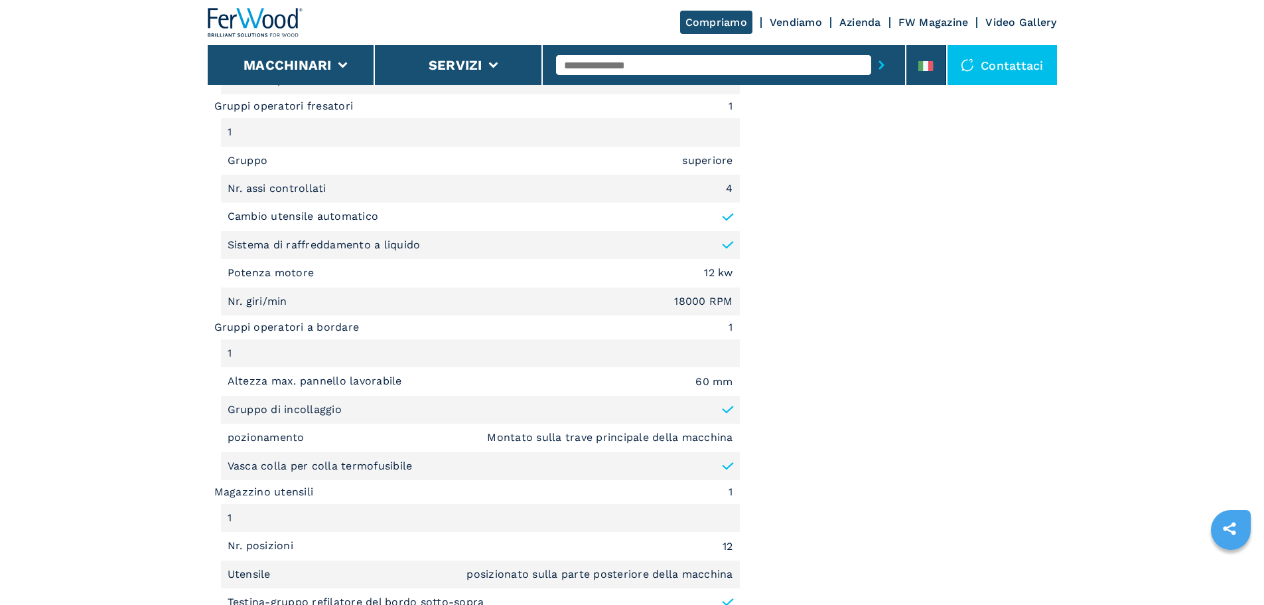
click at [578, 54] on div at bounding box center [724, 65] width 336 height 31
click at [585, 68] on input "text" at bounding box center [713, 65] width 315 height 20
type input "******"
click at [871, 50] on button "submit-button" at bounding box center [881, 65] width 21 height 31
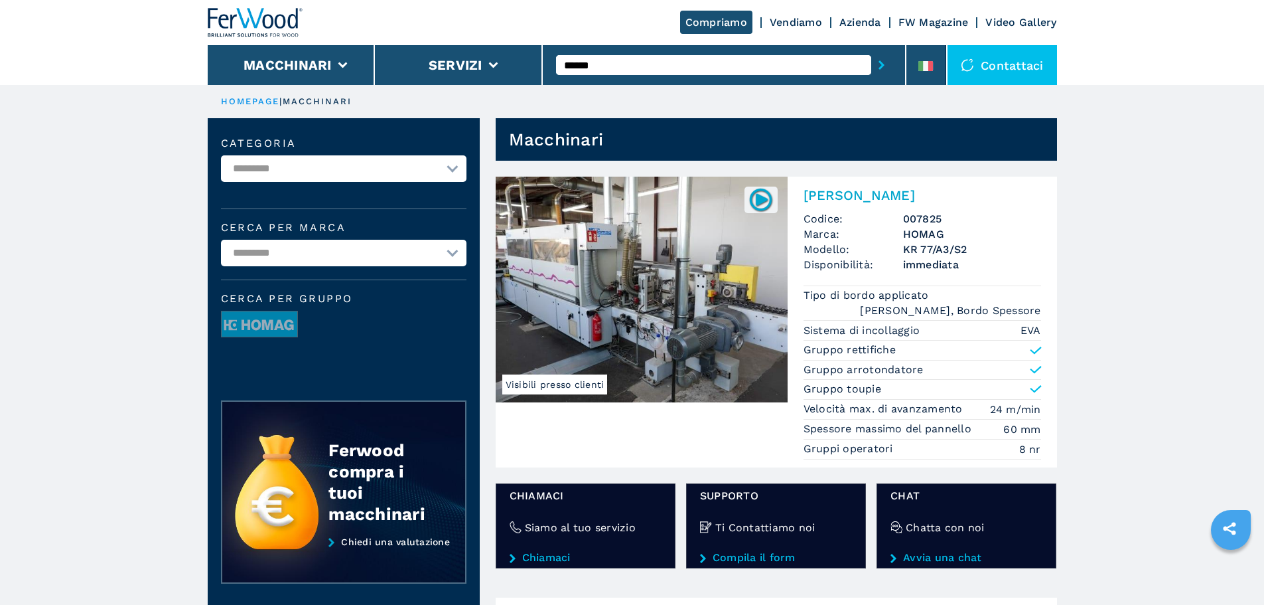
click at [669, 238] on img at bounding box center [642, 290] width 292 height 226
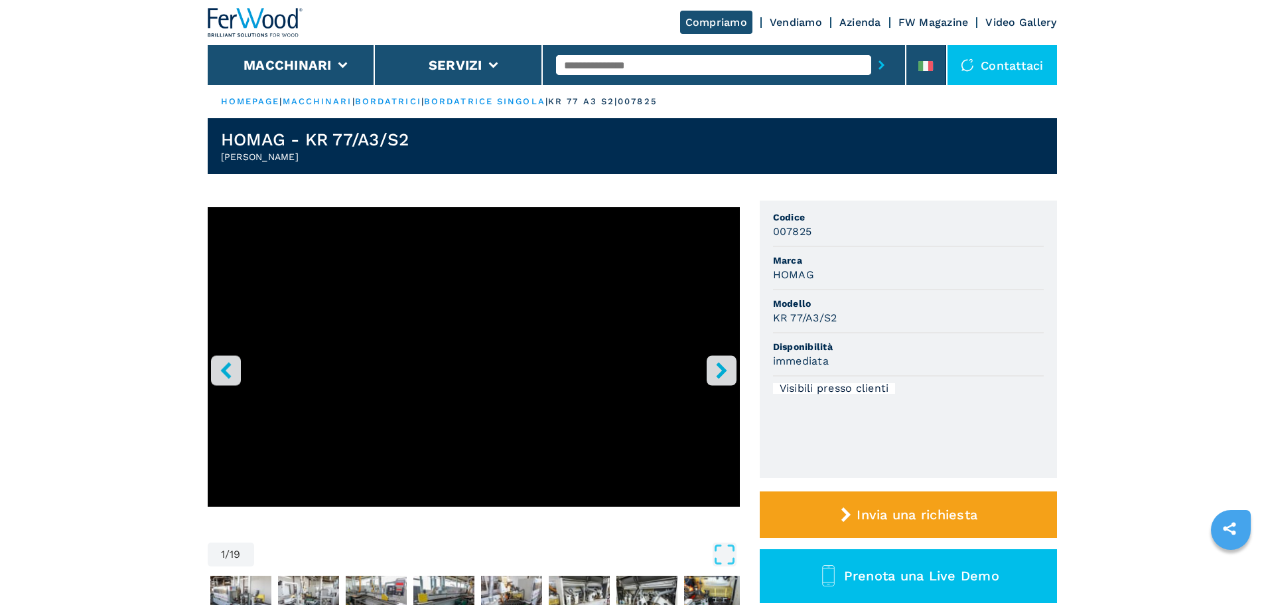
drag, startPoint x: 371, startPoint y: 150, endPoint x: 155, endPoint y: 161, distance: 216.0
copy h2 "Bordatrice Singola"
drag, startPoint x: 466, startPoint y: 144, endPoint x: 173, endPoint y: 131, distance: 293.0
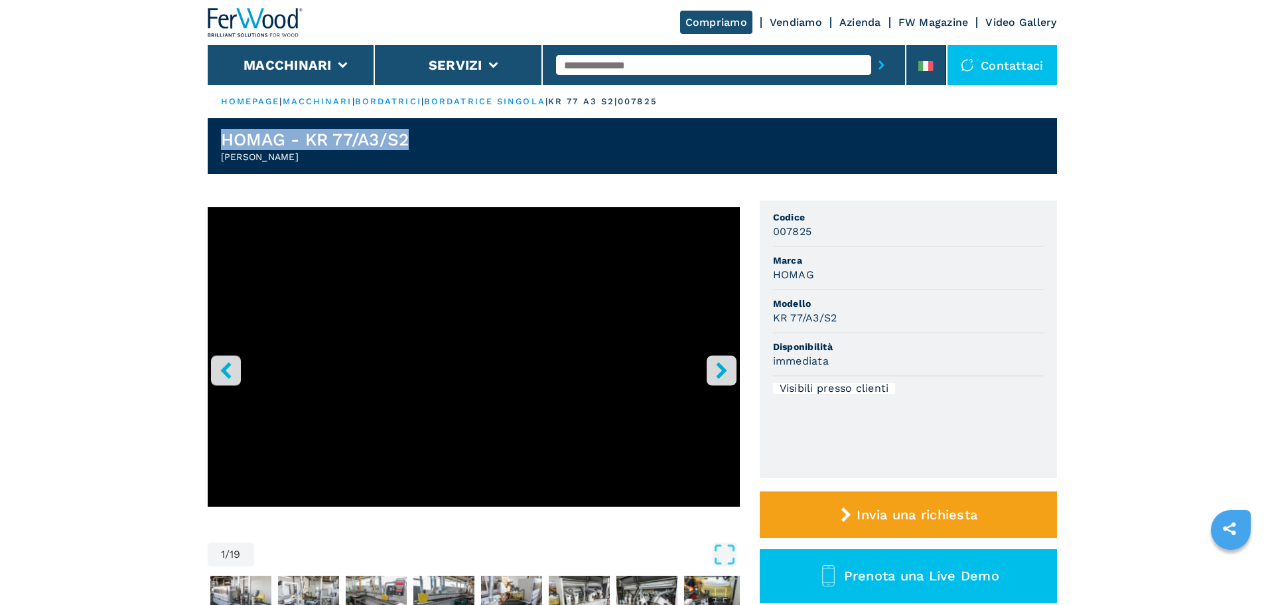
copy h1 "HOMAG - KR 77/A3/S2"
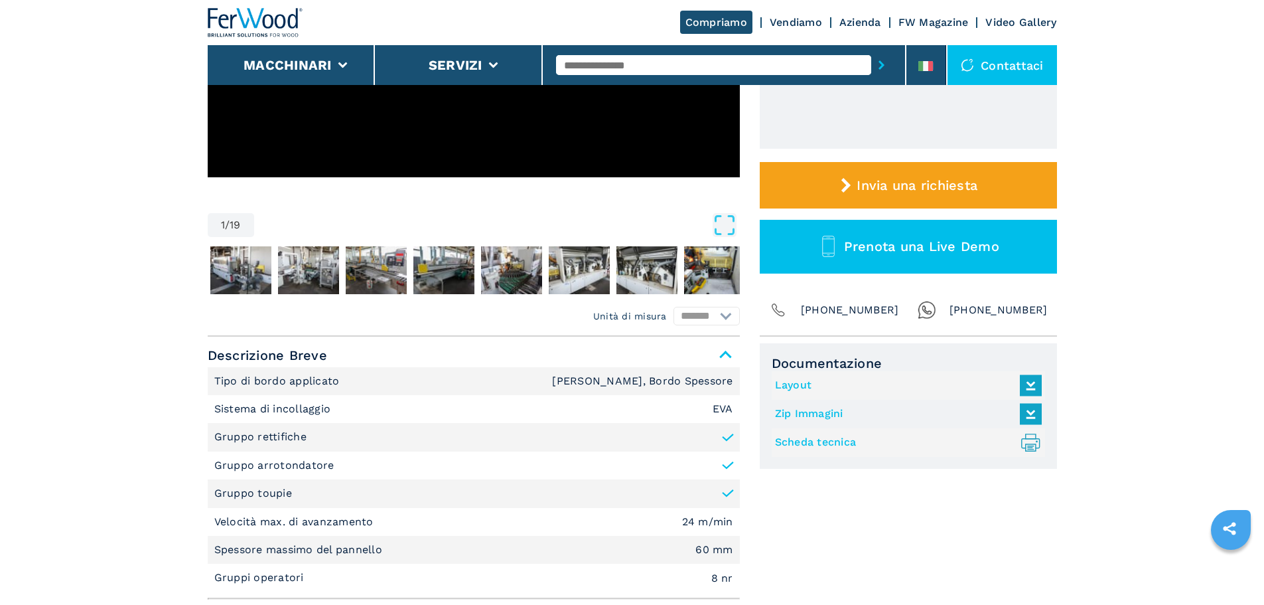
scroll to position [332, 0]
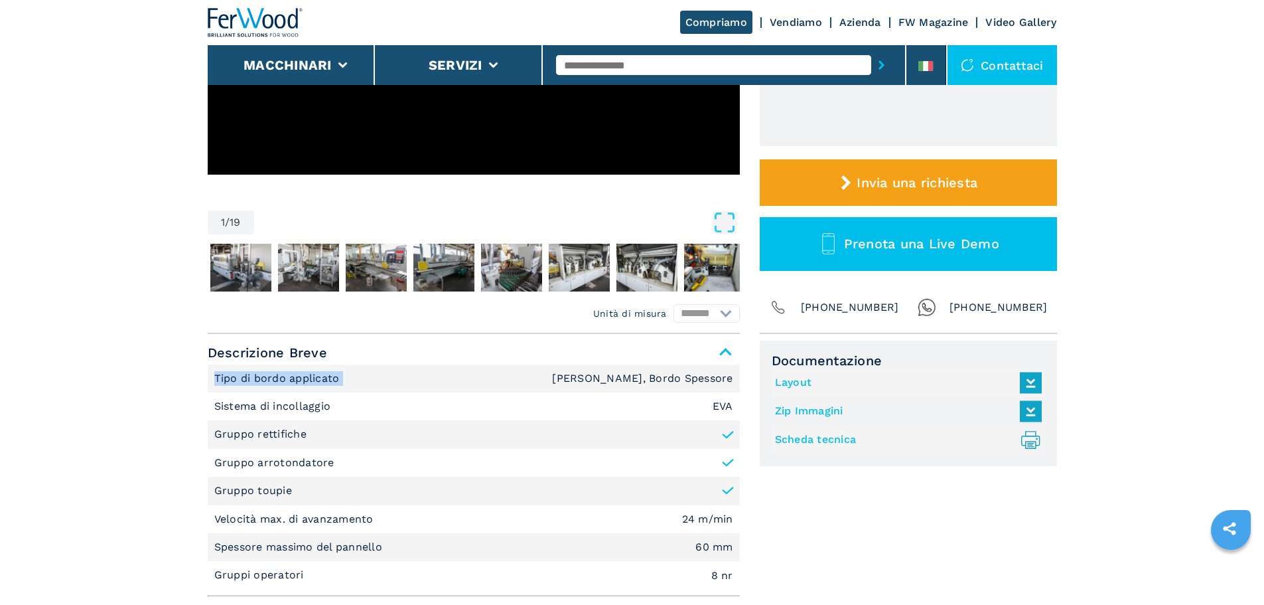
drag, startPoint x: 364, startPoint y: 386, endPoint x: 106, endPoint y: 380, distance: 258.2
copy p "Tipo di bordo applicato"
drag, startPoint x: 567, startPoint y: 375, endPoint x: 741, endPoint y: 378, distance: 174.6
click at [741, 378] on div "Unità di misura ******* ********* Descrizione Breve Tipo di bordo applicato Bor…" at bounding box center [632, 486] width 849 height 305
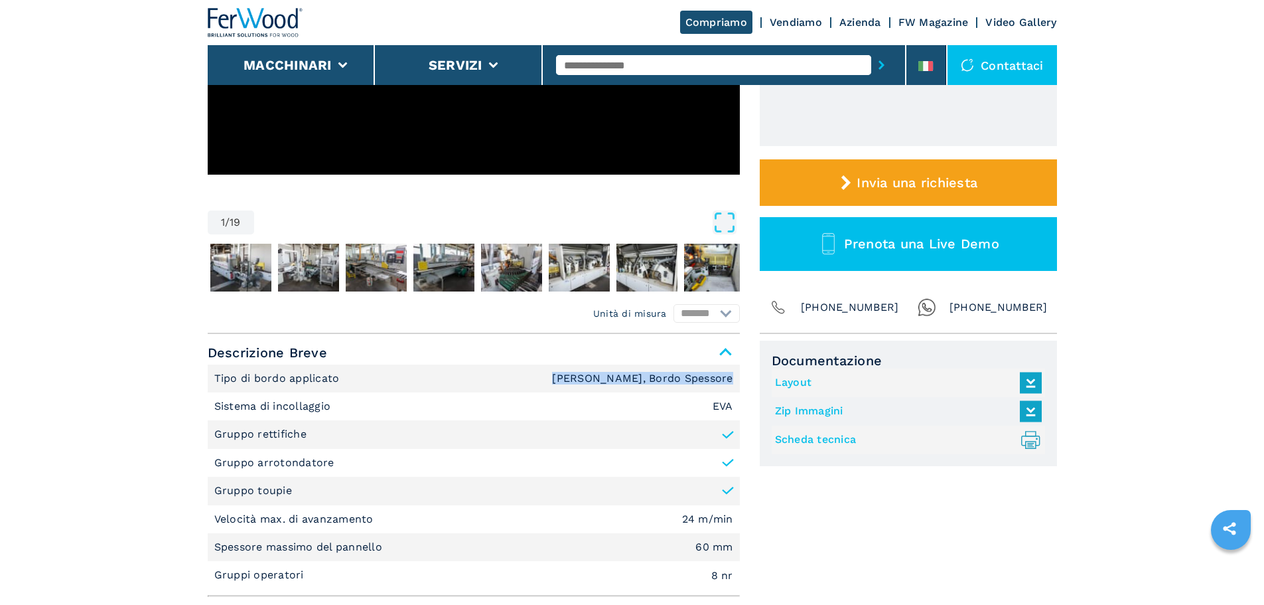
copy em "Bordo Sottile, Bordo Spessore"
drag, startPoint x: 349, startPoint y: 410, endPoint x: 137, endPoint y: 396, distance: 212.2
copy p "Sistema di incollaggio"
drag, startPoint x: 329, startPoint y: 429, endPoint x: 169, endPoint y: 425, distance: 160.0
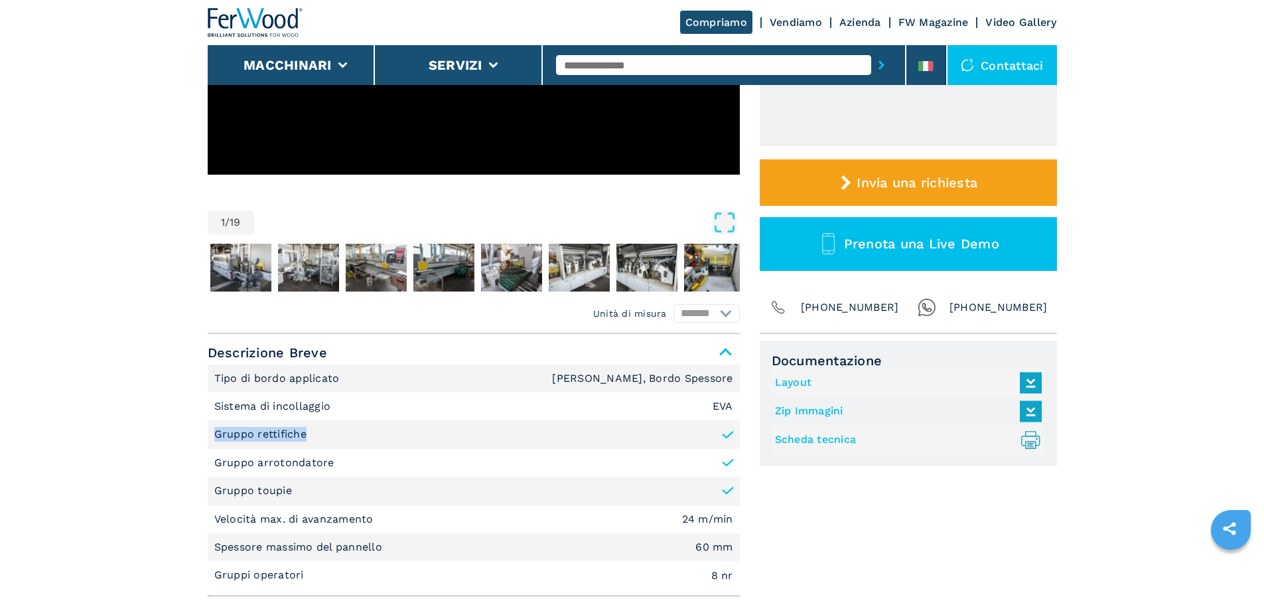
copy p "Gruppo rettifiche"
drag, startPoint x: 359, startPoint y: 466, endPoint x: 153, endPoint y: 450, distance: 206.3
copy p "Gruppo arrotondatore"
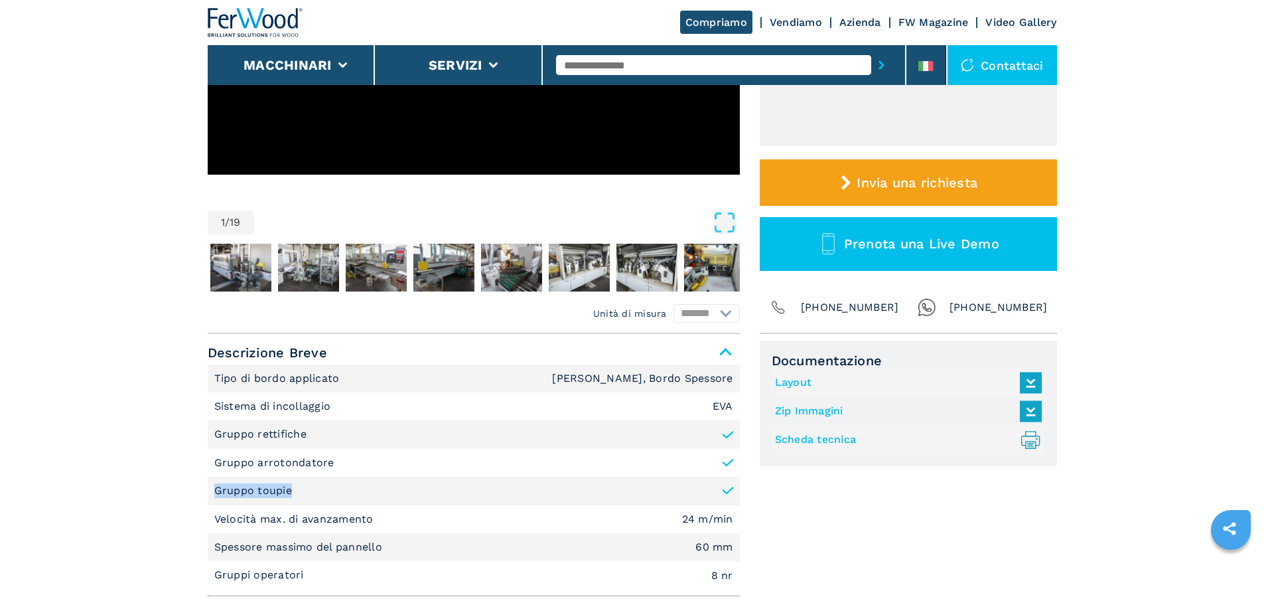
drag, startPoint x: 332, startPoint y: 488, endPoint x: 173, endPoint y: 484, distance: 158.7
copy p "Gruppo toupie"
drag, startPoint x: 423, startPoint y: 524, endPoint x: 132, endPoint y: 514, distance: 291.5
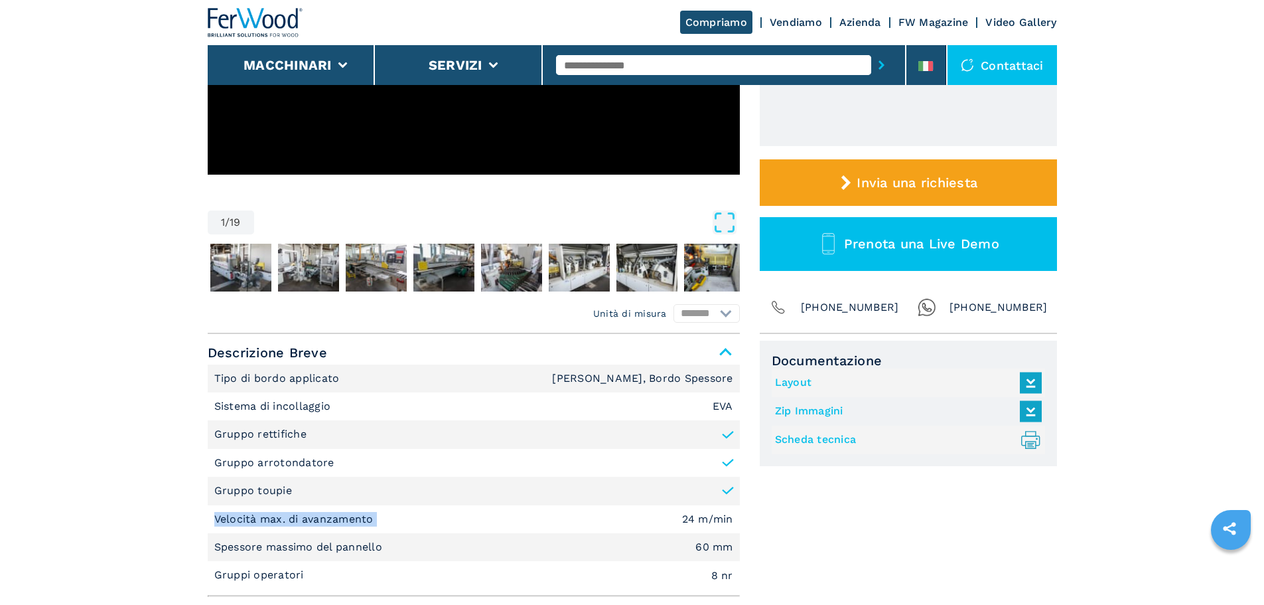
copy p "Velocità max. di avanzamento"
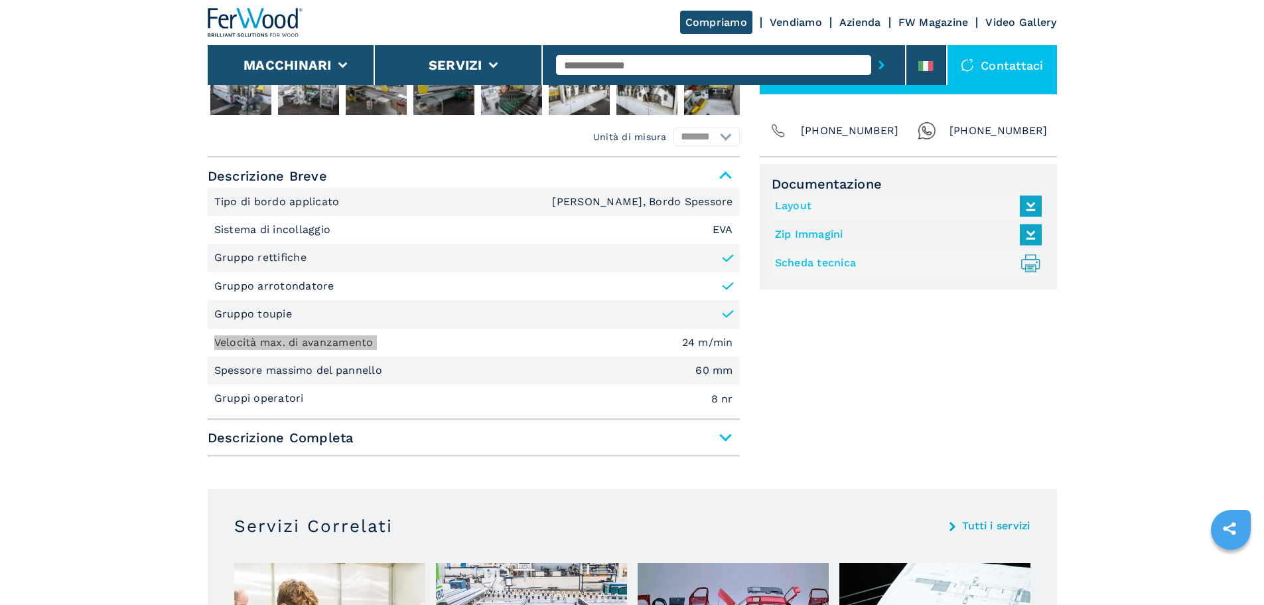
scroll to position [531, 0]
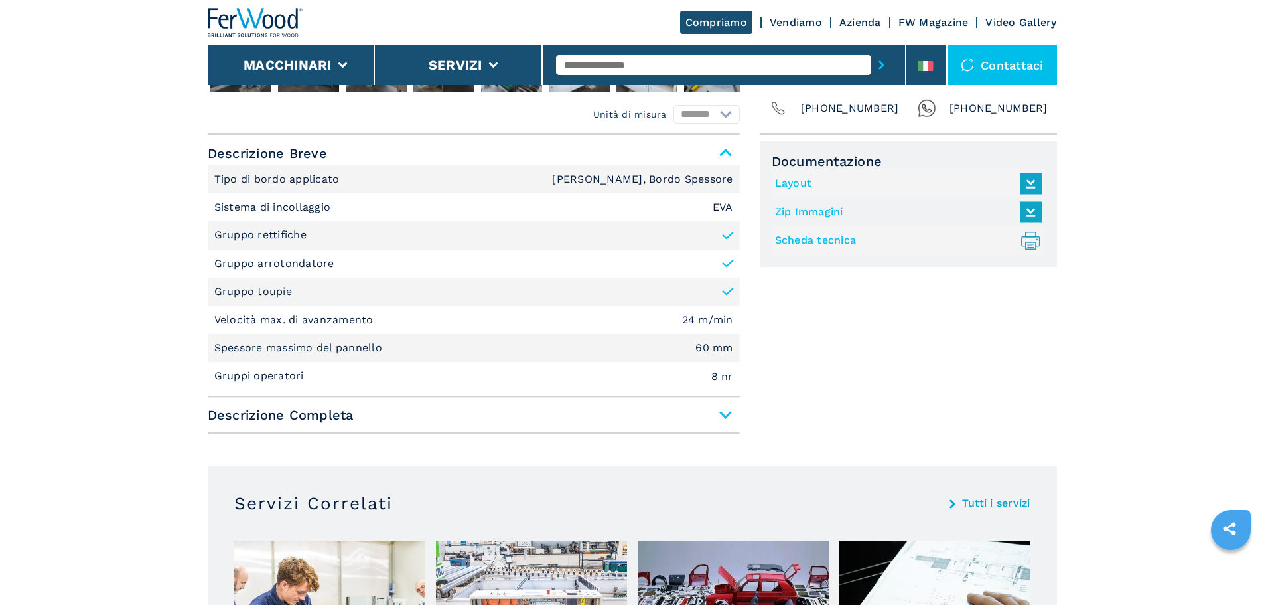
click at [346, 416] on span "Descrizione Completa" at bounding box center [474, 415] width 532 height 24
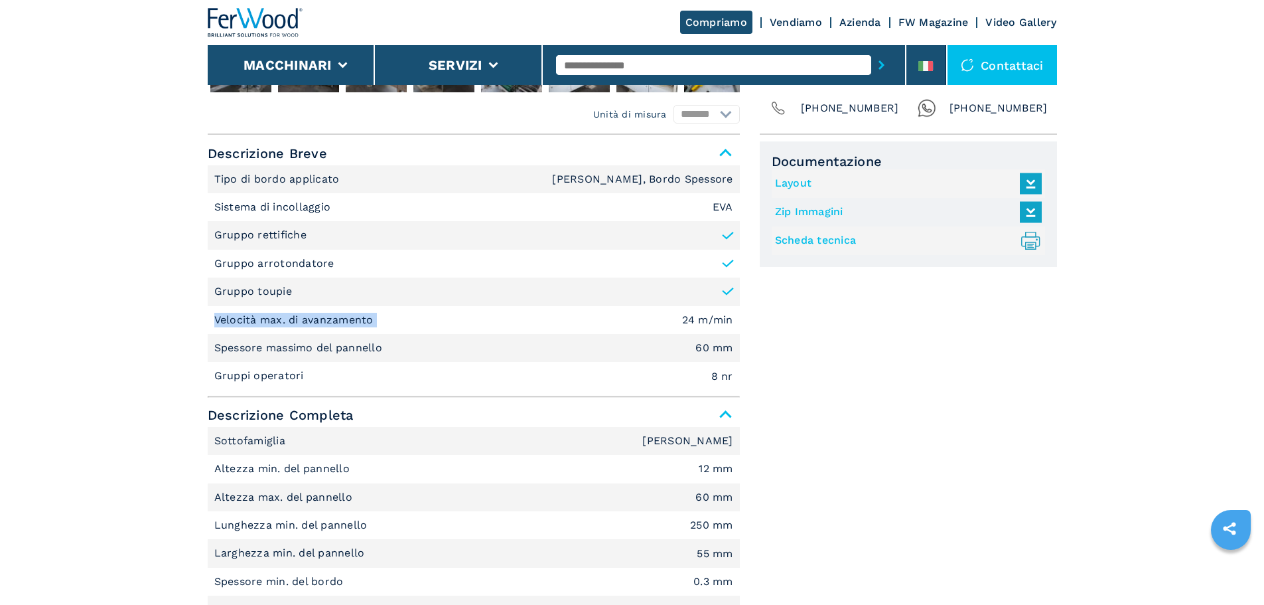
drag, startPoint x: 390, startPoint y: 313, endPoint x: 84, endPoint y: 321, distance: 306.0
drag, startPoint x: 394, startPoint y: 342, endPoint x: 200, endPoint y: 339, distance: 193.8
copy p "Spessore massimo del pannello"
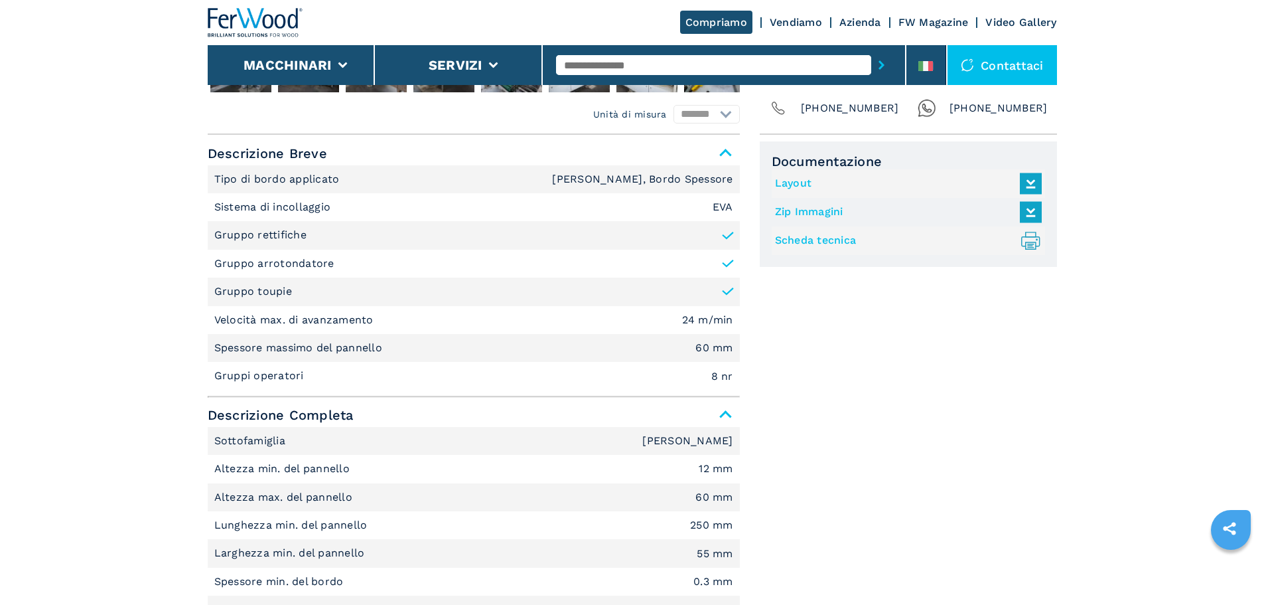
click at [649, 56] on input "text" at bounding box center [713, 65] width 315 height 20
type input "******"
click at [871, 50] on button "submit-button" at bounding box center [881, 65] width 21 height 31
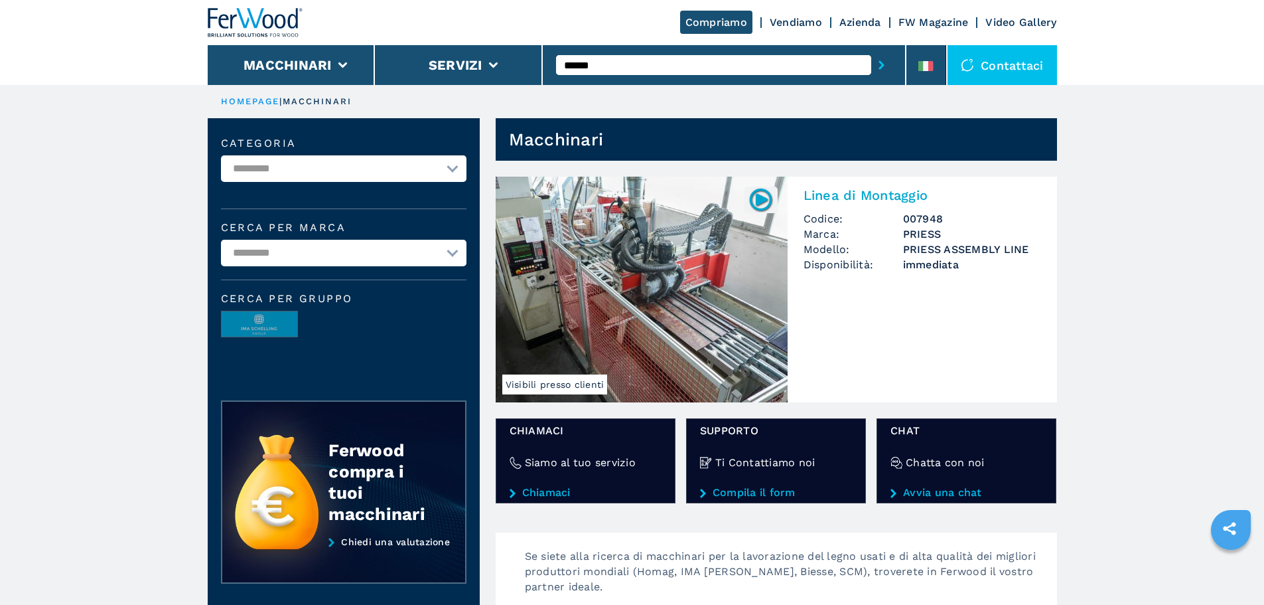
click at [633, 194] on img at bounding box center [642, 290] width 292 height 226
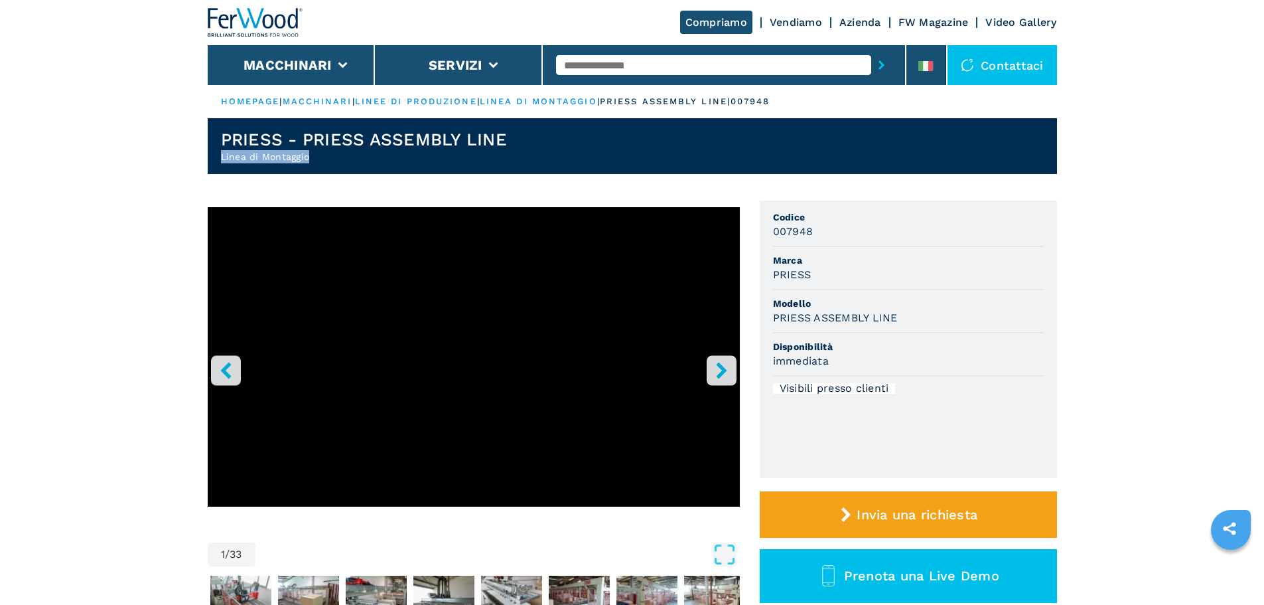
drag, startPoint x: 342, startPoint y: 161, endPoint x: 214, endPoint y: 161, distance: 127.4
click at [214, 161] on header "[PERSON_NAME] - [PERSON_NAME] ASSEMBLY LINE Linea di [GEOGRAPHIC_DATA]" at bounding box center [632, 146] width 849 height 56
copy h2 "Linea di Montaggio"
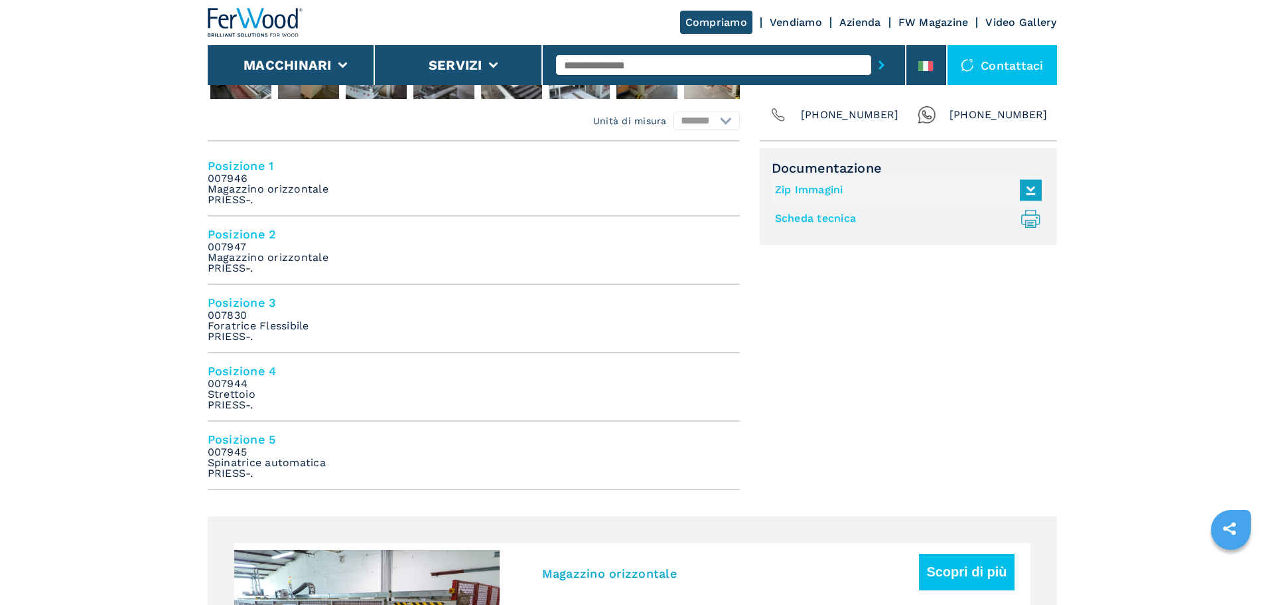
scroll to position [531, 0]
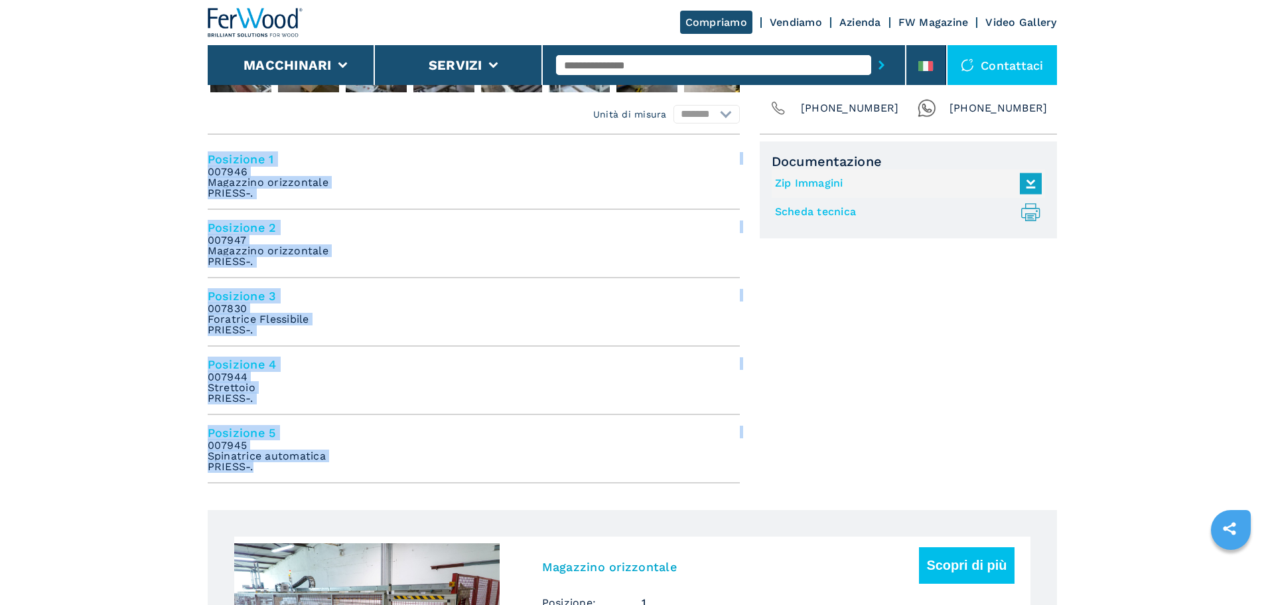
drag, startPoint x: 286, startPoint y: 472, endPoint x: 183, endPoint y: 153, distance: 335.6
copy ul "Posizione 1 007946 Magazzino orizzontale PRIESS-. Posizione 2 007947 Magazzino …"
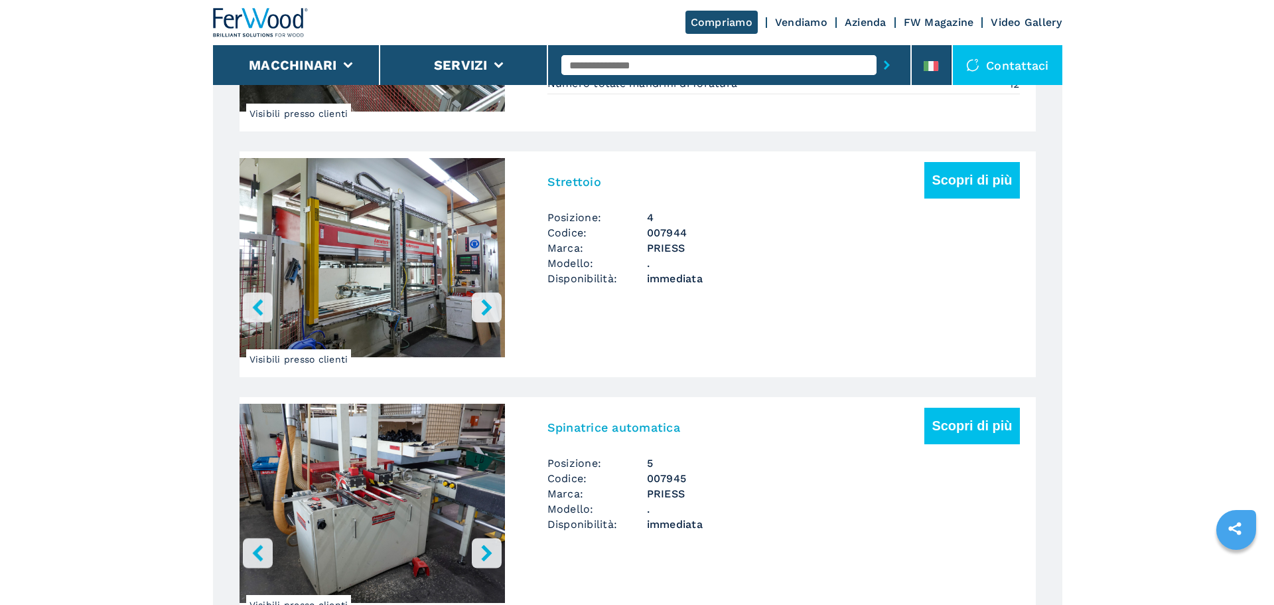
scroll to position [1659, 0]
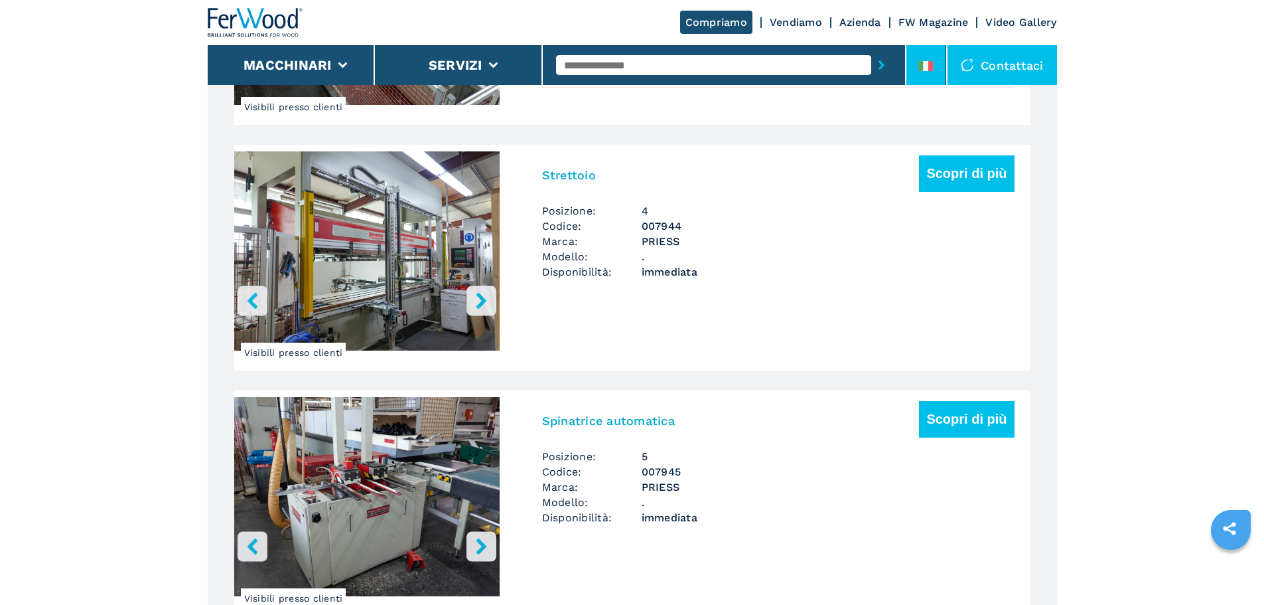
click at [916, 59] on li at bounding box center [927, 65] width 40 height 40
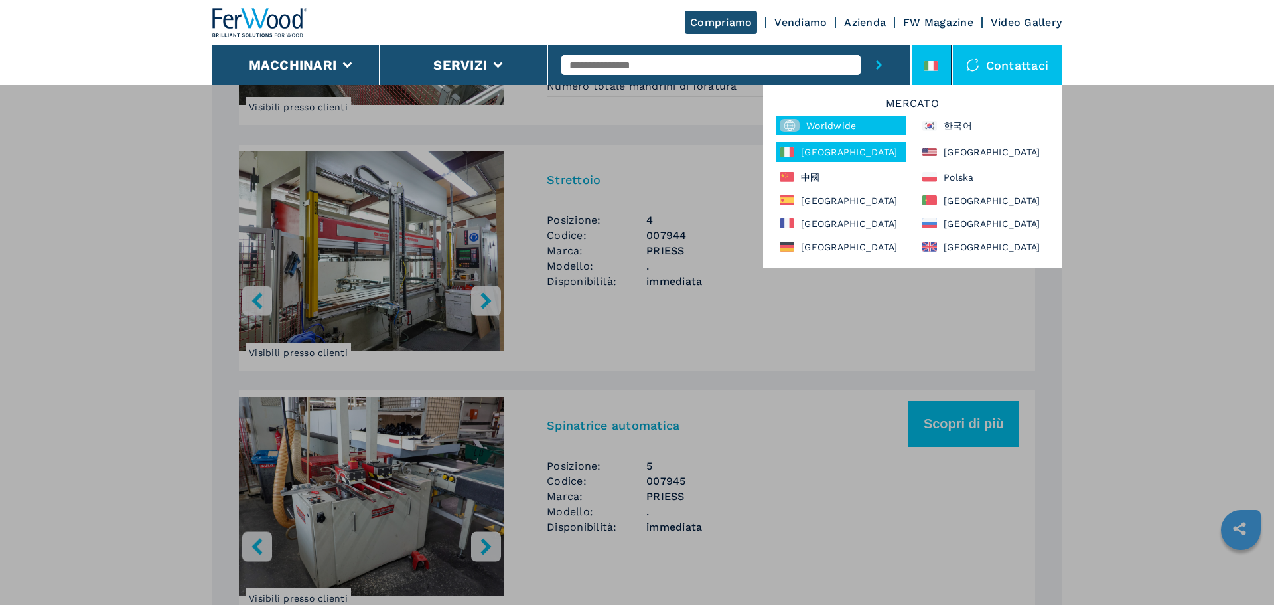
click at [822, 132] on div "Worldwide" at bounding box center [840, 125] width 129 height 20
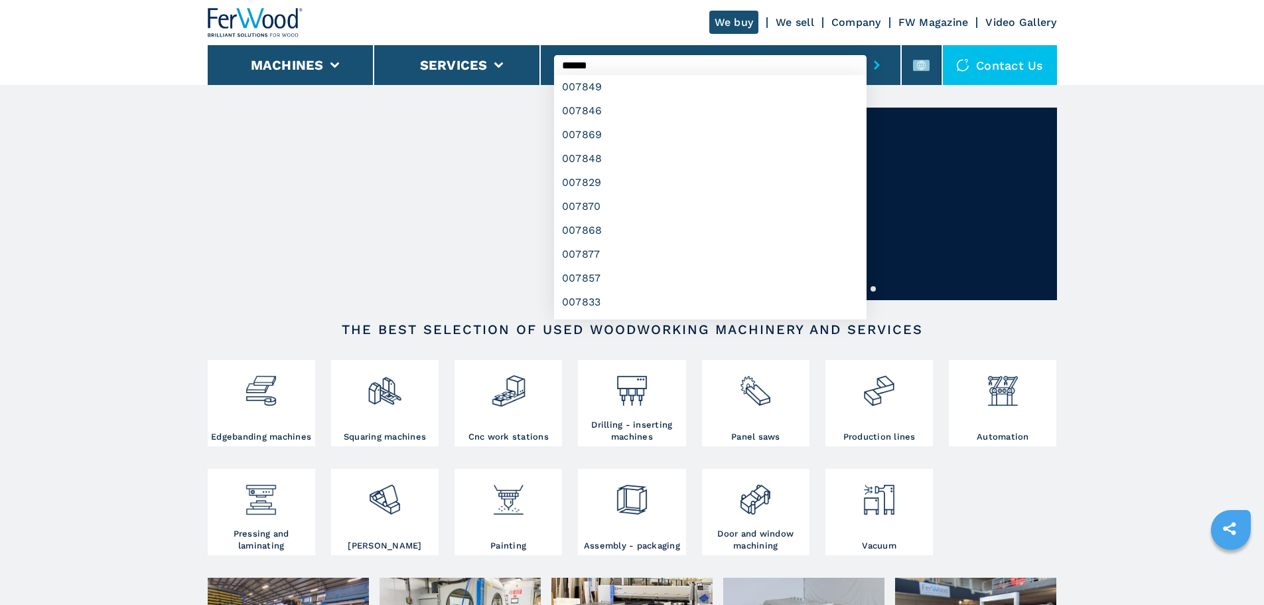
type input "******"
click at [867, 50] on button "submit-button" at bounding box center [877, 65] width 21 height 31
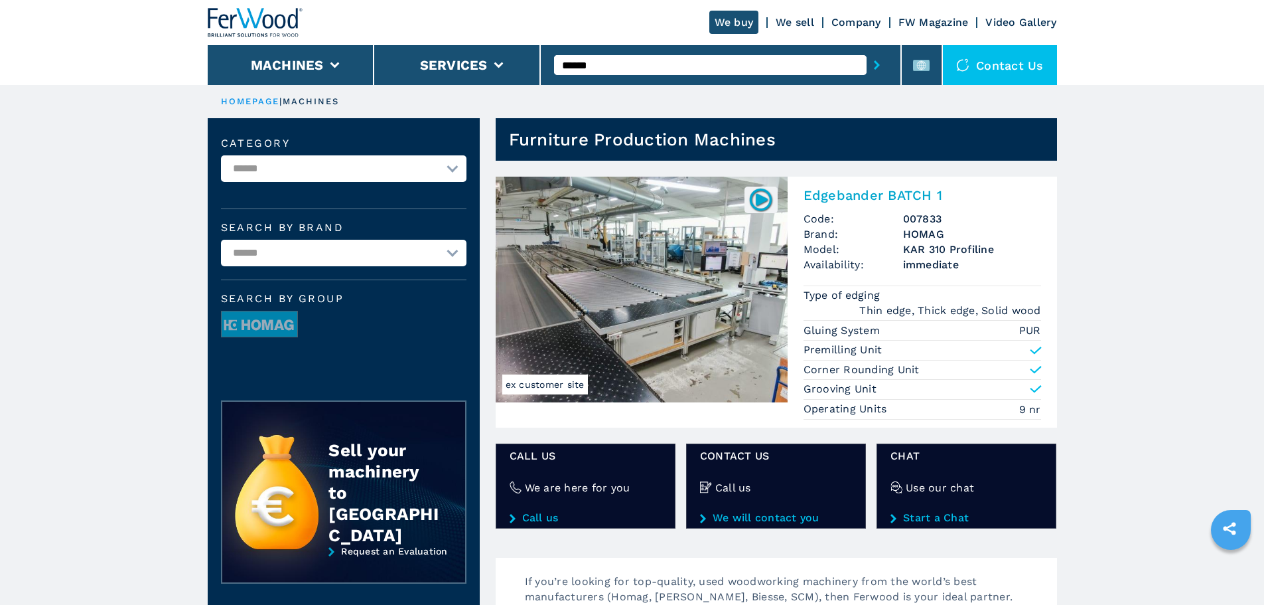
click at [731, 303] on img at bounding box center [642, 290] width 292 height 226
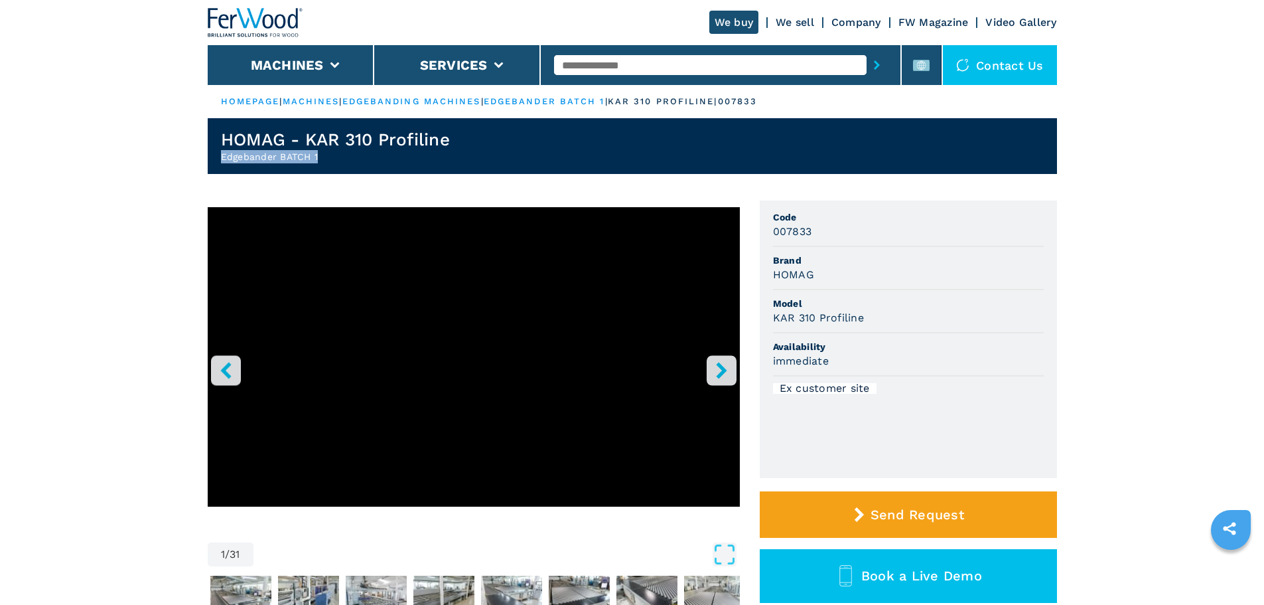
drag, startPoint x: 335, startPoint y: 153, endPoint x: 206, endPoint y: 155, distance: 128.8
copy h2 "Edgebander BATCH 1"
click at [622, 73] on input "text" at bounding box center [710, 65] width 313 height 20
type input "******"
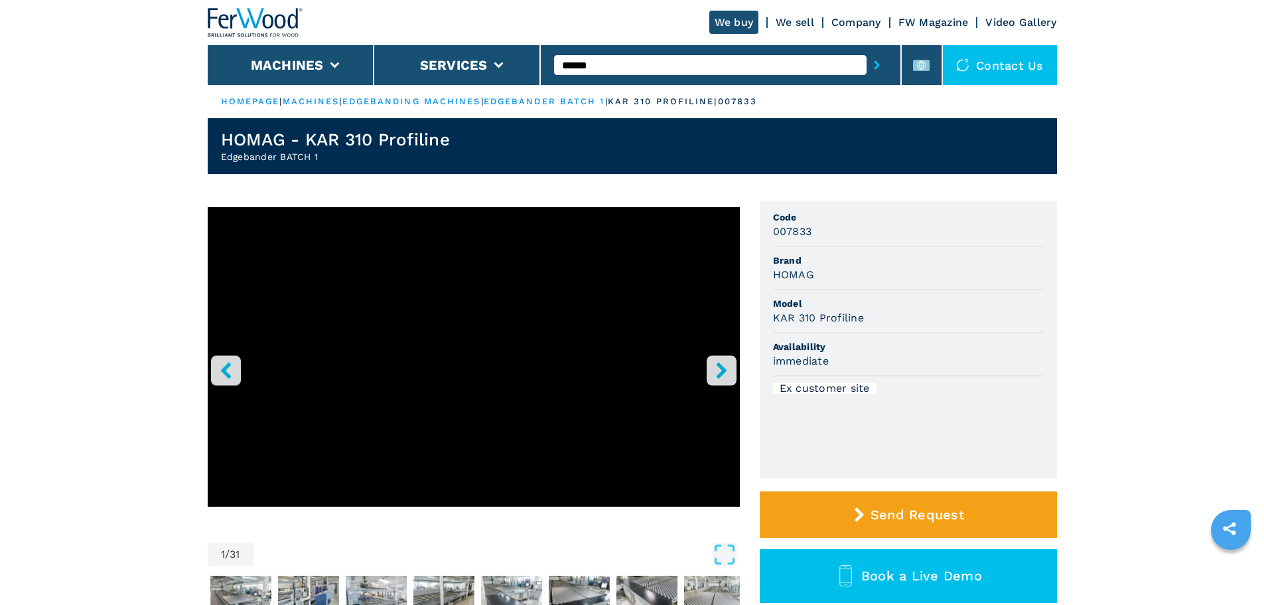
click at [867, 50] on button "submit-button" at bounding box center [877, 65] width 21 height 31
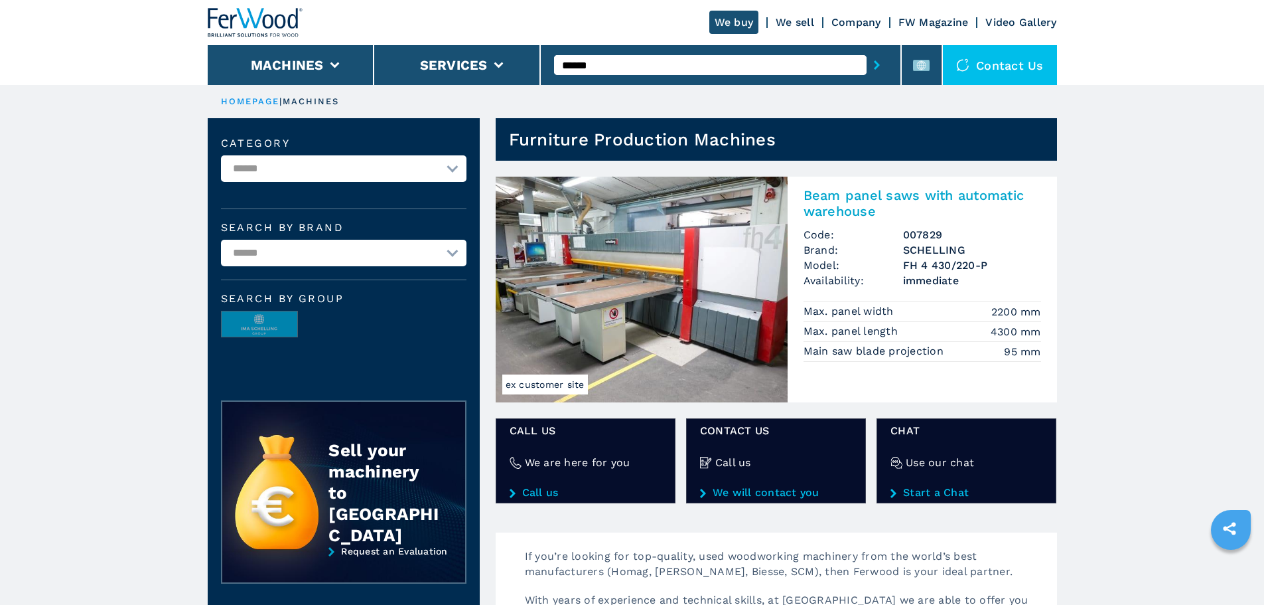
click at [672, 261] on img at bounding box center [642, 290] width 292 height 226
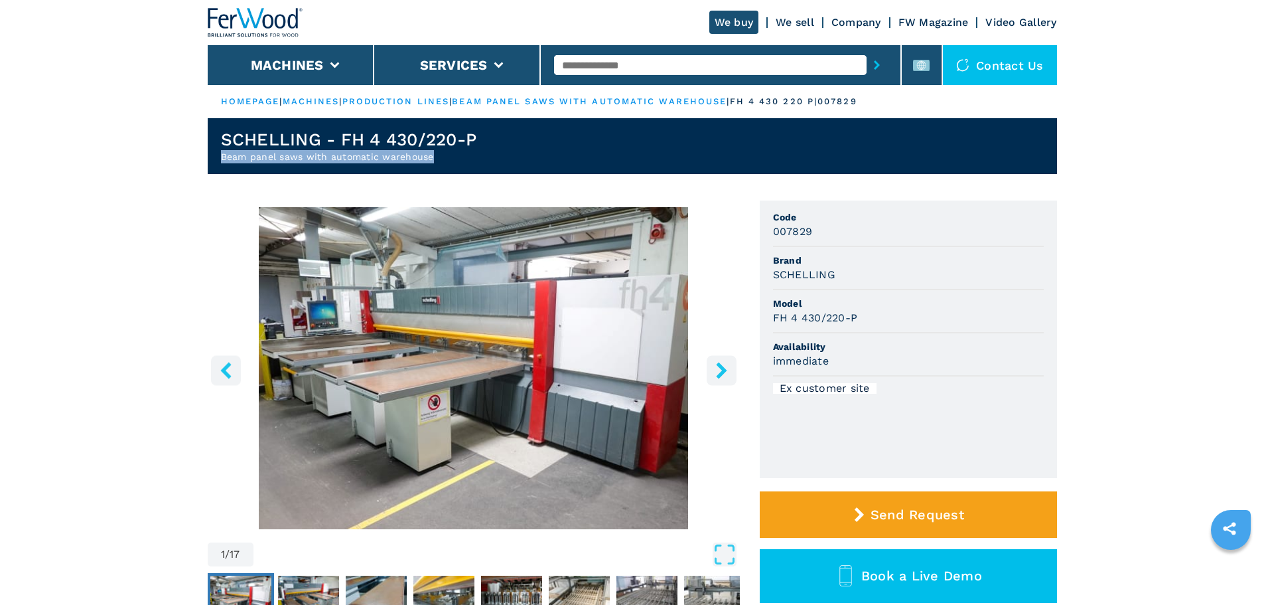
drag, startPoint x: 454, startPoint y: 153, endPoint x: 210, endPoint y: 157, distance: 243.6
click at [210, 157] on header "[PERSON_NAME] - FH 4 430/220-P Beam panel saws with automatic warehouse" at bounding box center [632, 146] width 849 height 56
copy h2 "Beam panel saws with automatic warehouse"
click at [427, 153] on h2 "Beam panel saws with automatic warehouse" at bounding box center [349, 156] width 256 height 13
drag, startPoint x: 455, startPoint y: 151, endPoint x: 141, endPoint y: 165, distance: 314.9
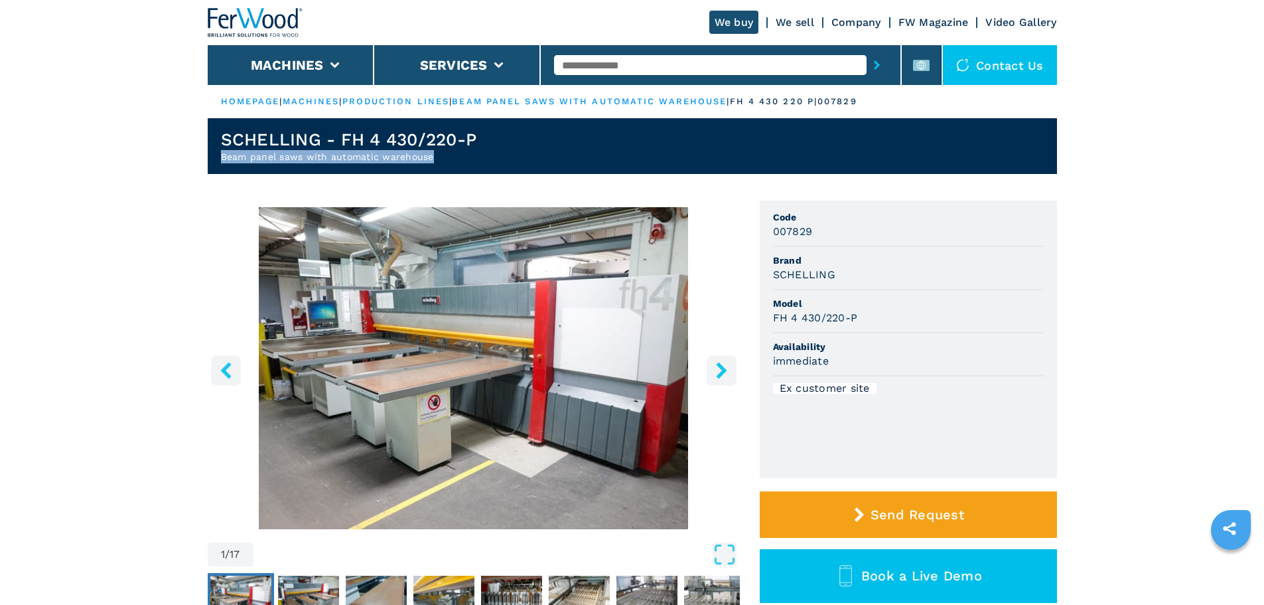
copy h2 "Beam panel saws with automatic warehouse"
click at [575, 150] on header "SCHELLING - FH 4 430/220-P Beam panel saws with automatic warehouse" at bounding box center [632, 146] width 849 height 56
click at [544, 145] on header "SCHELLING - FH 4 430/220-P Beam panel saws with automatic warehouse" at bounding box center [632, 146] width 849 height 56
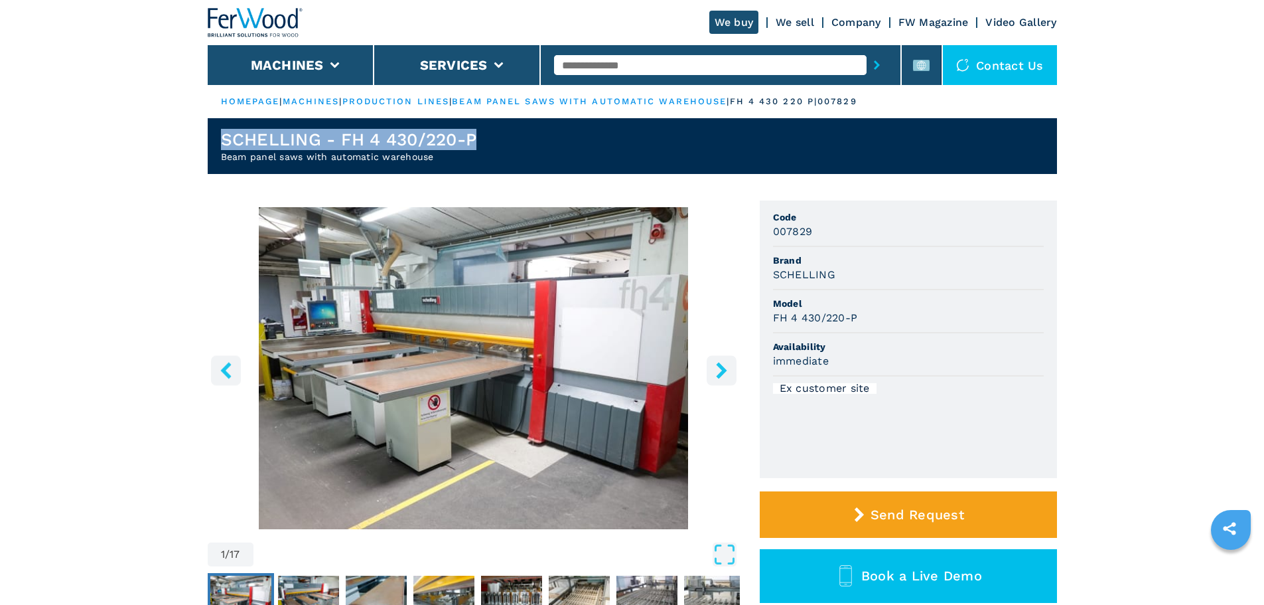
drag, startPoint x: 517, startPoint y: 140, endPoint x: 145, endPoint y: 132, distance: 372.4
copy h1 "SCHELLING - FH 4 430/220-P"
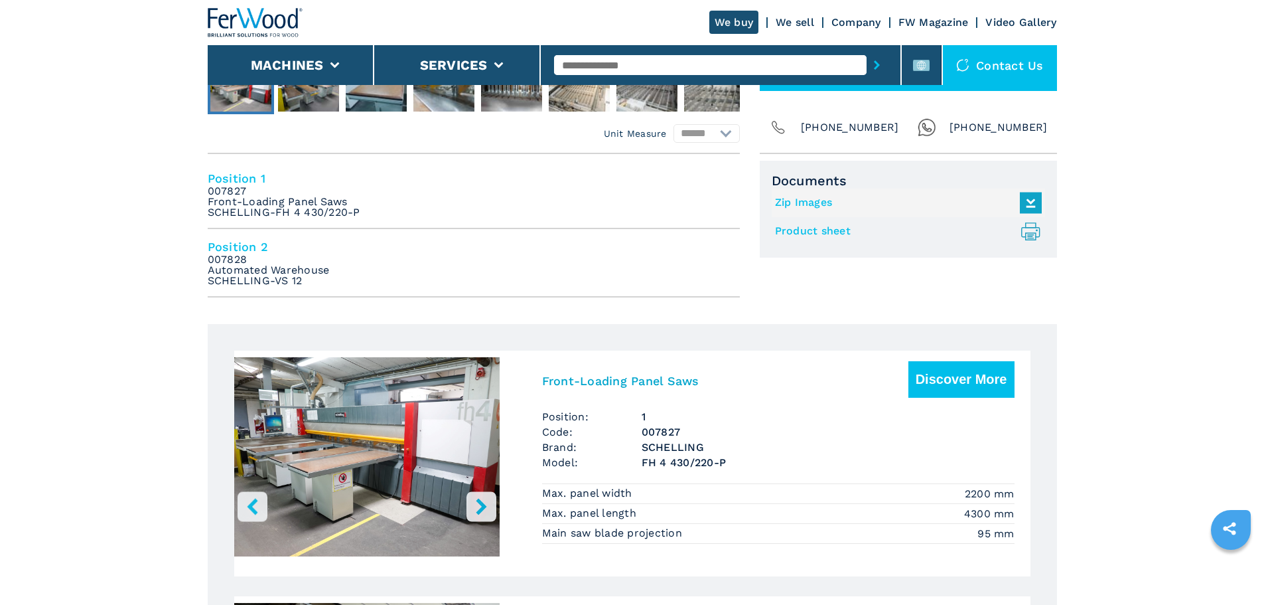
scroll to position [531, 0]
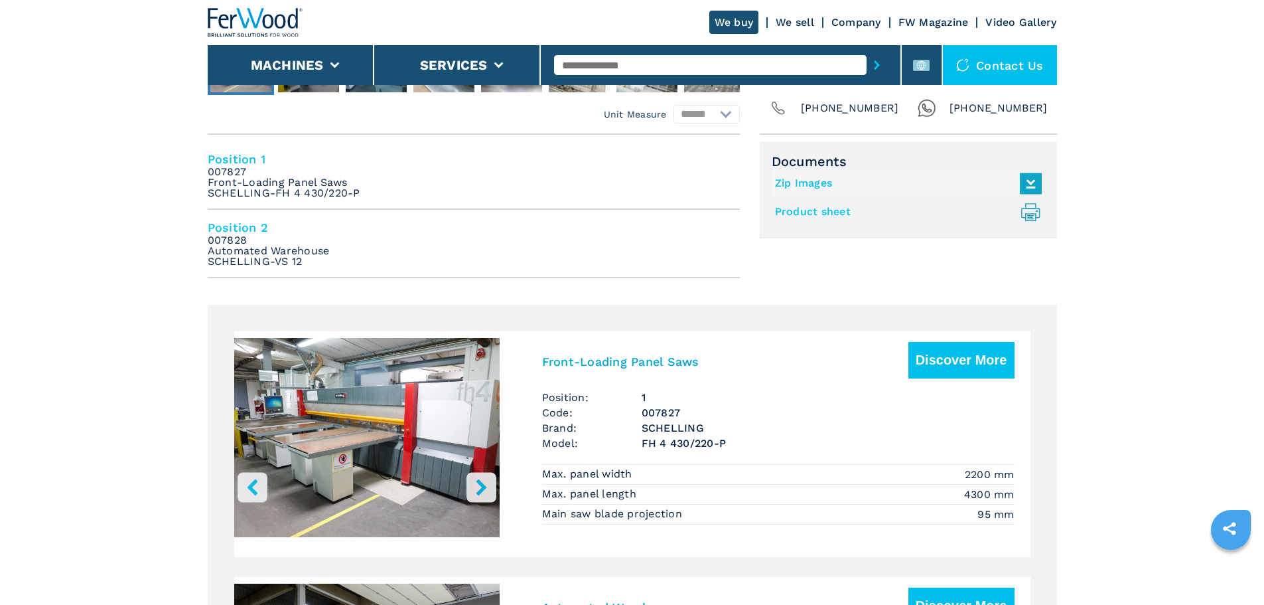
click at [303, 451] on img "Go to Slide 1" at bounding box center [366, 437] width 265 height 199
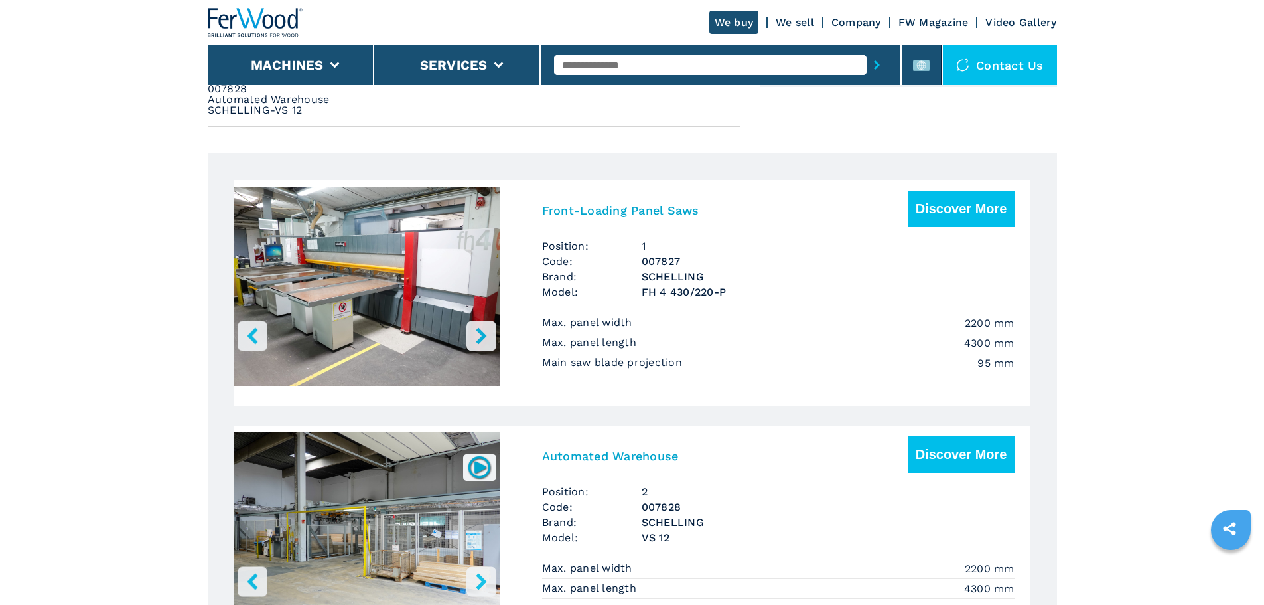
scroll to position [730, 0]
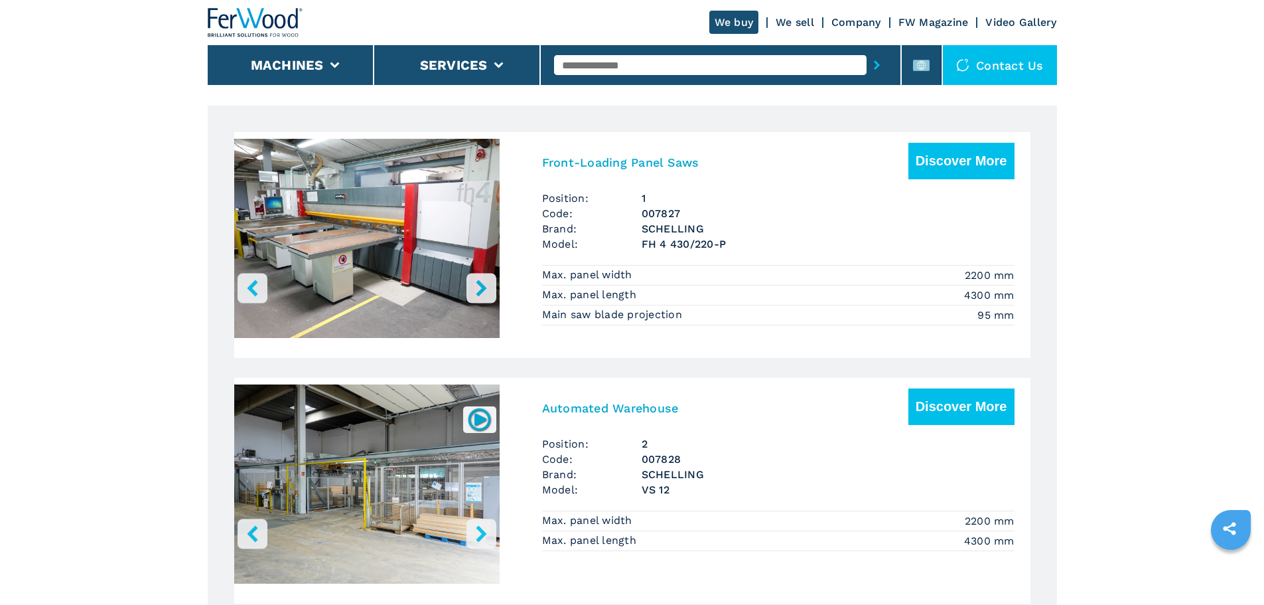
click at [411, 261] on img "Go to Slide 1" at bounding box center [366, 238] width 265 height 199
click at [952, 169] on button "Discover More" at bounding box center [962, 161] width 106 height 37
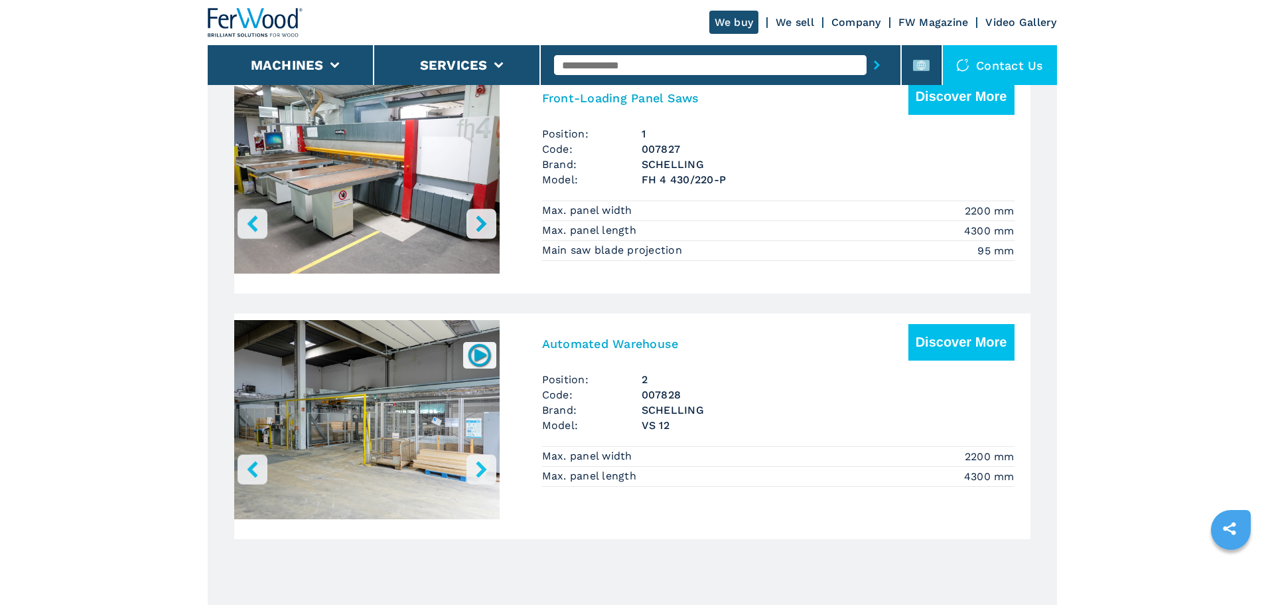
scroll to position [796, 0]
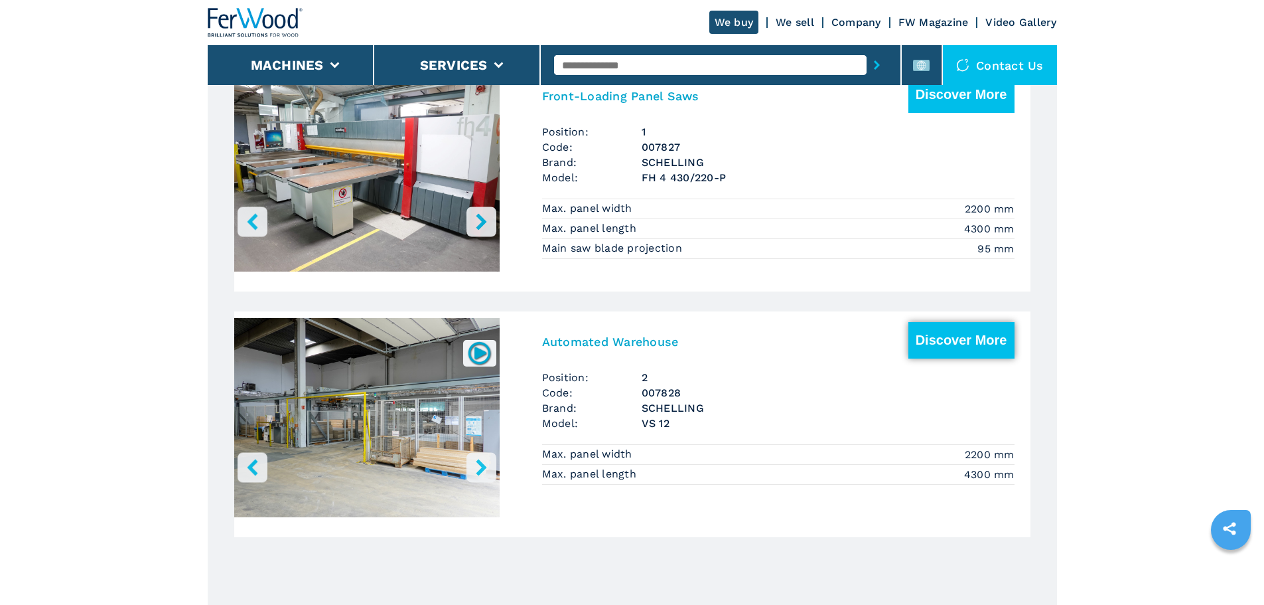
click at [949, 358] on button "Discover More" at bounding box center [962, 340] width 106 height 37
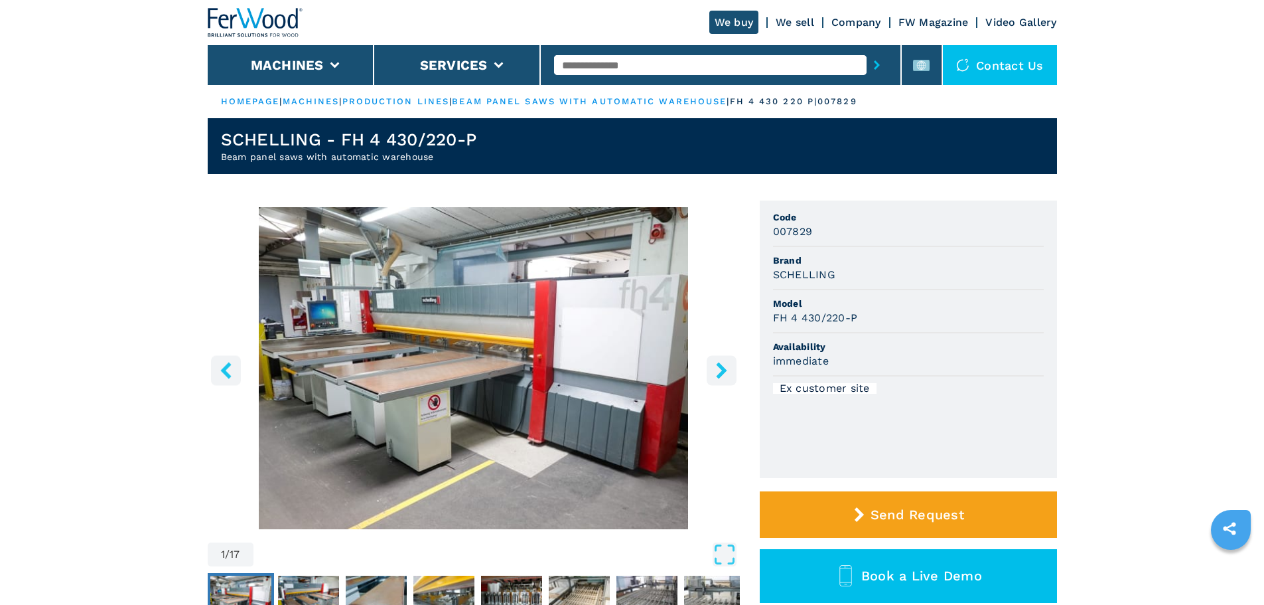
click at [598, 70] on input "text" at bounding box center [710, 65] width 313 height 20
type input "******"
click at [867, 50] on button "submit-button" at bounding box center [877, 65] width 21 height 31
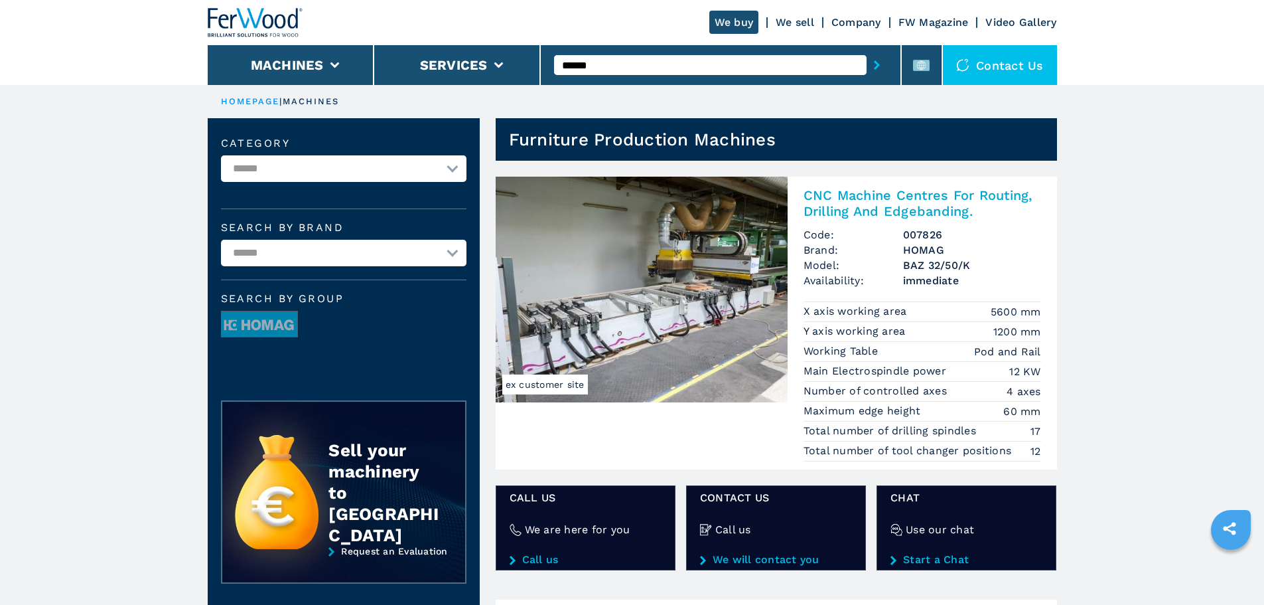
click at [865, 205] on h2 "CNC Machine Centres For Routing, Drilling And Edgebanding." at bounding box center [923, 203] width 238 height 32
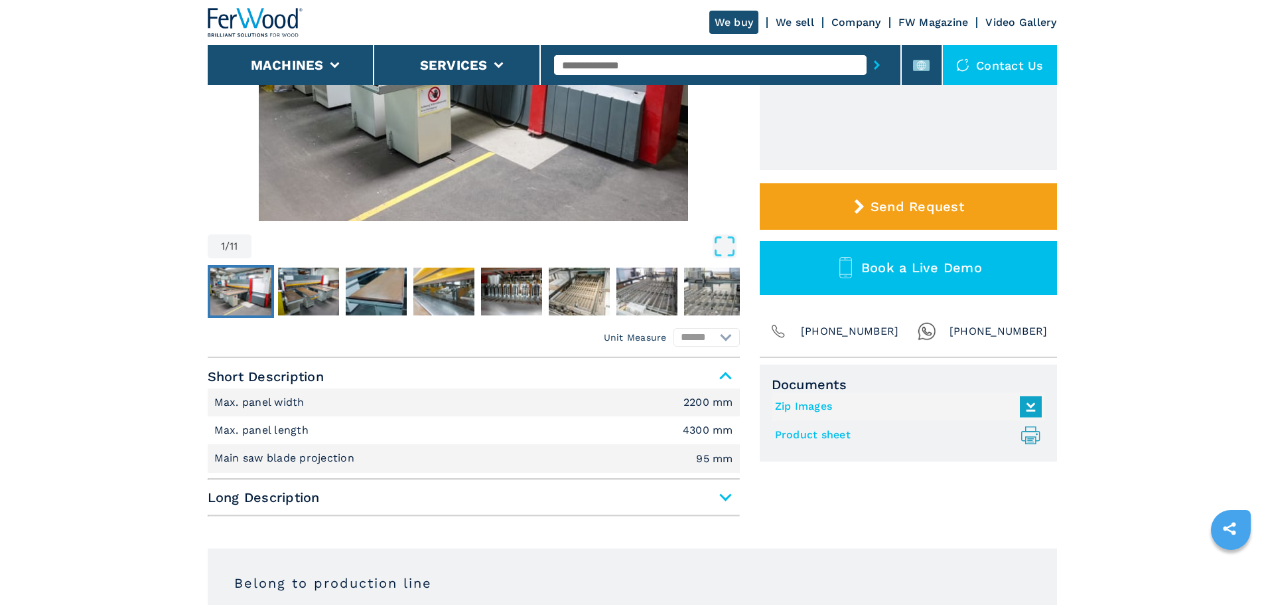
scroll to position [332, 0]
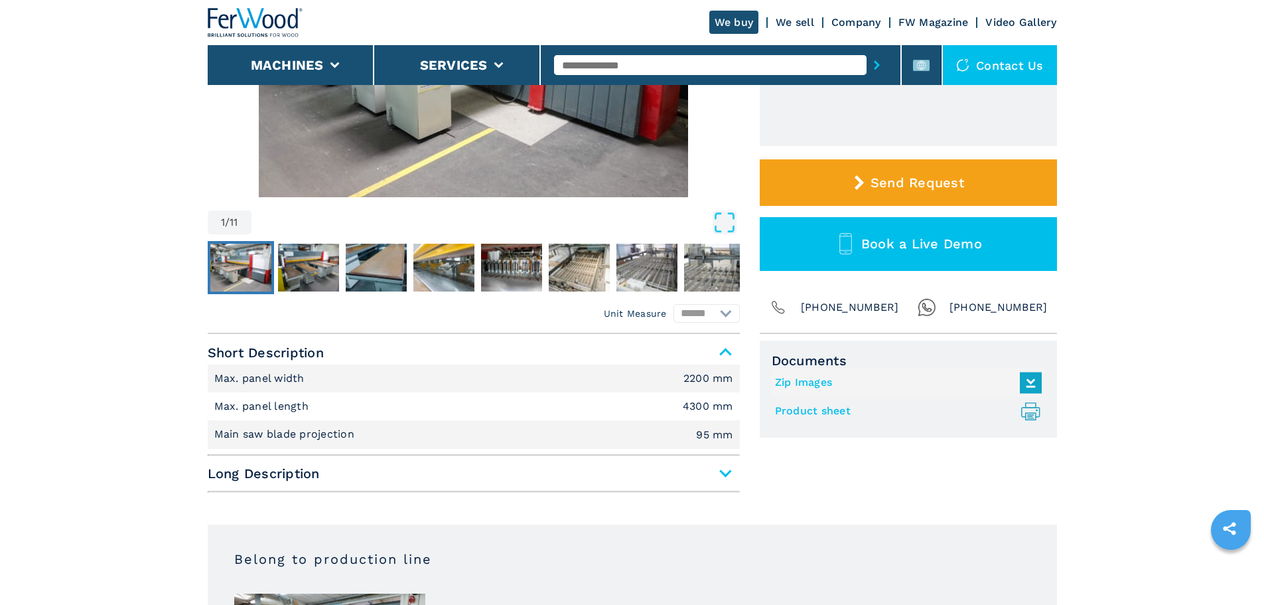
click at [376, 378] on li "Max. panel width 2200 mm" at bounding box center [474, 378] width 532 height 28
drag, startPoint x: 244, startPoint y: 367, endPoint x: 150, endPoint y: 373, distance: 93.8
click at [297, 389] on li "Max. panel width 2200 mm" at bounding box center [474, 378] width 532 height 28
click at [363, 431] on li "Main saw blade projection 95 mm" at bounding box center [474, 434] width 532 height 28
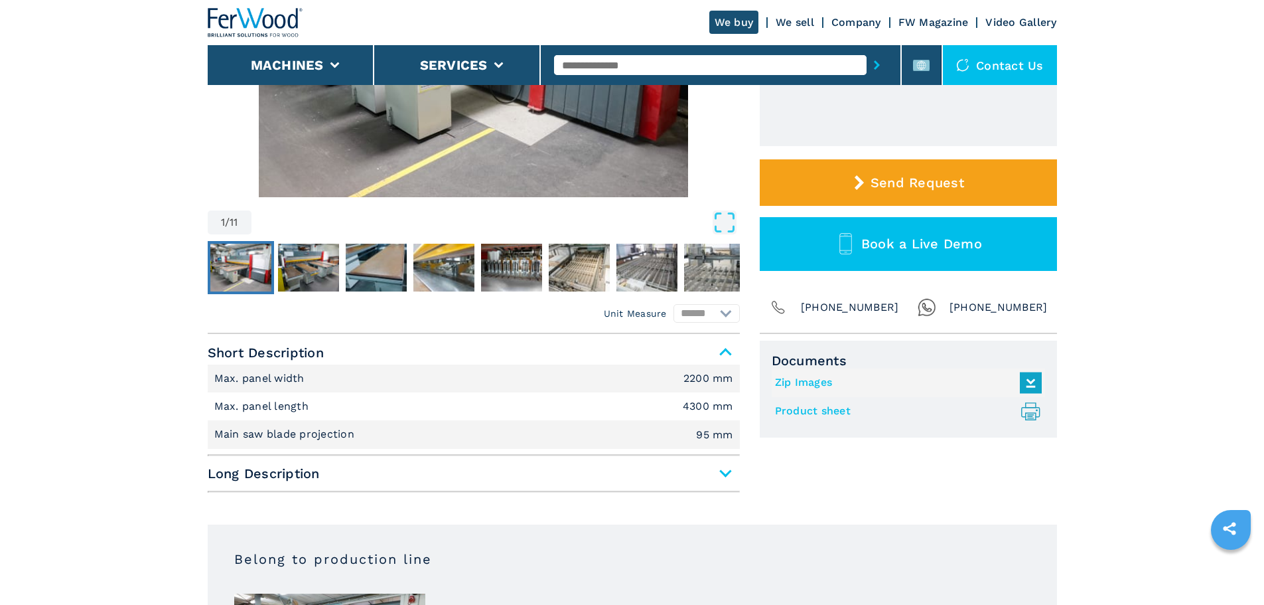
click at [490, 472] on span "Long Description" at bounding box center [474, 473] width 532 height 24
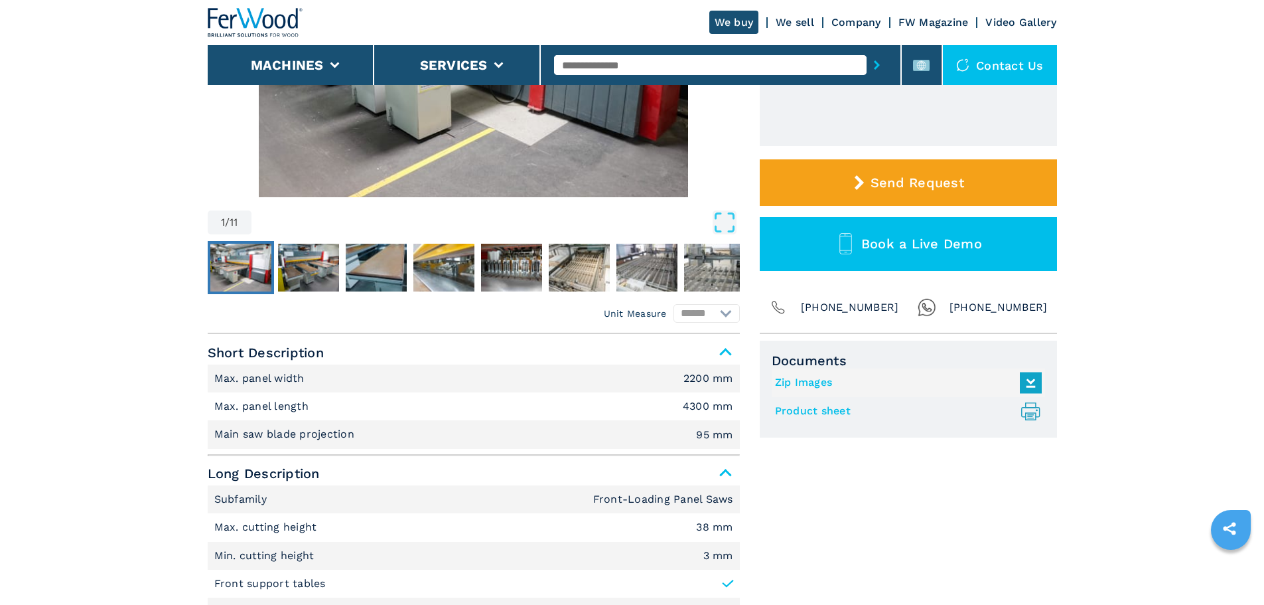
scroll to position [597, 0]
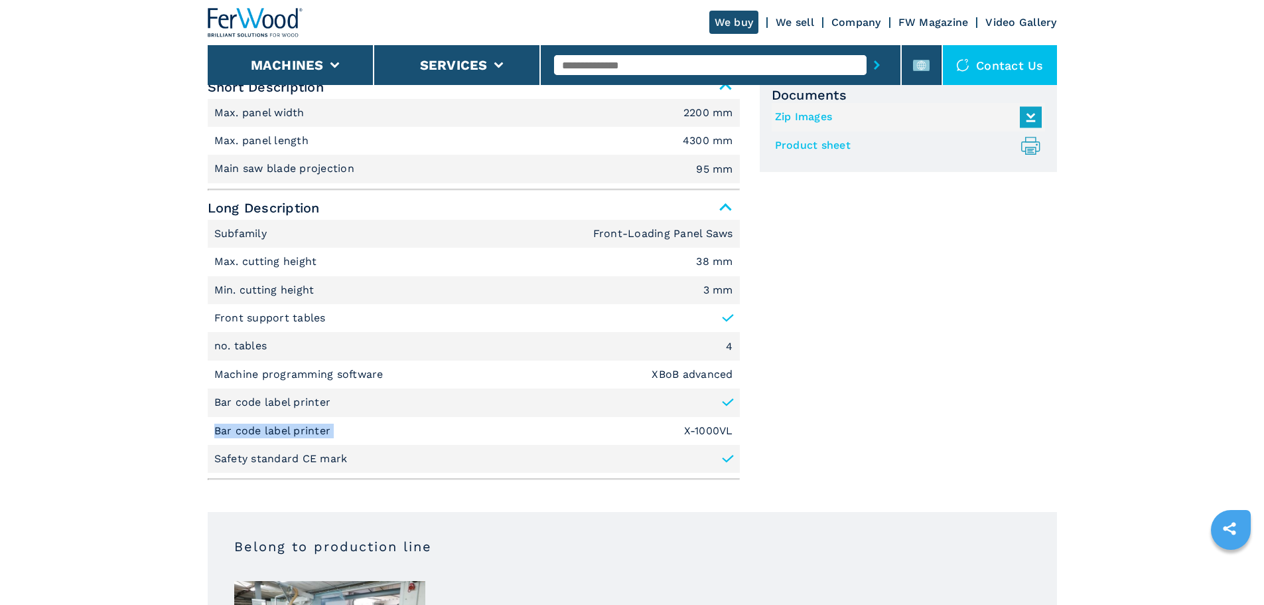
drag, startPoint x: 357, startPoint y: 424, endPoint x: 171, endPoint y: 421, distance: 185.8
click at [714, 436] on em "X-1000VL" at bounding box center [708, 430] width 49 height 11
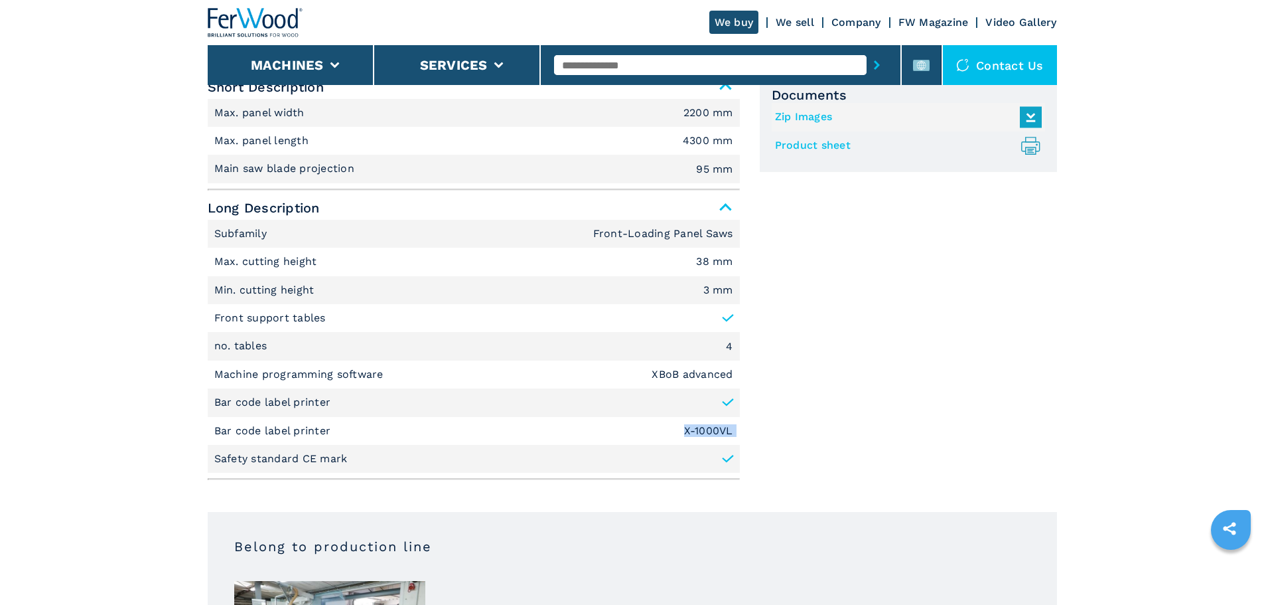
copy em "X-1000VL"
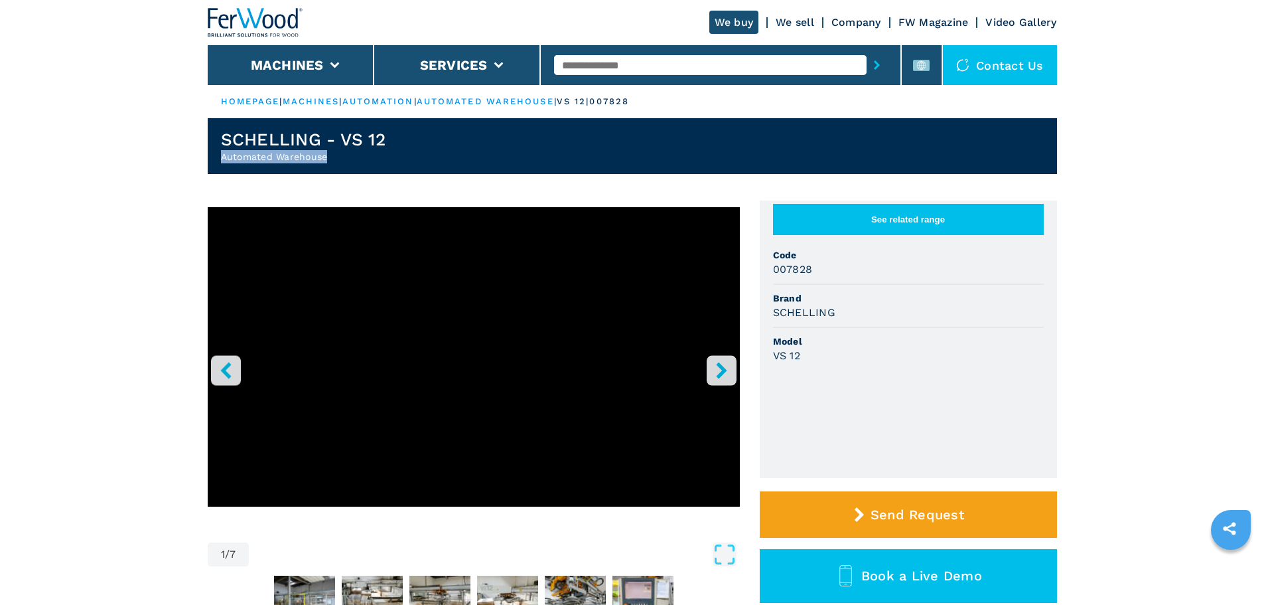
drag, startPoint x: 330, startPoint y: 159, endPoint x: 149, endPoint y: 157, distance: 181.2
copy h2 "Automated Warehouse"
drag, startPoint x: 398, startPoint y: 132, endPoint x: 192, endPoint y: 131, distance: 205.7
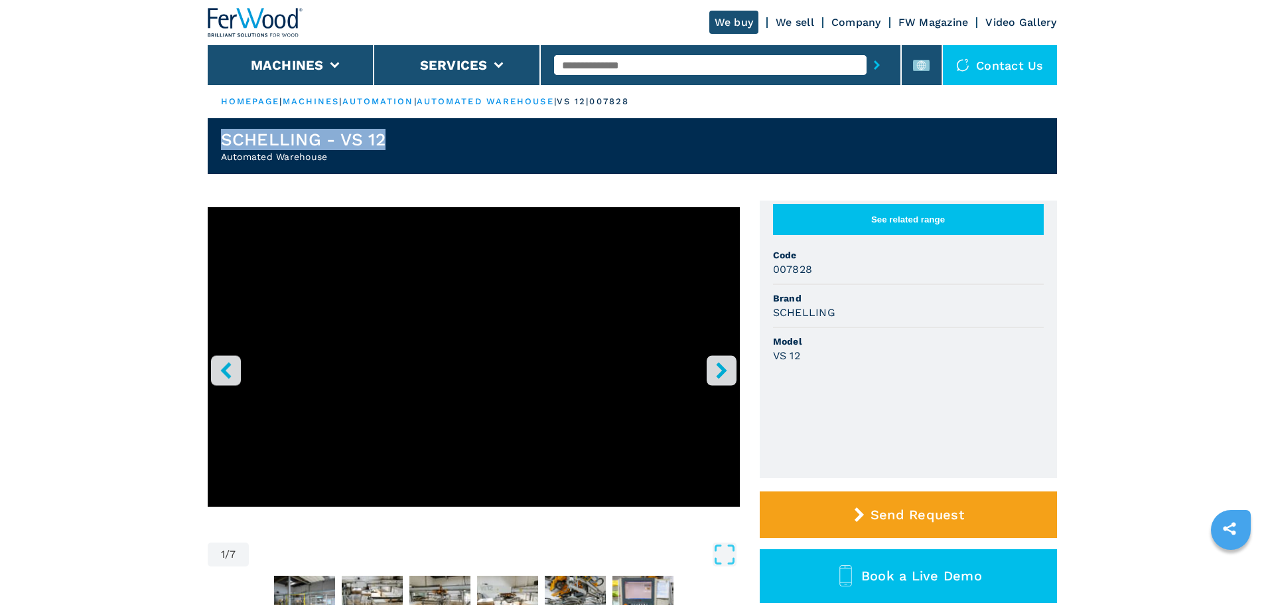
copy h1 "SCHELLING - VS 12"
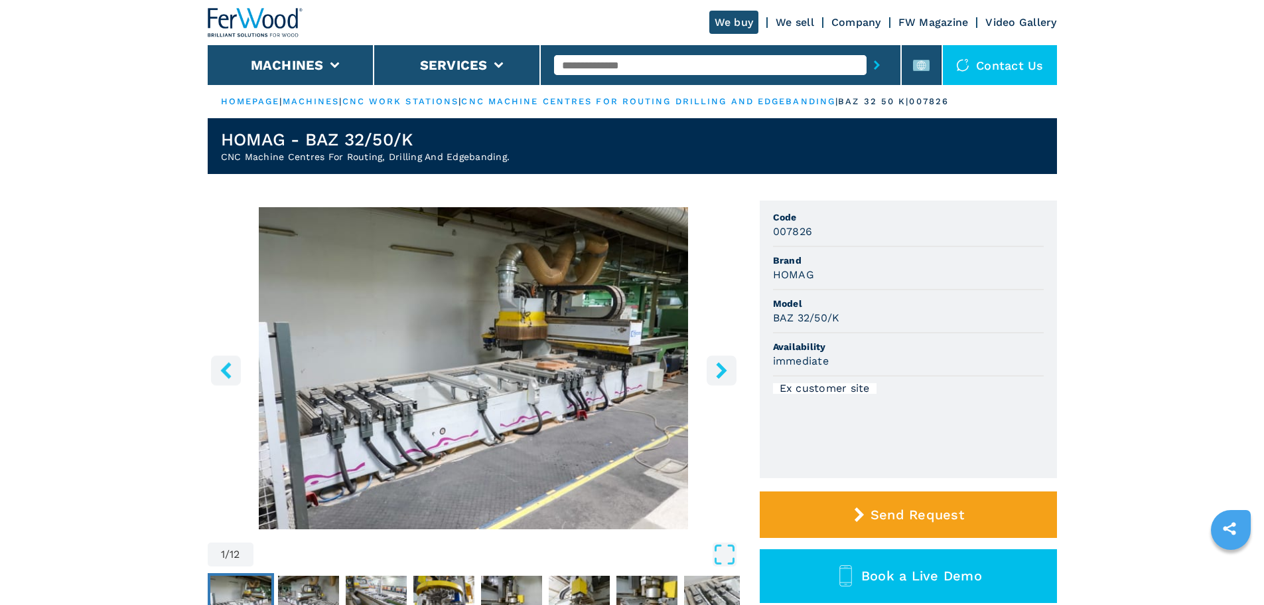
click at [528, 164] on header "HOMAG - BAZ 32/50/K CNC Machine Centres For Routing, Drilling And Edgebanding." at bounding box center [632, 146] width 849 height 56
drag, startPoint x: 508, startPoint y: 160, endPoint x: 138, endPoint y: 171, distance: 369.8
copy h2 "CNC Machine Centres For Routing, Drilling And Edgebanding."
click at [459, 138] on h1 "HOMAG - BAZ 32/50/K" at bounding box center [365, 139] width 289 height 21
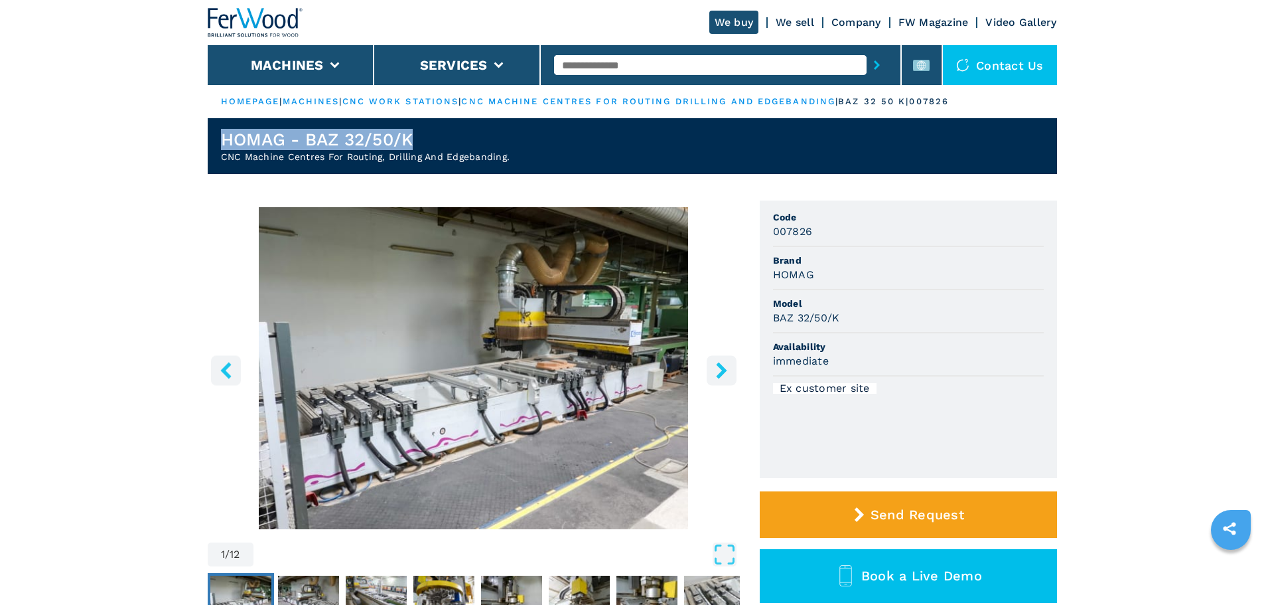
drag, startPoint x: 397, startPoint y: 133, endPoint x: 78, endPoint y: 127, distance: 319.3
copy h1 "HOMAG - BAZ 32/50/K"
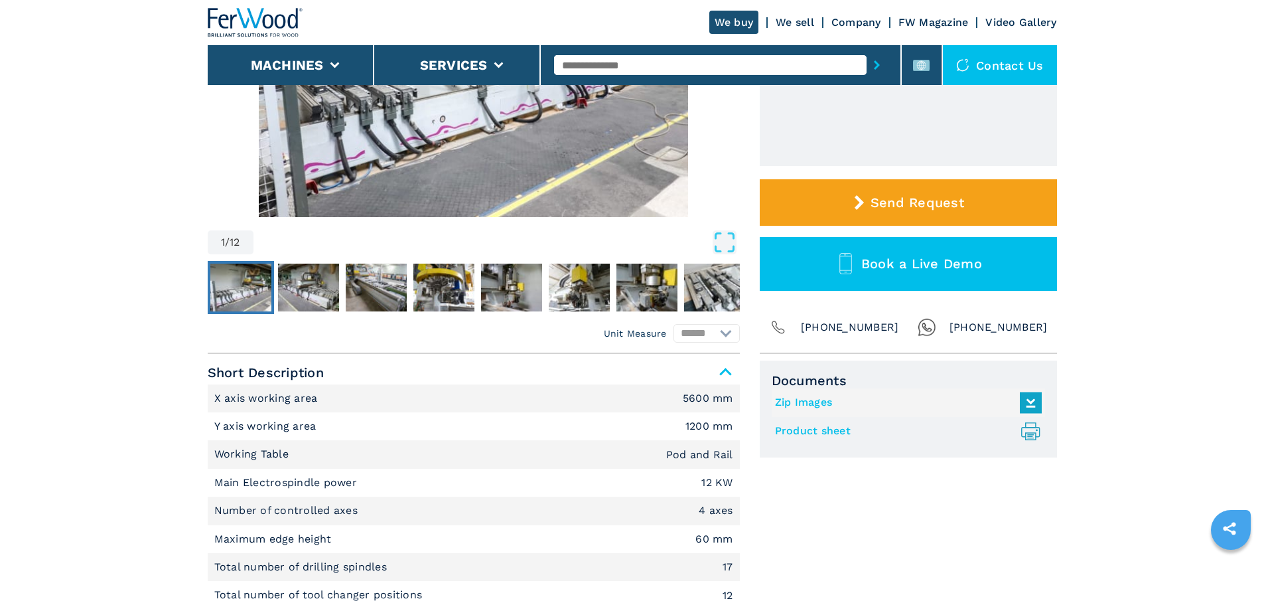
scroll to position [398, 0]
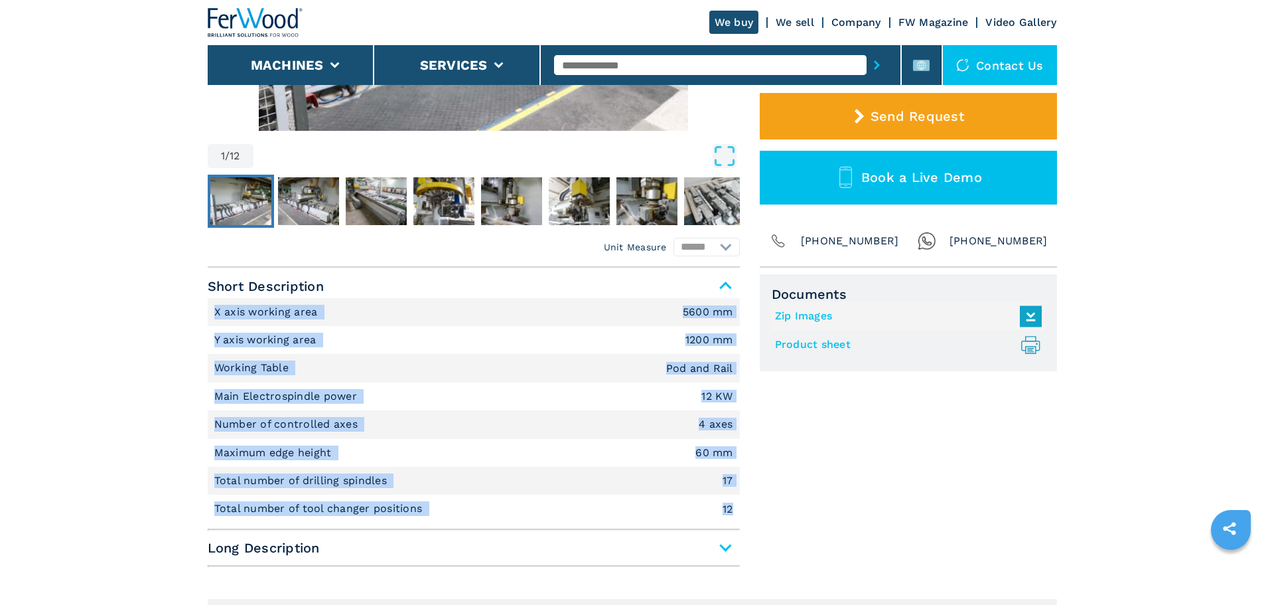
drag, startPoint x: 733, startPoint y: 508, endPoint x: 110, endPoint y: 318, distance: 652.1
click at [380, 339] on li "Y axis working area 1200 mm" at bounding box center [474, 340] width 532 height 28
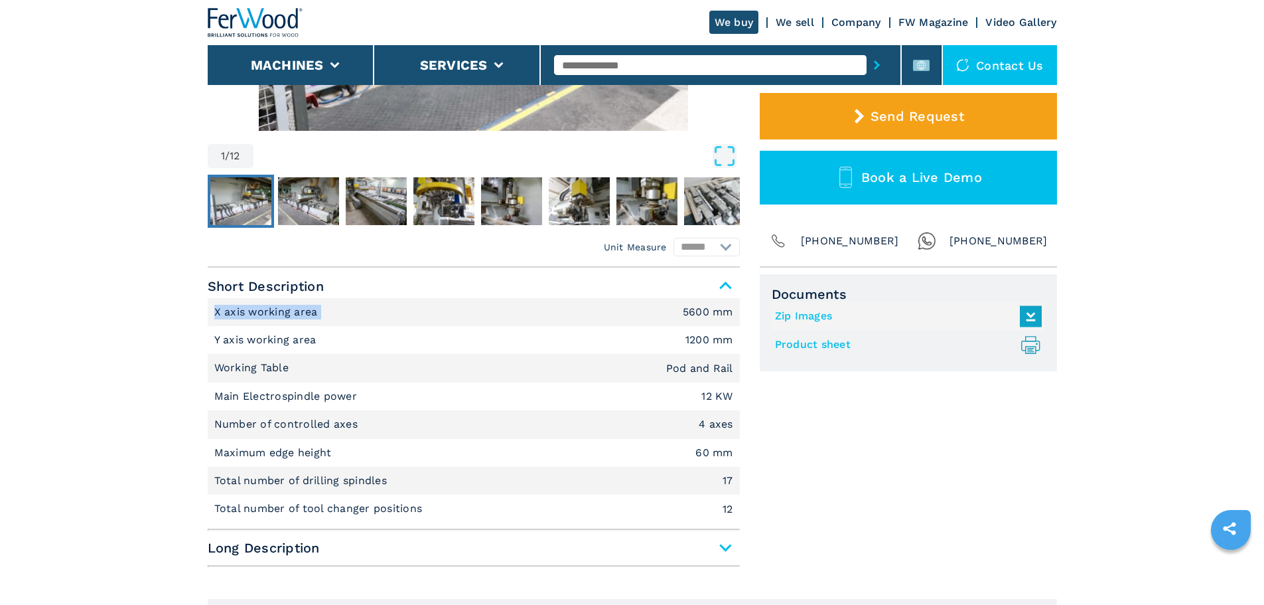
drag, startPoint x: 323, startPoint y: 307, endPoint x: 200, endPoint y: 311, distance: 123.5
copy p "X axis working area"
drag, startPoint x: 377, startPoint y: 402, endPoint x: 165, endPoint y: 384, distance: 213.2
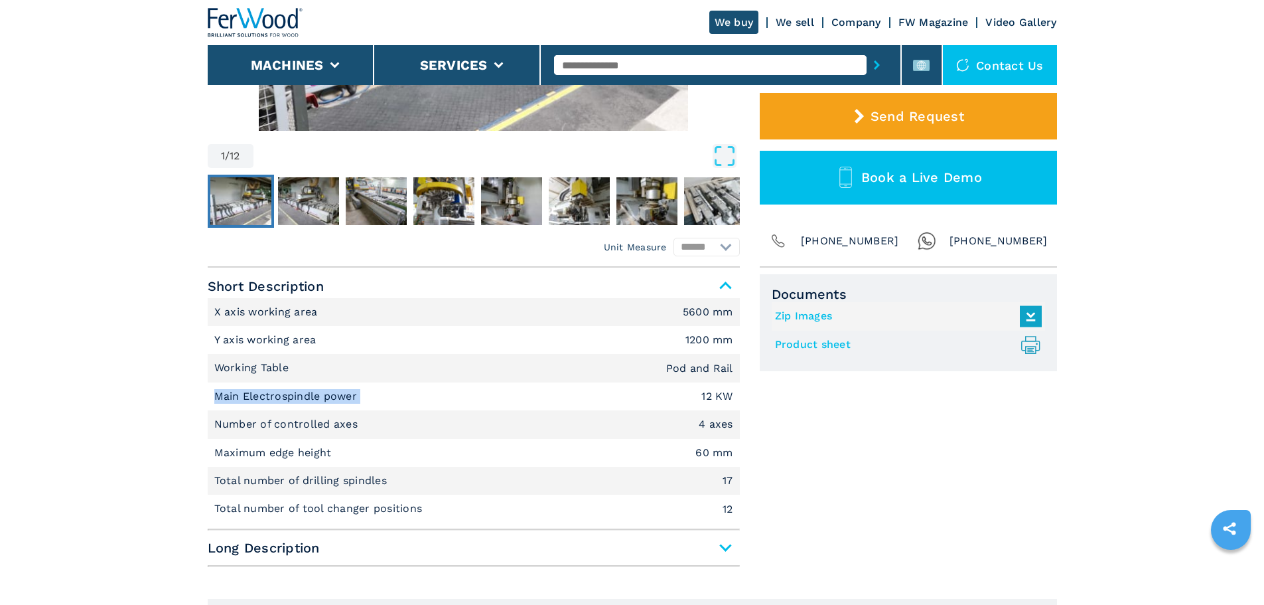
copy p "Main Electrospindle power"
drag, startPoint x: 364, startPoint y: 423, endPoint x: 132, endPoint y: 438, distance: 232.7
copy p "Number of controlled axes"
drag, startPoint x: 474, startPoint y: 488, endPoint x: 119, endPoint y: 481, distance: 355.1
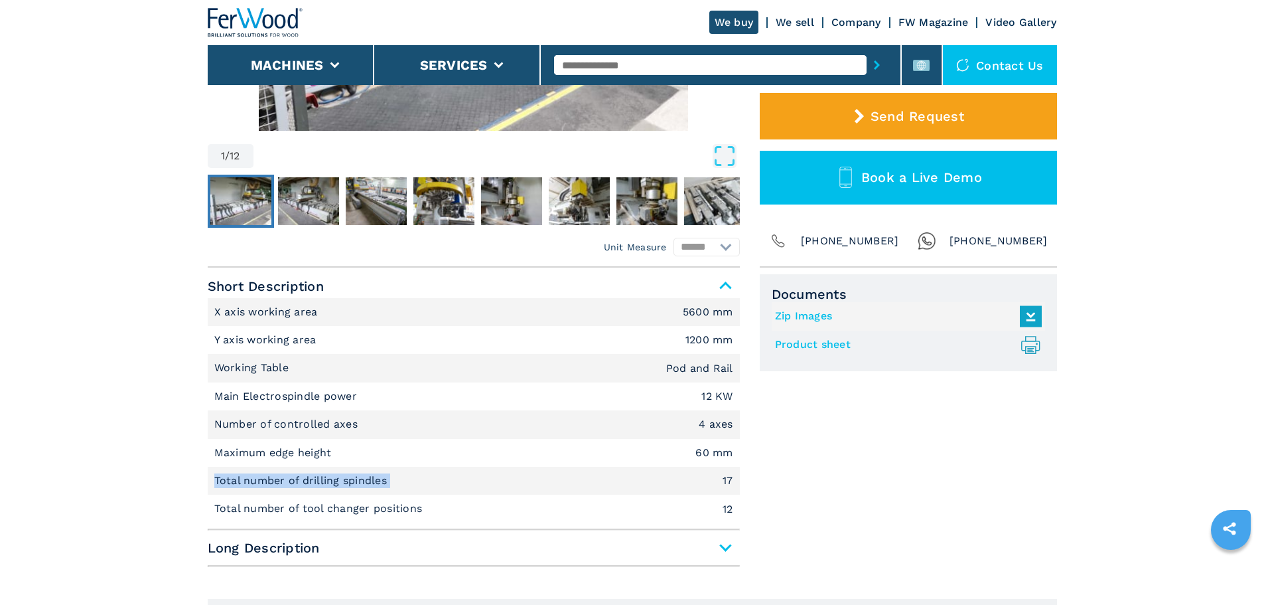
copy p "Total number of drilling spindles"
drag, startPoint x: 458, startPoint y: 506, endPoint x: 178, endPoint y: 504, distance: 280.1
copy p "Total number of tool changer positions"
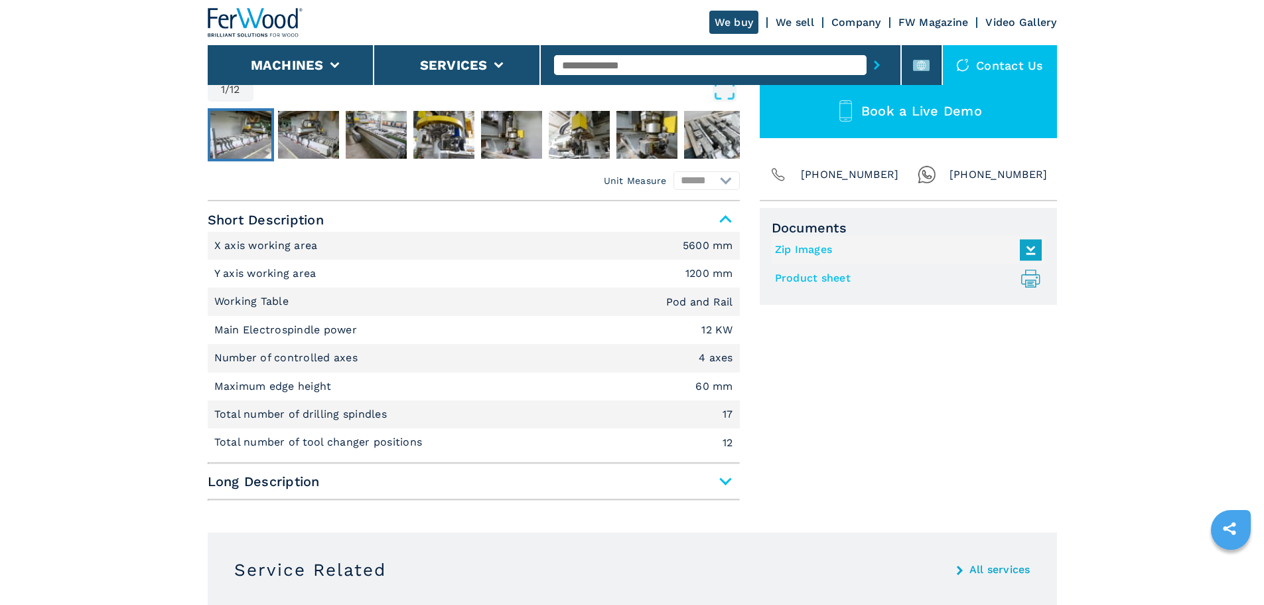
click at [362, 471] on span "Long Description" at bounding box center [474, 481] width 532 height 24
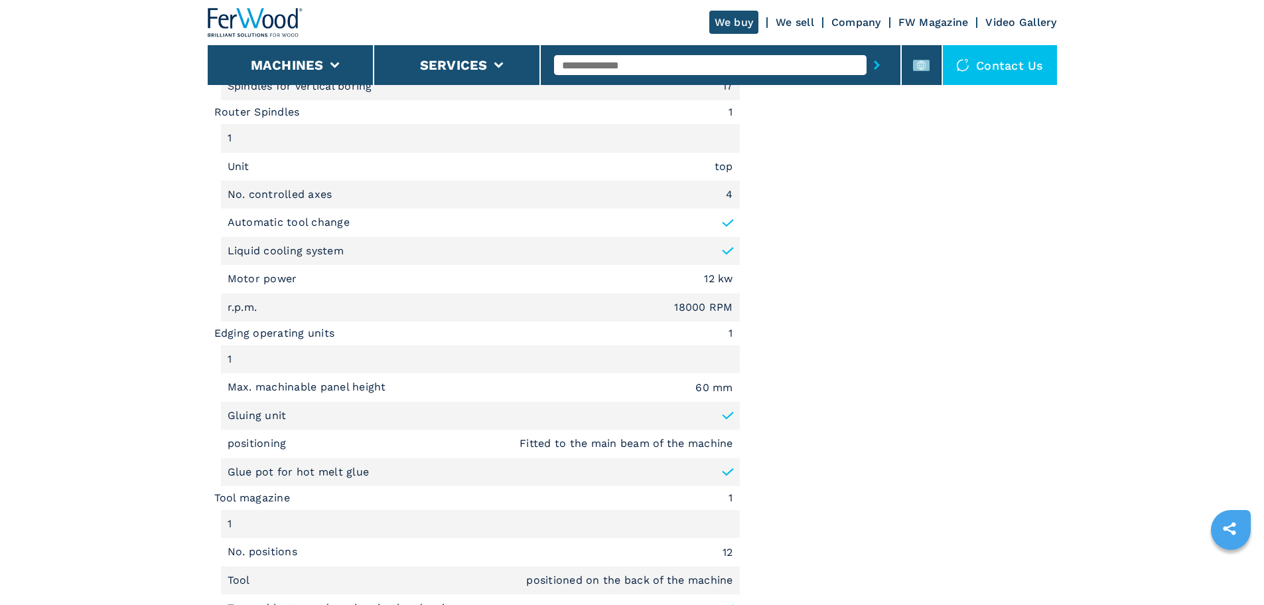
scroll to position [1394, 0]
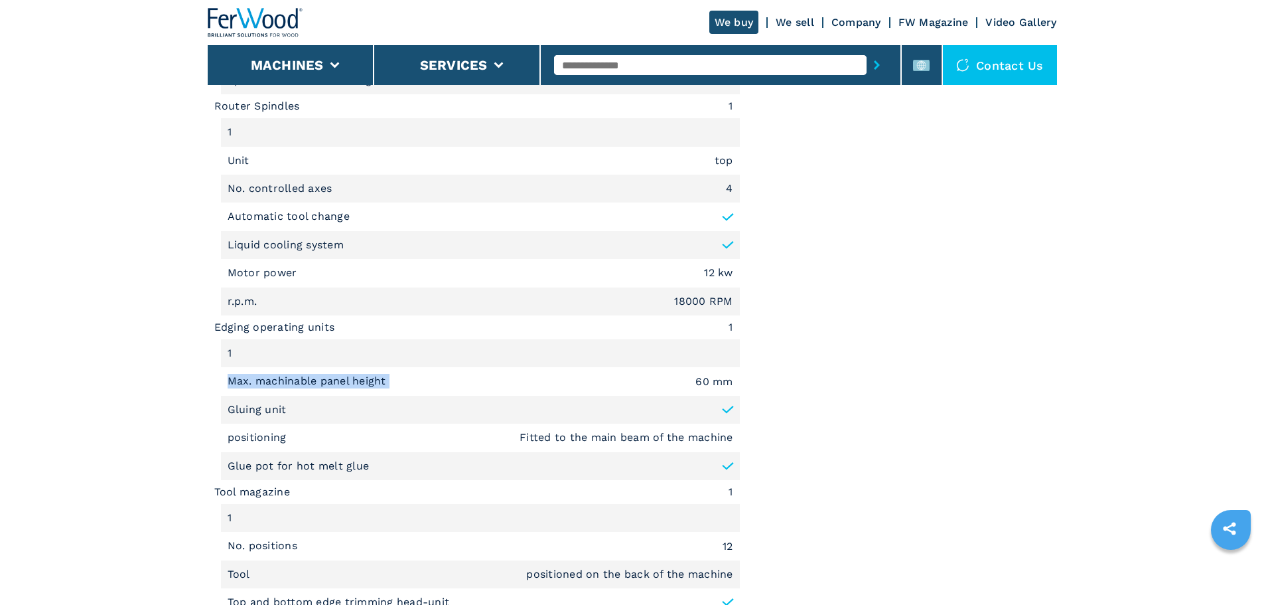
drag, startPoint x: 392, startPoint y: 377, endPoint x: 127, endPoint y: 378, distance: 264.1
click at [127, 378] on main "HOMEPAGE | machines | cnc work stations | cnc machine centres for routing drill…" at bounding box center [632, 266] width 1264 height 3320
drag, startPoint x: 332, startPoint y: 409, endPoint x: 165, endPoint y: 407, distance: 167.9
click at [165, 407] on main "HOMEPAGE | machines | cnc work stations | cnc machine centres for routing drill…" at bounding box center [632, 266] width 1264 height 3320
copy p "Gluing unit"
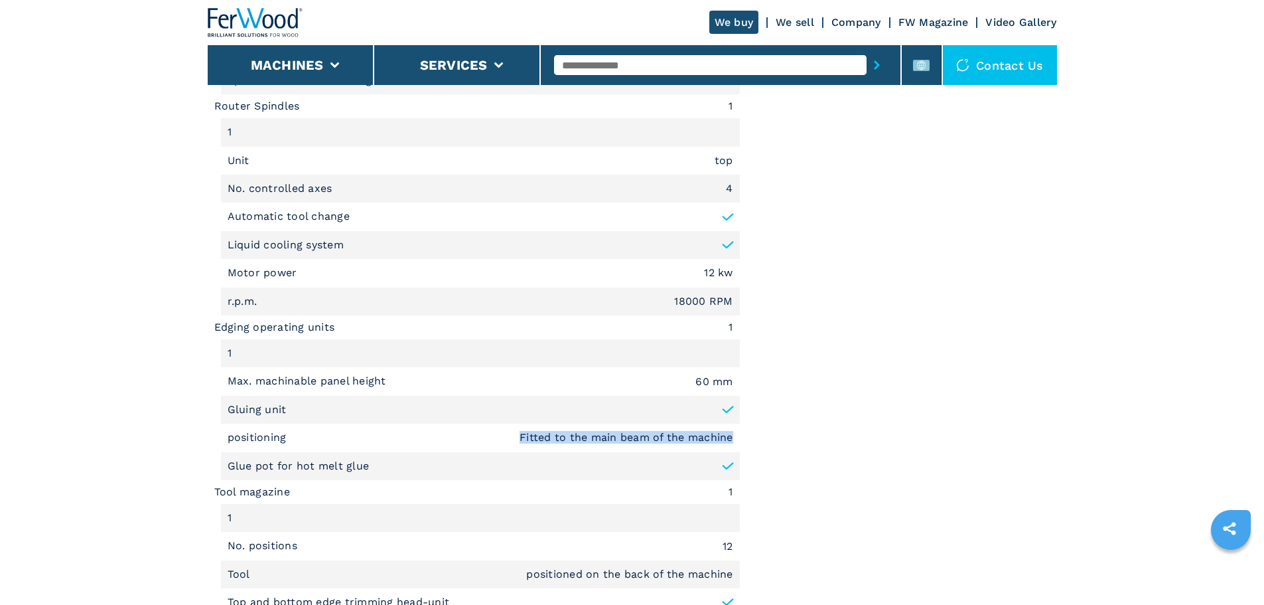
drag, startPoint x: 514, startPoint y: 433, endPoint x: 745, endPoint y: 434, distance: 230.3
click at [745, 434] on div "Unit Measure ****** ******** Short Description X axis working area 5600 mm Y ax…" at bounding box center [632, 35] width 849 height 1526
copy em "Fitted to the main beam of the machine"
drag, startPoint x: 397, startPoint y: 370, endPoint x: 44, endPoint y: 372, distance: 353.1
click at [44, 372] on main "HOMEPAGE | machines | cnc work stations | cnc machine centres for routing drill…" at bounding box center [632, 266] width 1264 height 3320
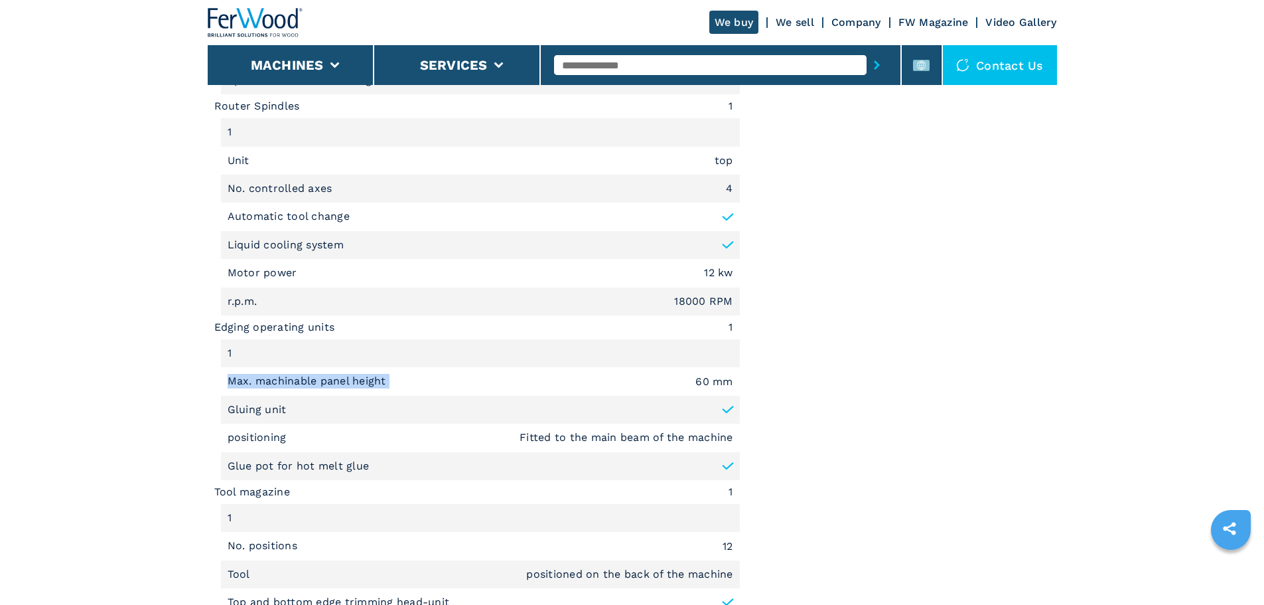
copy p "Max. machinable panel height"
click at [720, 72] on input "text" at bounding box center [710, 65] width 313 height 20
type input "******"
click at [867, 50] on button "submit-button" at bounding box center [877, 65] width 21 height 31
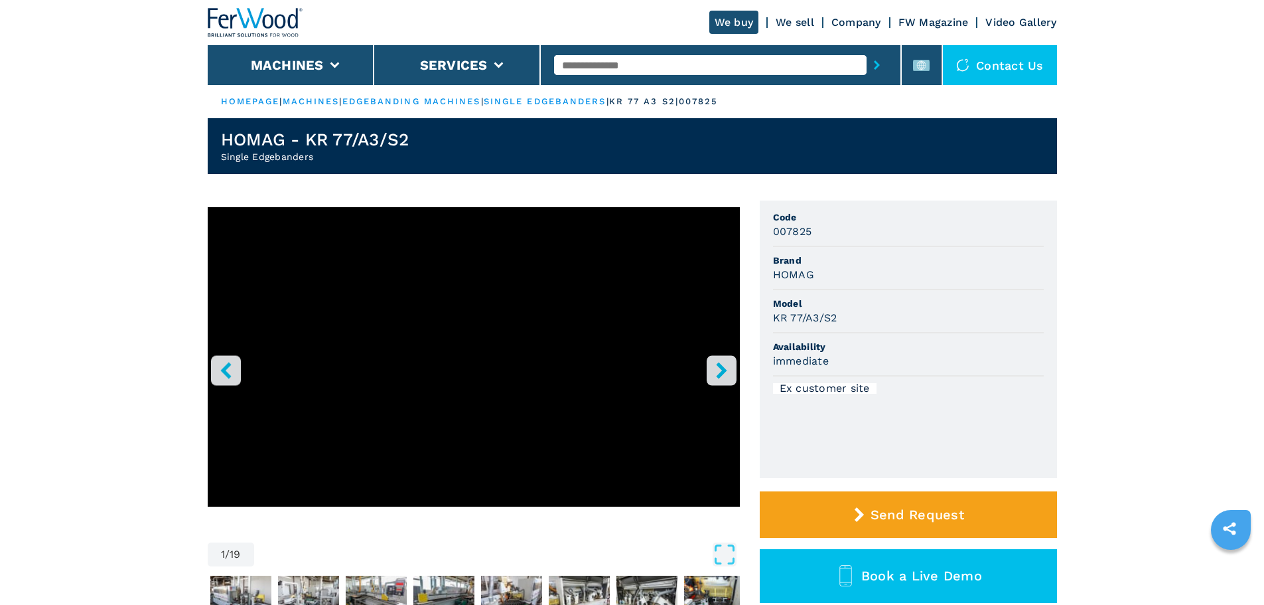
click at [309, 153] on h2 "Single Edgebanders" at bounding box center [315, 156] width 188 height 13
drag, startPoint x: 318, startPoint y: 156, endPoint x: 195, endPoint y: 157, distance: 122.8
copy h2 "Single Edgebanders"
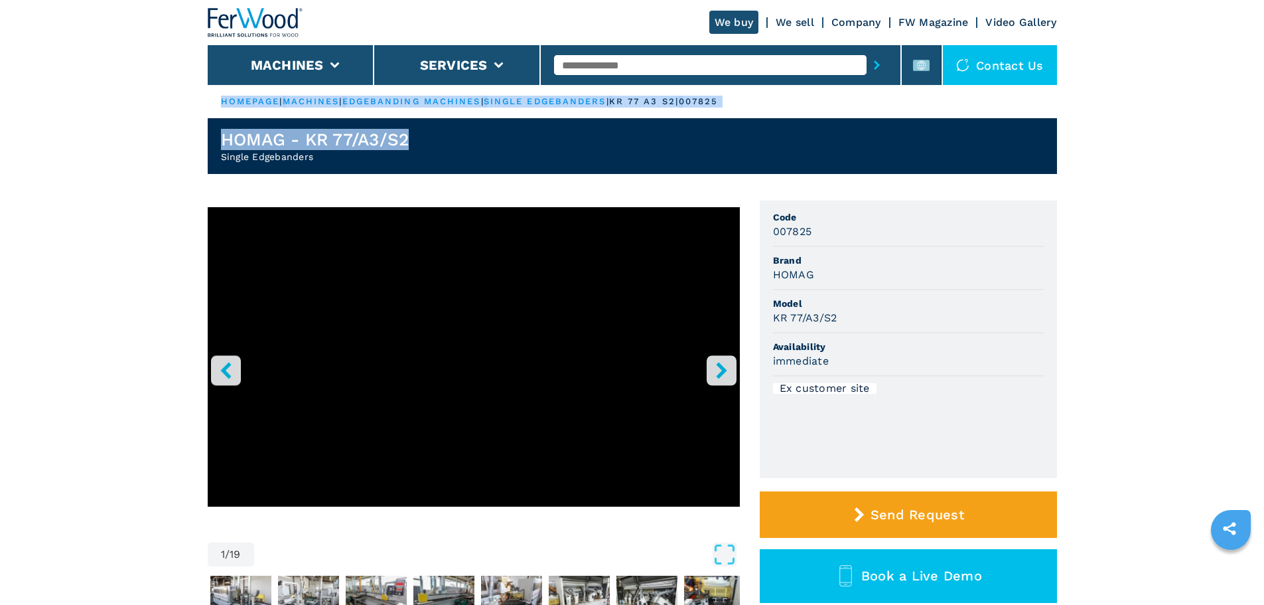
drag, startPoint x: 437, startPoint y: 136, endPoint x: 113, endPoint y: 108, distance: 324.5
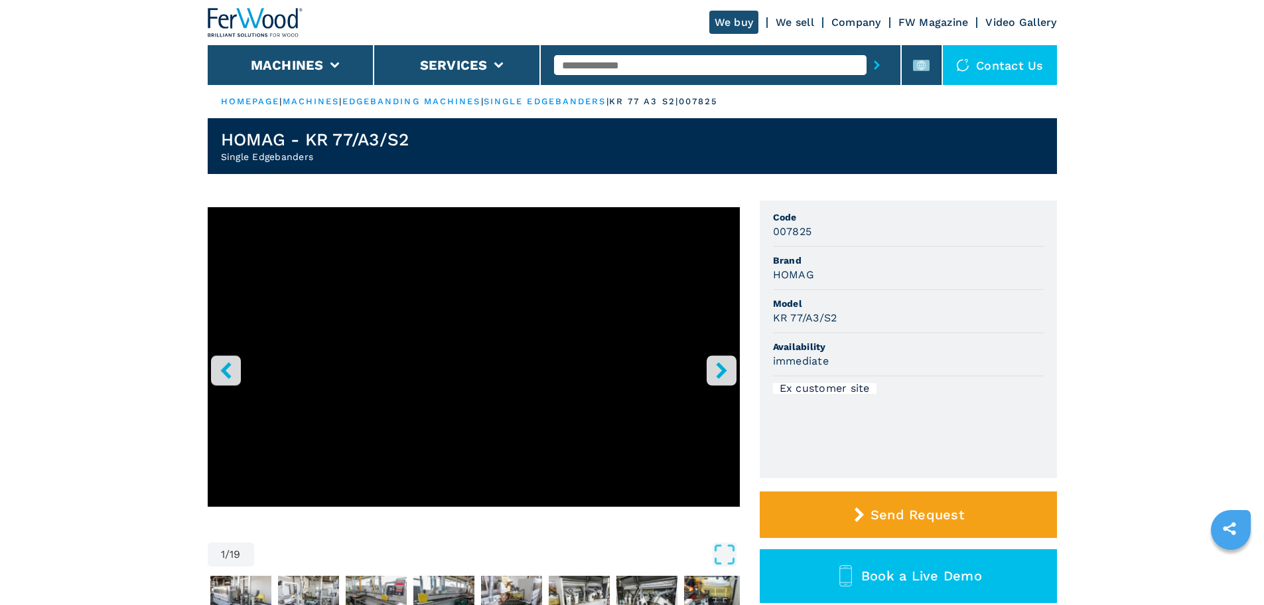
click at [343, 158] on h2 "Single Edgebanders" at bounding box center [315, 156] width 188 height 13
click at [341, 143] on h1 "HOMAG - KR 77/A3/S2" at bounding box center [315, 139] width 188 height 21
copy h1 "HOMAG - KR 77/A3/S2"
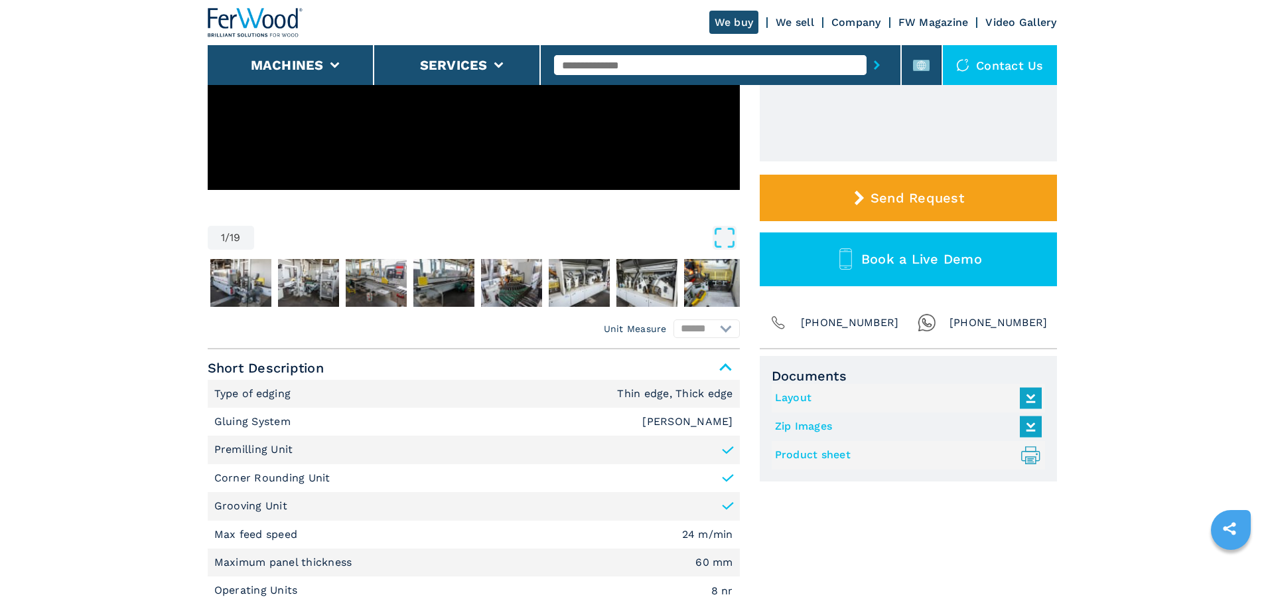
scroll to position [398, 0]
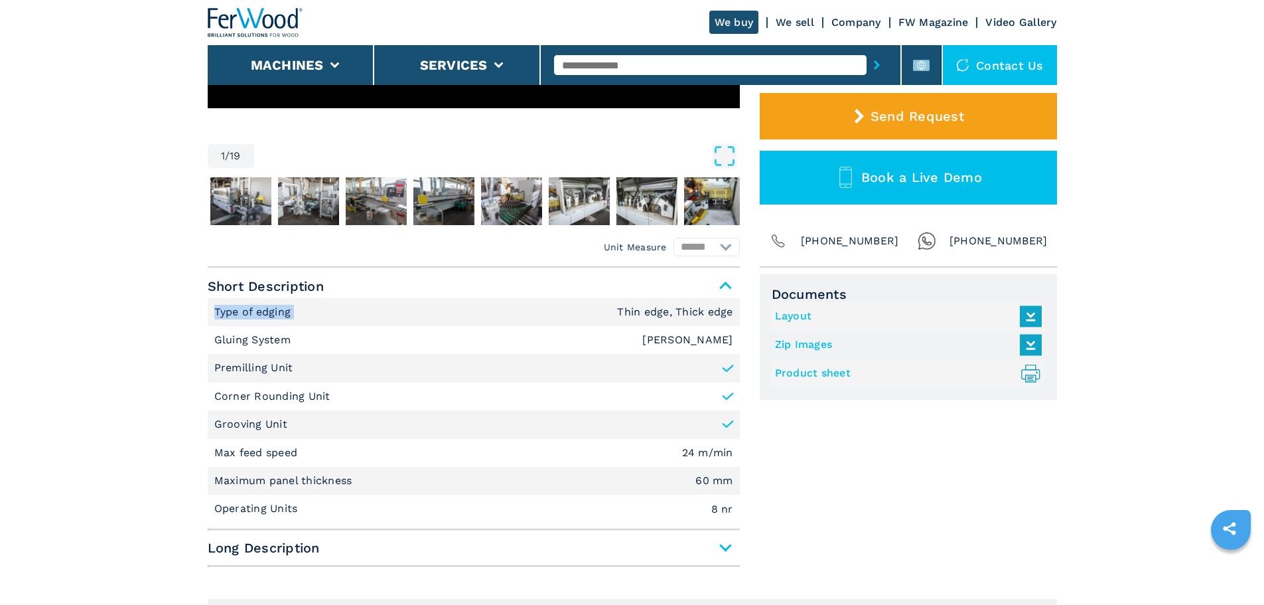
drag, startPoint x: 301, startPoint y: 319, endPoint x: 156, endPoint y: 317, distance: 145.4
copy p "Type of edging"
drag, startPoint x: 605, startPoint y: 311, endPoint x: 735, endPoint y: 306, distance: 130.2
click at [735, 306] on li "Type of edging Thin edge, Thick edge" at bounding box center [474, 312] width 532 height 28
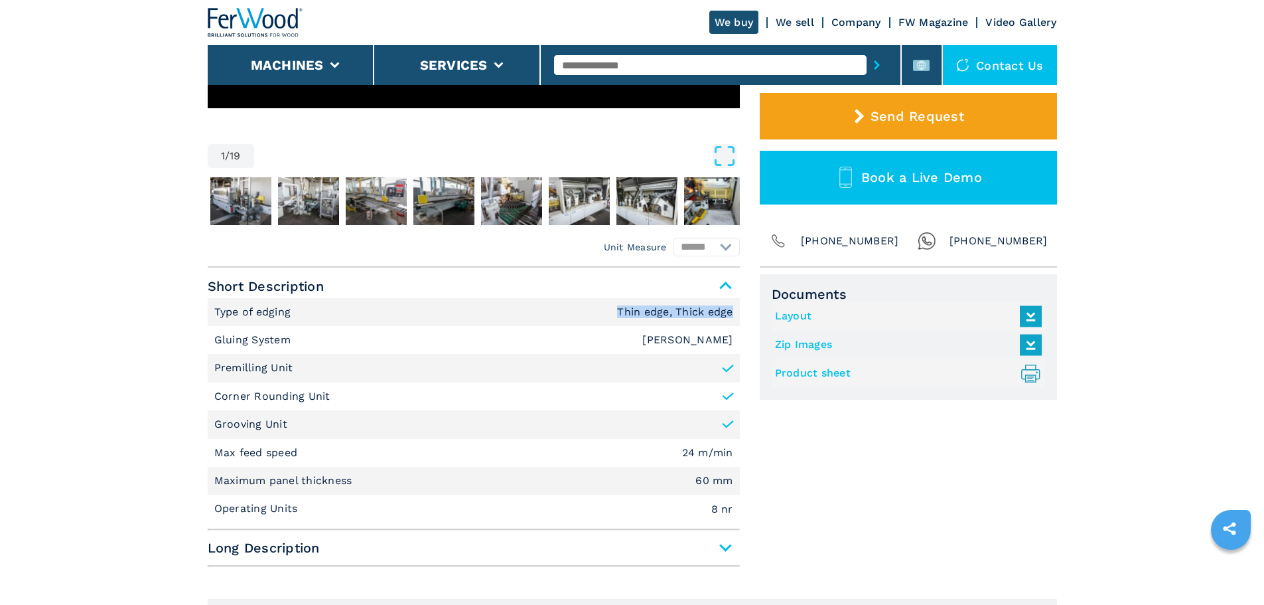
copy em "Thin edge, Thick edge"
drag, startPoint x: 309, startPoint y: 341, endPoint x: 166, endPoint y: 332, distance: 143.6
copy p "Gluing System"
drag, startPoint x: 640, startPoint y: 335, endPoint x: 737, endPoint y: 341, distance: 96.4
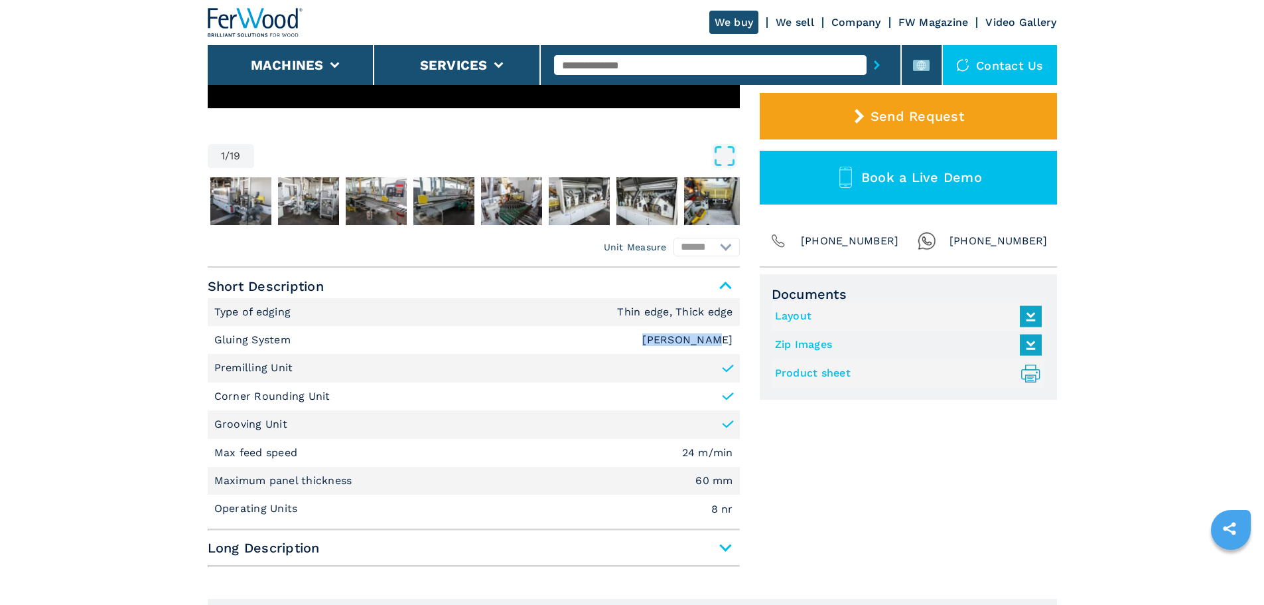
click at [737, 341] on li "Gluing System [PERSON_NAME]" at bounding box center [474, 340] width 532 height 28
copy em "[PERSON_NAME]"
drag, startPoint x: 317, startPoint y: 373, endPoint x: 193, endPoint y: 365, distance: 124.4
copy p "Premilling Unit"
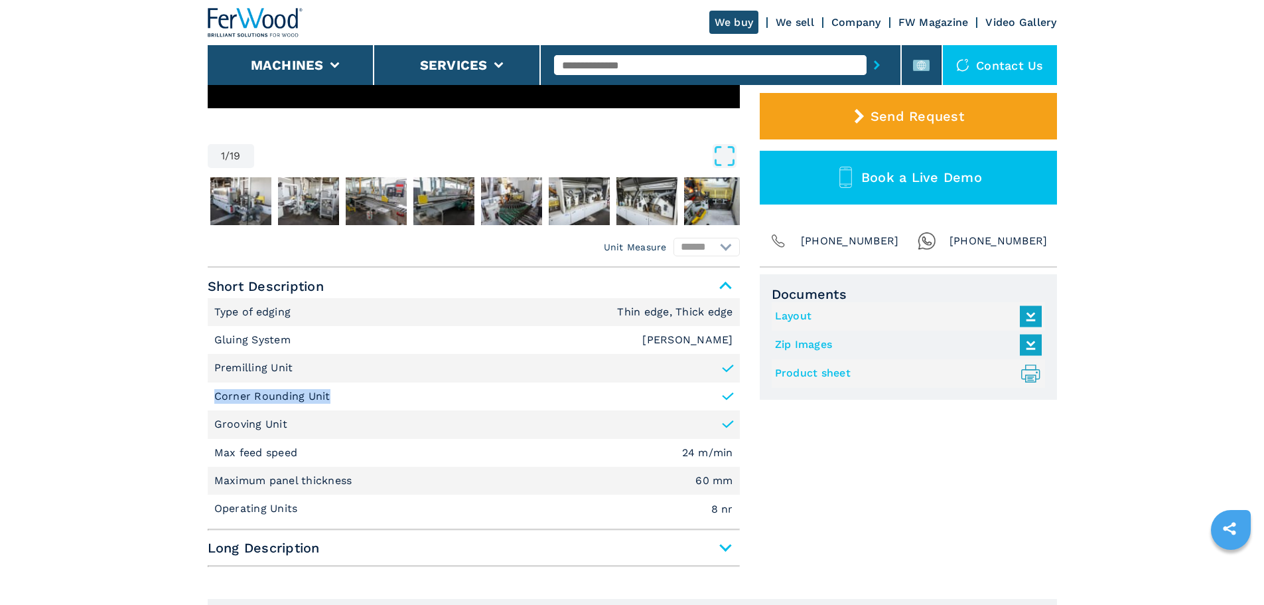
drag, startPoint x: 281, startPoint y: 389, endPoint x: 123, endPoint y: 403, distance: 157.9
copy p "Corner Rounding Unit"
drag, startPoint x: 290, startPoint y: 429, endPoint x: 173, endPoint y: 425, distance: 116.9
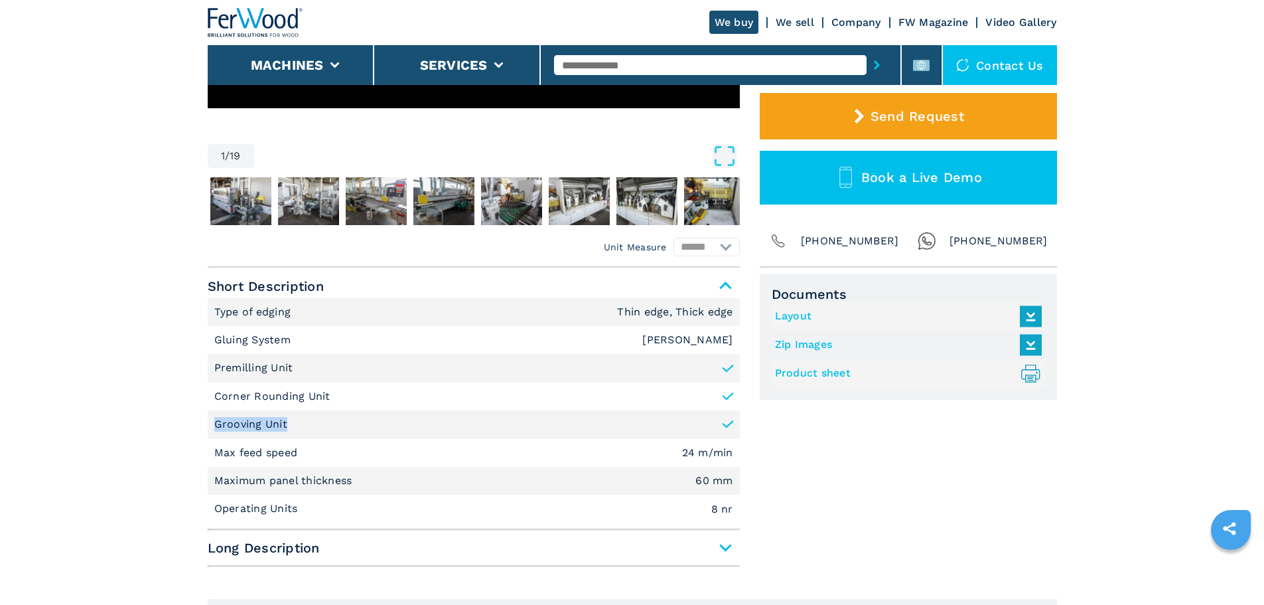
copy p "Grooving Unit"
drag, startPoint x: 308, startPoint y: 449, endPoint x: 155, endPoint y: 444, distance: 152.7
copy p "Max feed speed"
click at [362, 476] on li "Maximum panel thickness 60 mm" at bounding box center [474, 481] width 532 height 28
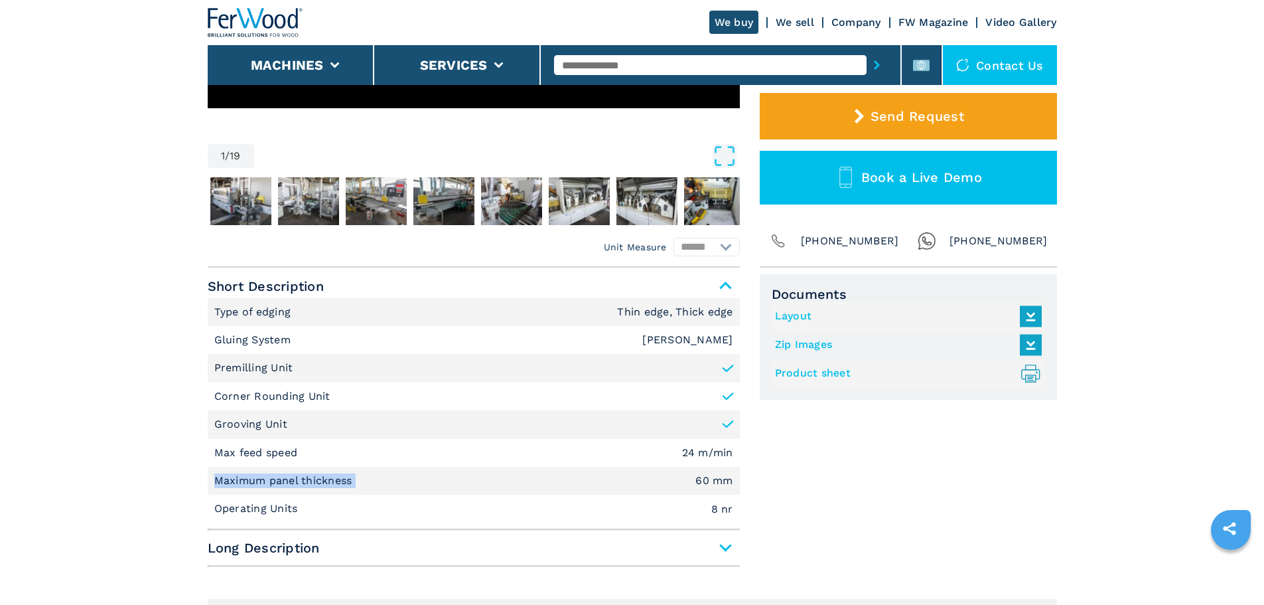
drag, startPoint x: 362, startPoint y: 476, endPoint x: 116, endPoint y: 475, distance: 245.6
click at [573, 58] on input "text" at bounding box center [710, 65] width 313 height 20
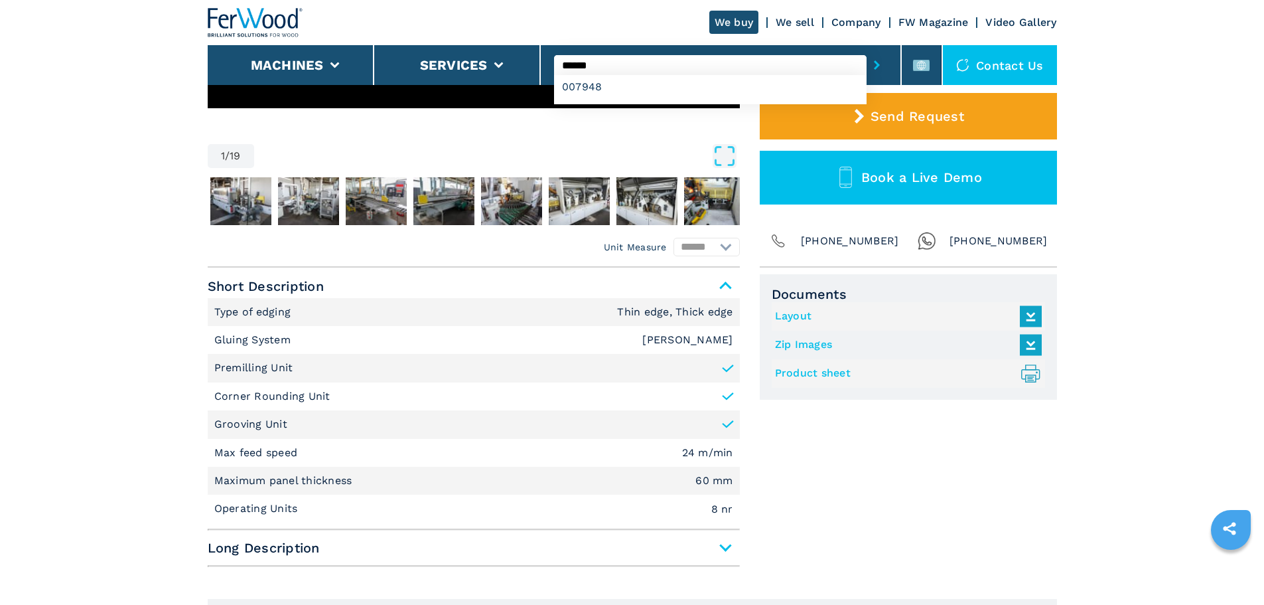
type input "******"
click at [867, 50] on button "submit-button" at bounding box center [877, 65] width 21 height 31
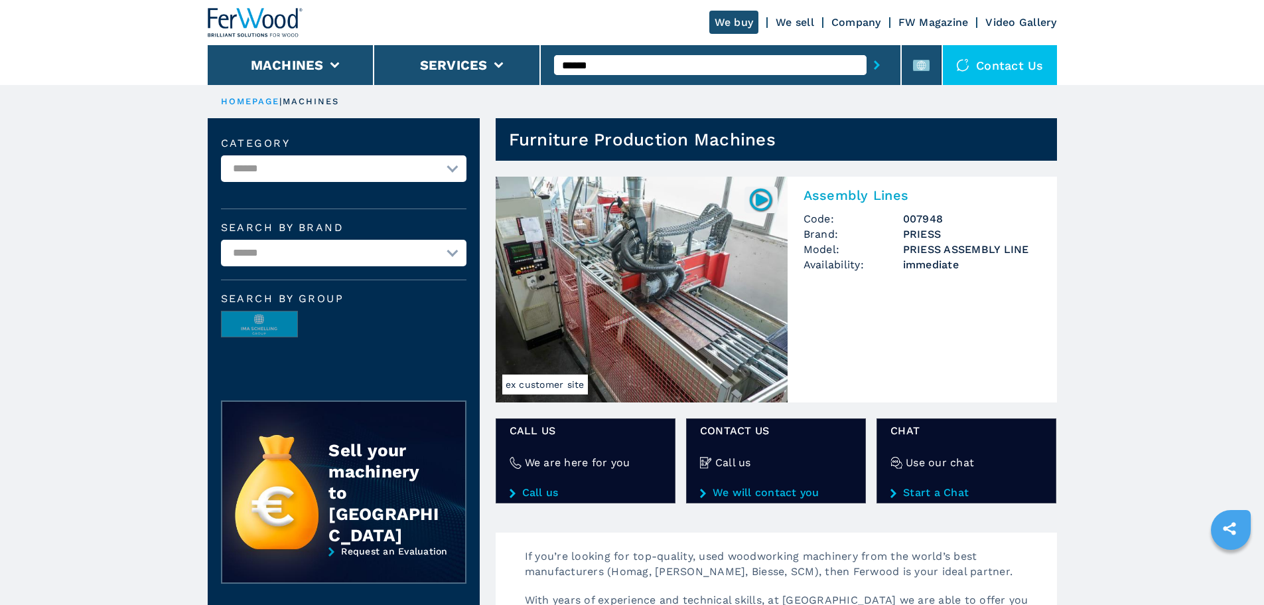
click at [559, 265] on img at bounding box center [642, 290] width 292 height 226
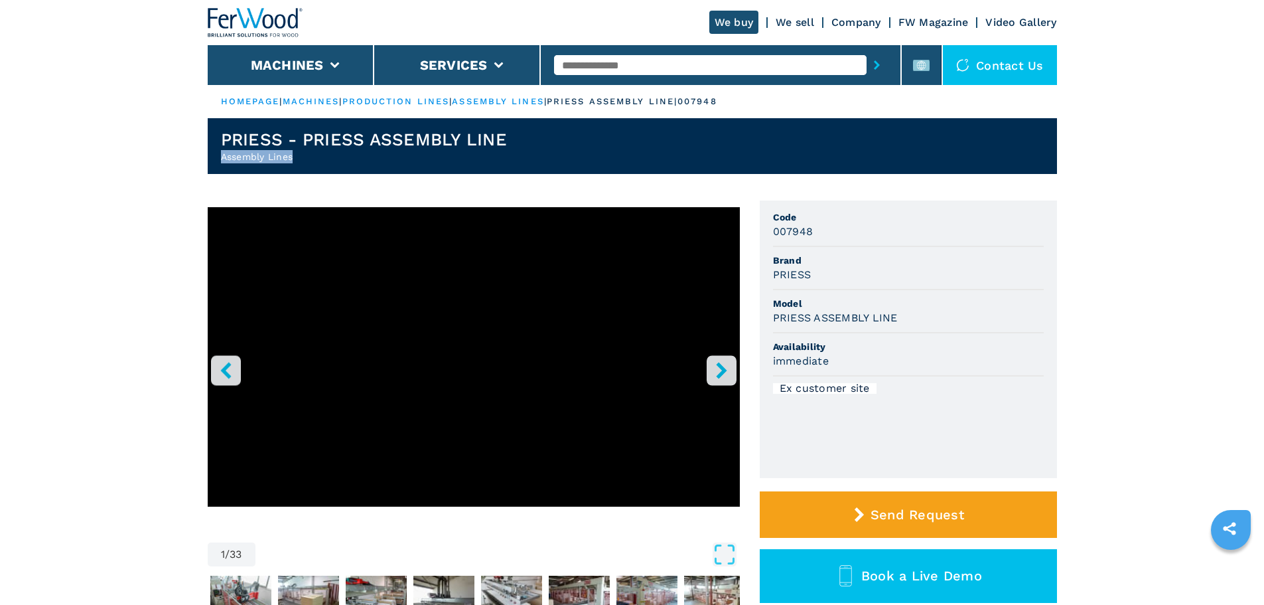
drag, startPoint x: 317, startPoint y: 162, endPoint x: 173, endPoint y: 152, distance: 144.4
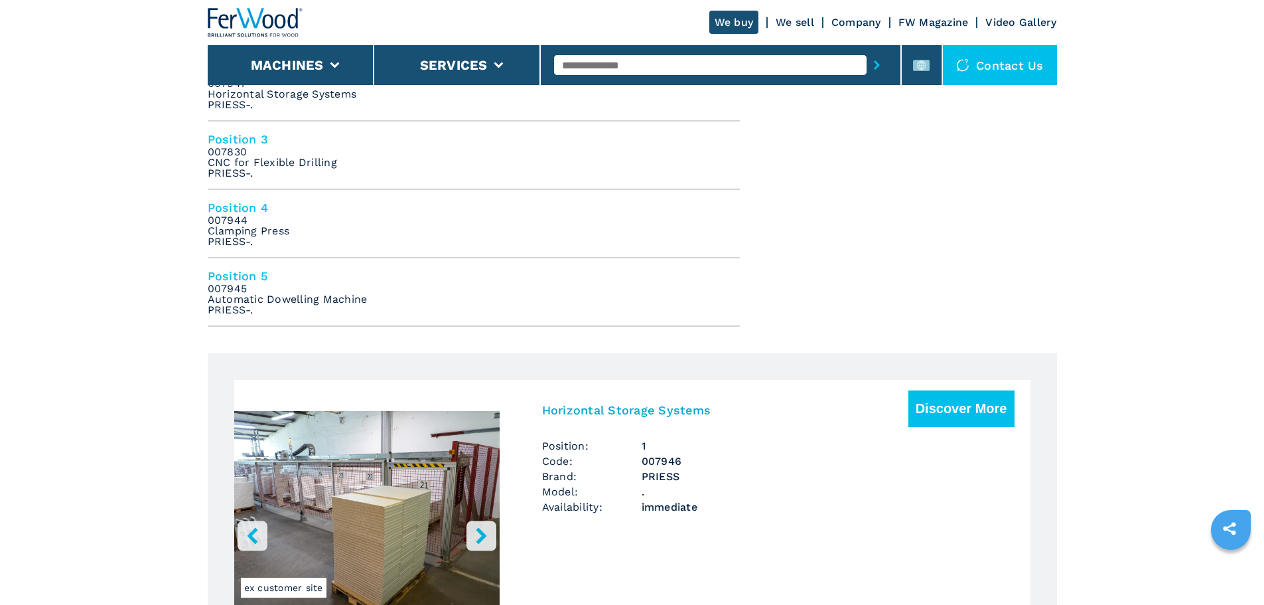
scroll to position [664, 0]
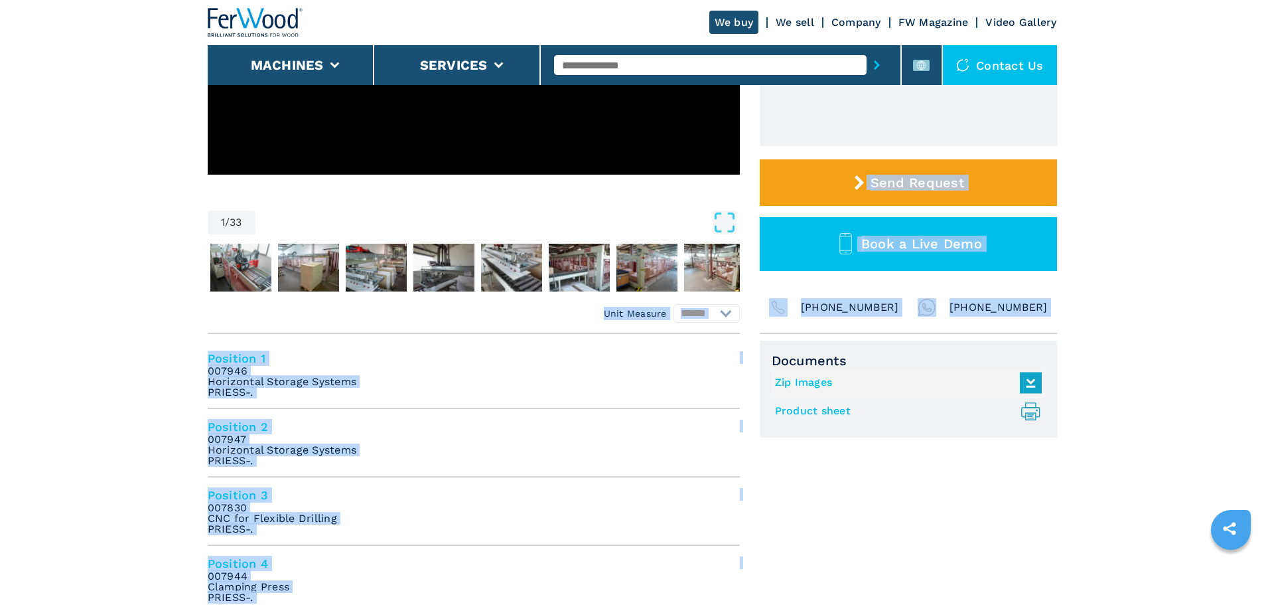
drag, startPoint x: 275, startPoint y: 327, endPoint x: 255, endPoint y: 306, distance: 29.1
click at [255, 305] on div "1 / 33 Unit Measure ****** ******** Code 007948 Brand [PERSON_NAME] Model [PERS…" at bounding box center [632, 276] width 849 height 814
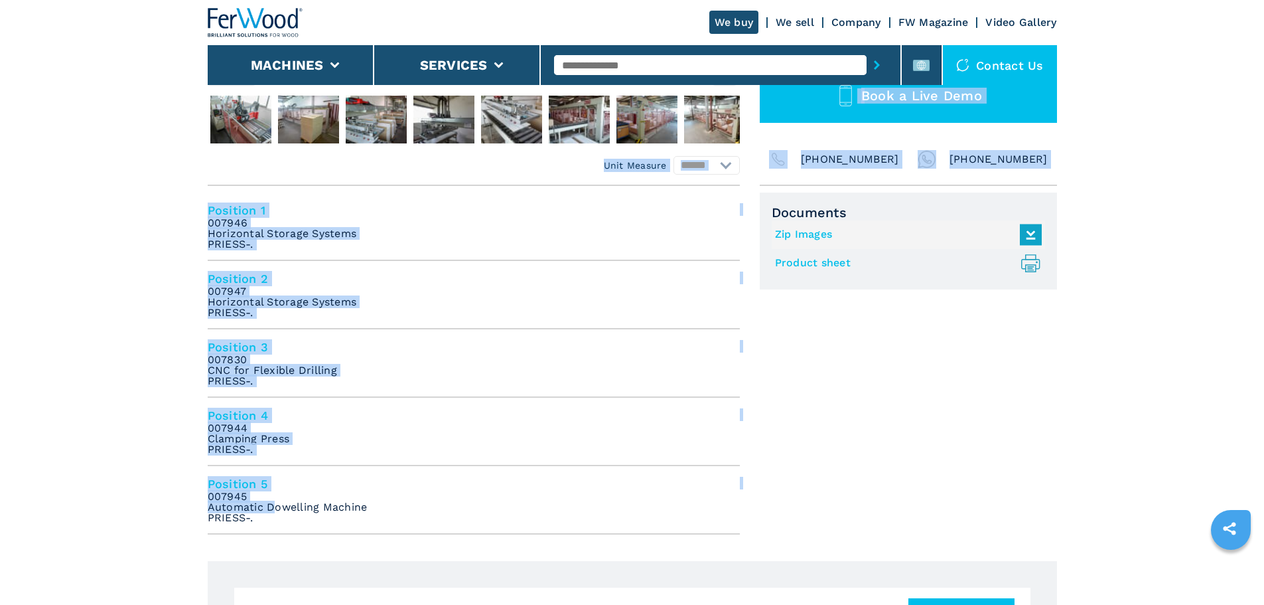
scroll to position [730, 0]
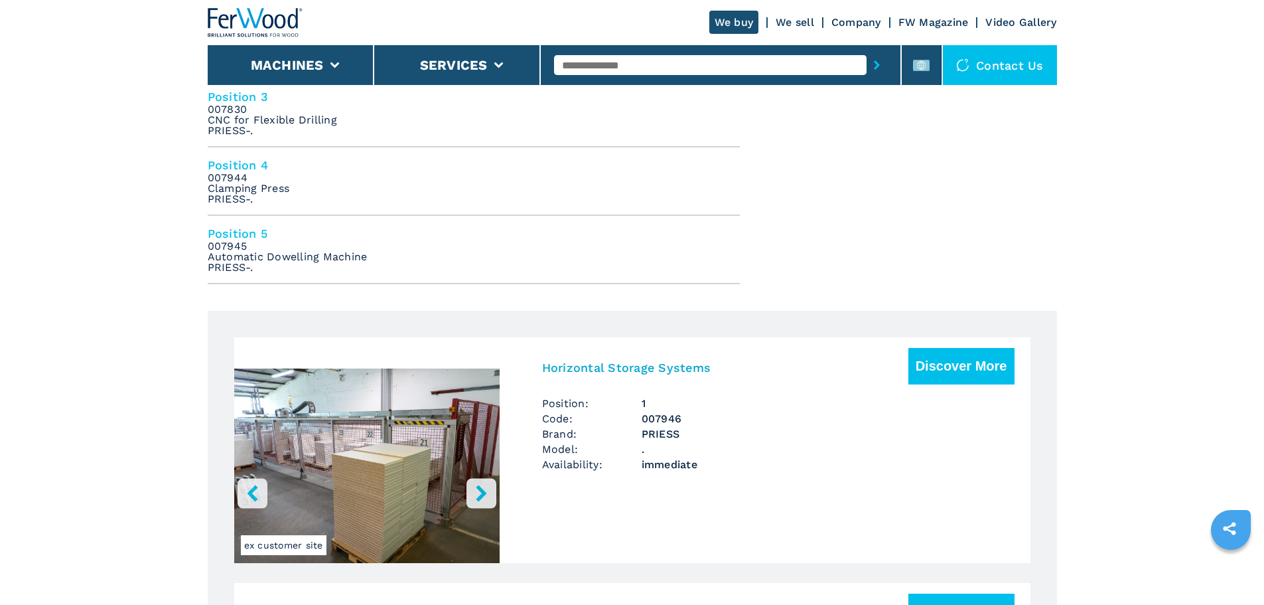
click at [267, 269] on em "007945 Automatic Dowelling Machine [PERSON_NAME]-." at bounding box center [288, 257] width 160 height 32
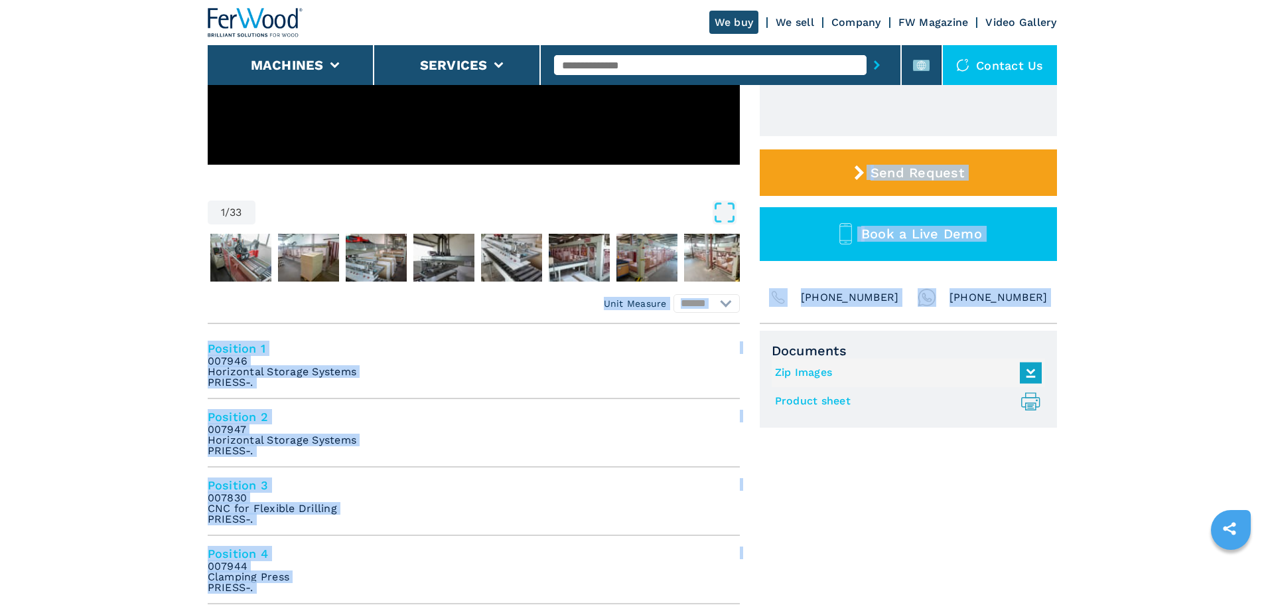
scroll to position [332, 0]
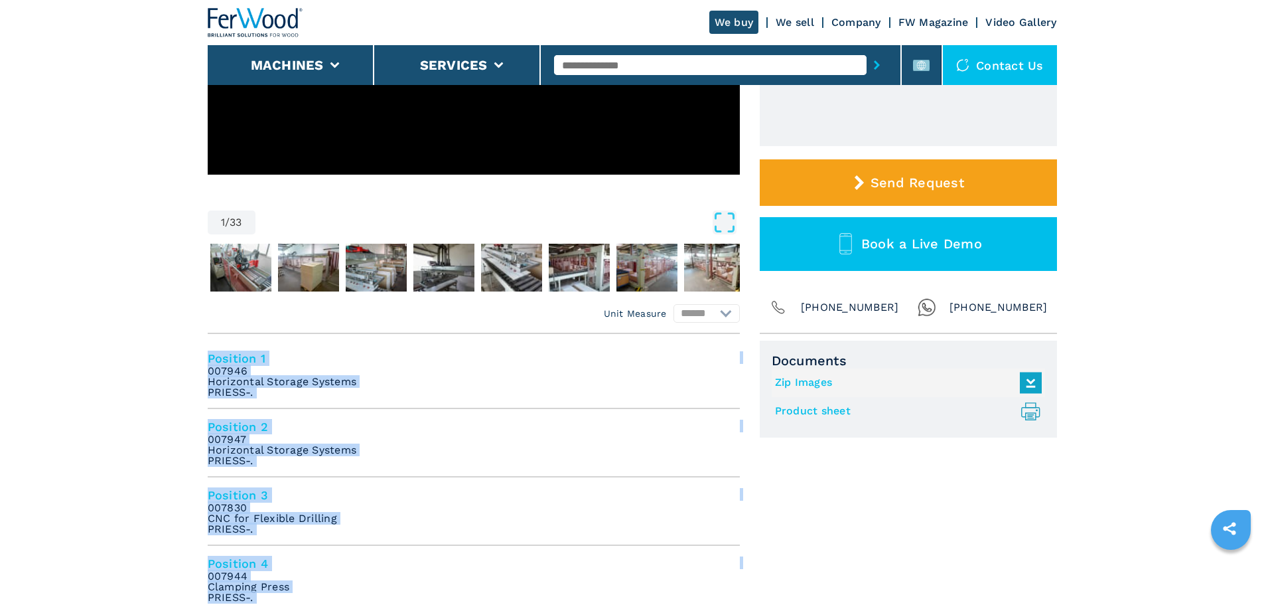
drag, startPoint x: 267, startPoint y: 269, endPoint x: 210, endPoint y: 347, distance: 97.3
click at [210, 347] on ul "Position 1 007946 Horizontal Storage Systems [PERSON_NAME]-. Position 2 007947 …" at bounding box center [474, 511] width 532 height 342
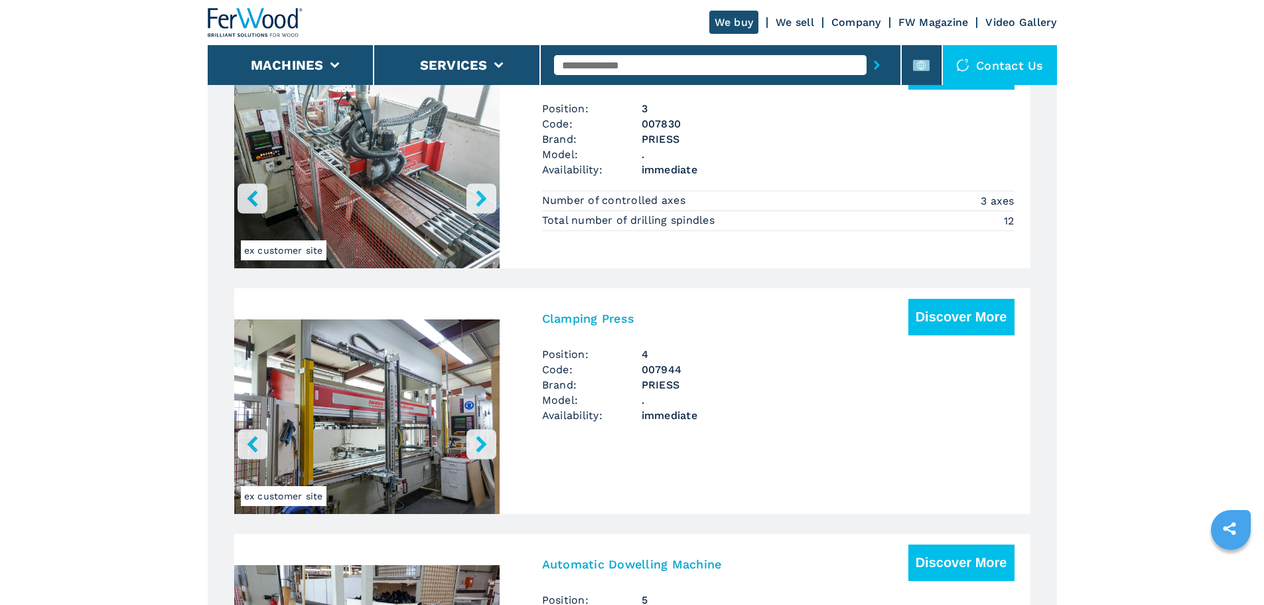
scroll to position [1659, 0]
